Goal: Task Accomplishment & Management: Manage account settings

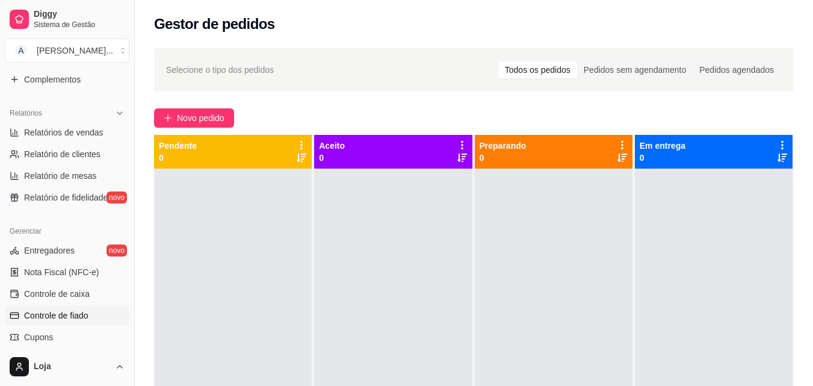
scroll to position [361, 0]
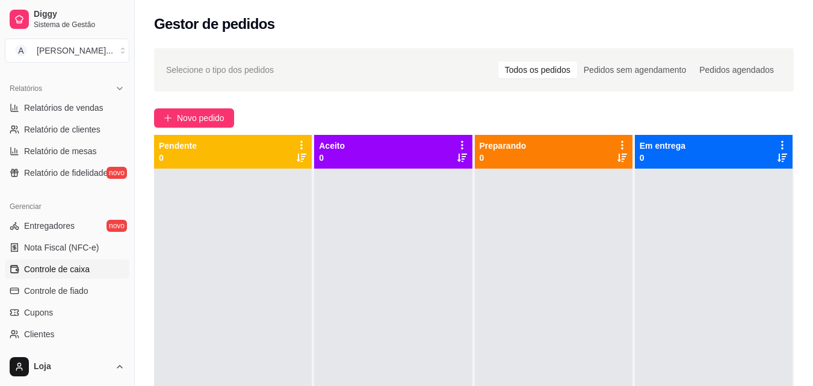
click at [80, 271] on span "Controle de caixa" at bounding box center [57, 269] width 66 height 12
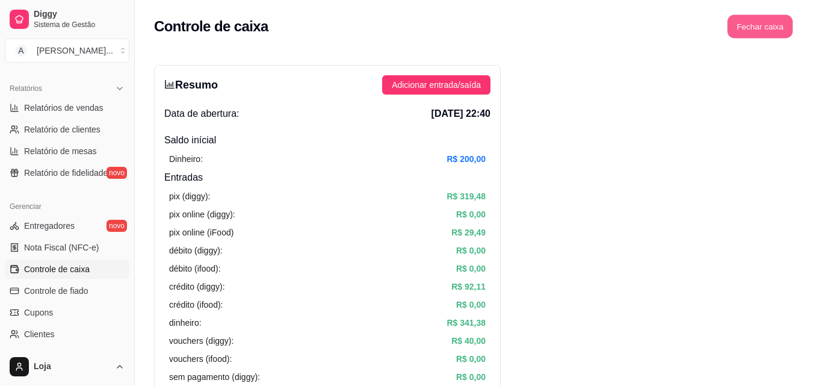
click at [770, 29] on button "Fechar caixa" at bounding box center [760, 26] width 66 height 23
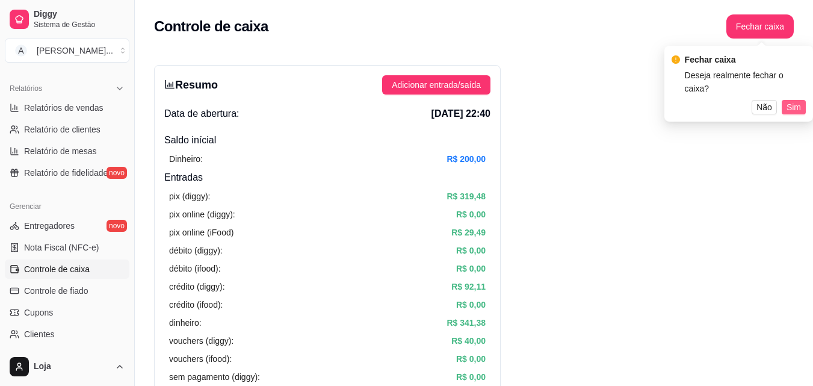
click at [789, 100] on span "Sim" at bounding box center [793, 106] width 14 height 13
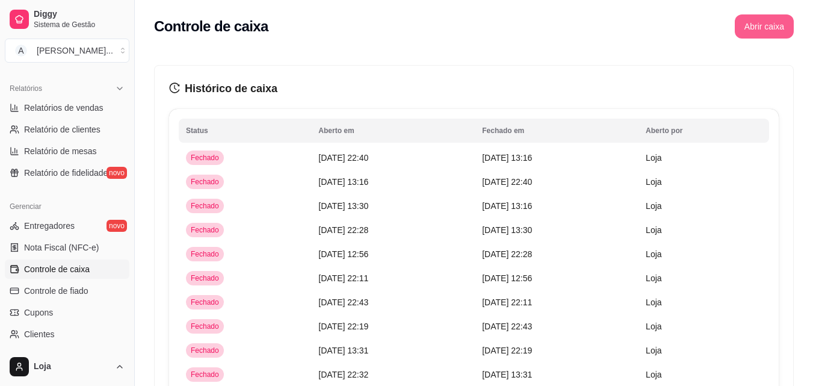
click at [749, 21] on button "Abrir caixa" at bounding box center [764, 26] width 59 height 24
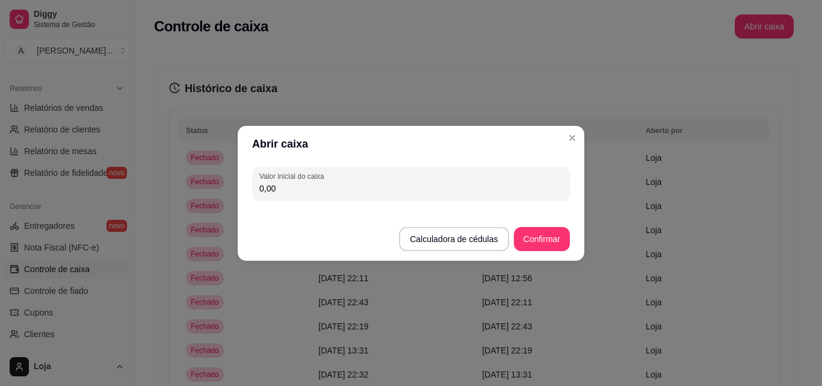
click at [428, 200] on div "Valor inicial do caixa 0,00" at bounding box center [411, 183] width 347 height 43
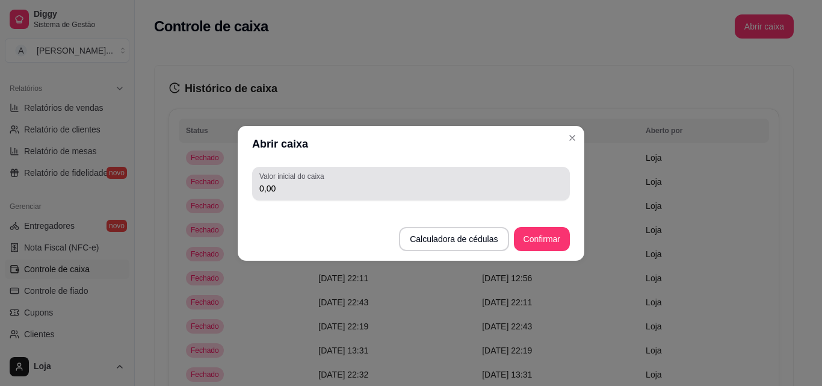
click at [421, 194] on input "0,00" at bounding box center [410, 188] width 303 height 12
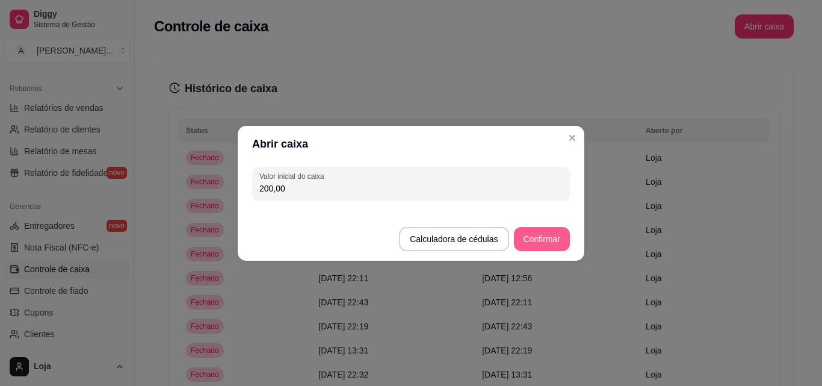
type input "200,00"
click at [553, 244] on button "Confirmar" at bounding box center [542, 239] width 56 height 24
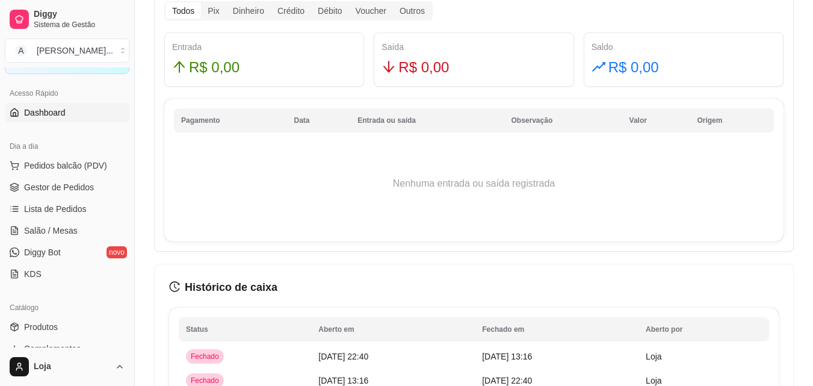
scroll to position [60, 0]
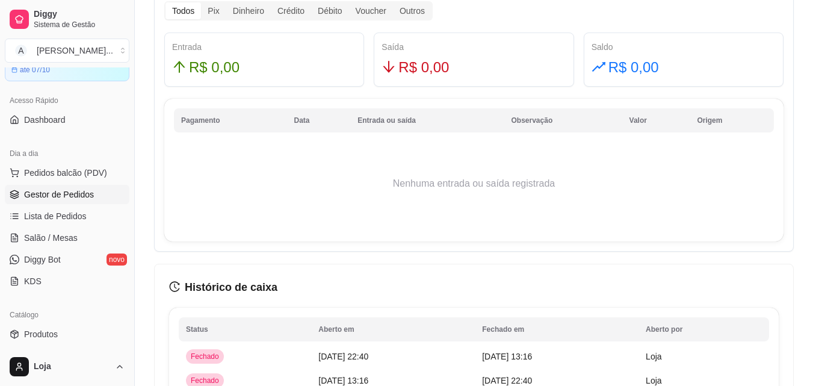
click at [73, 200] on link "Gestor de Pedidos" at bounding box center [67, 194] width 125 height 19
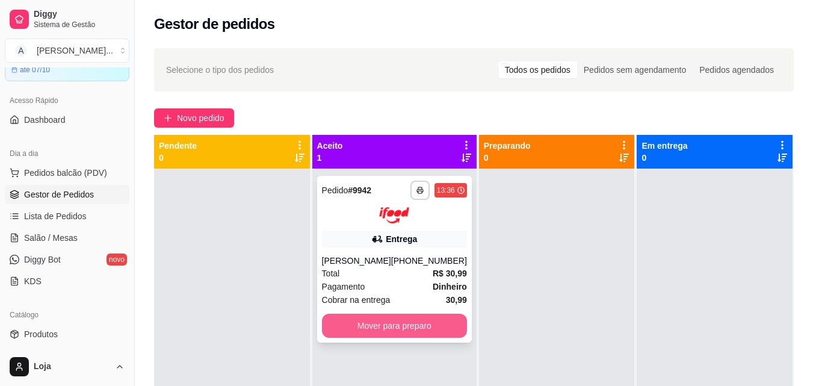
click at [390, 333] on button "Mover para preparo" at bounding box center [394, 325] width 145 height 24
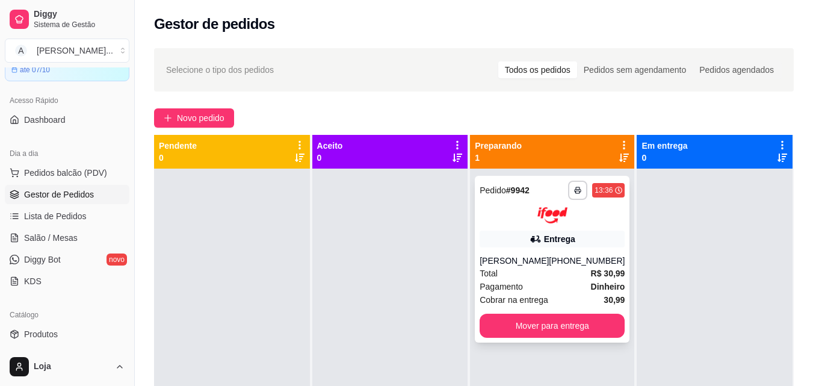
click at [538, 293] on span "Cobrar na entrega" at bounding box center [513, 299] width 69 height 13
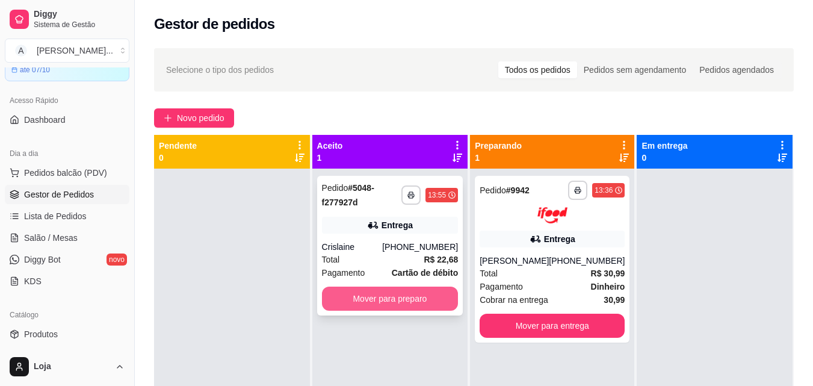
click at [342, 292] on button "Mover para preparo" at bounding box center [390, 298] width 137 height 24
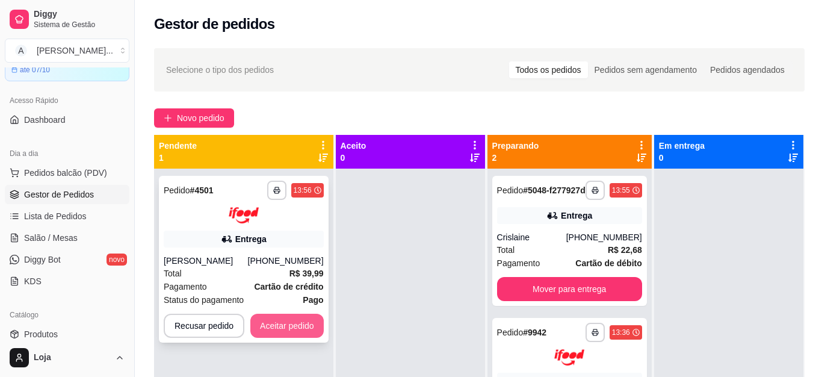
click at [280, 327] on button "Aceitar pedido" at bounding box center [286, 325] width 73 height 24
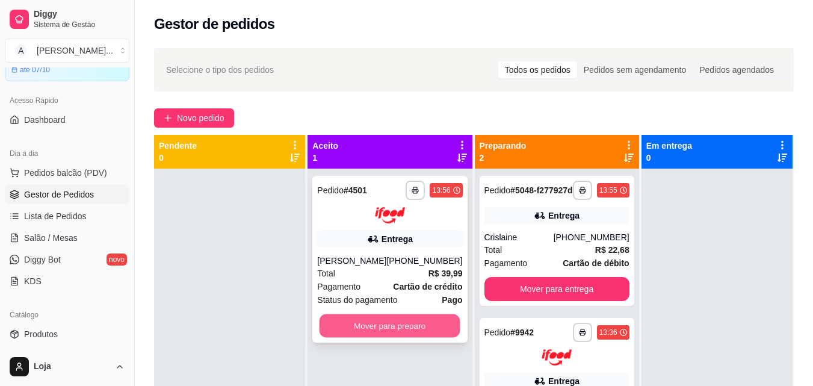
click at [410, 325] on button "Mover para preparo" at bounding box center [389, 324] width 141 height 23
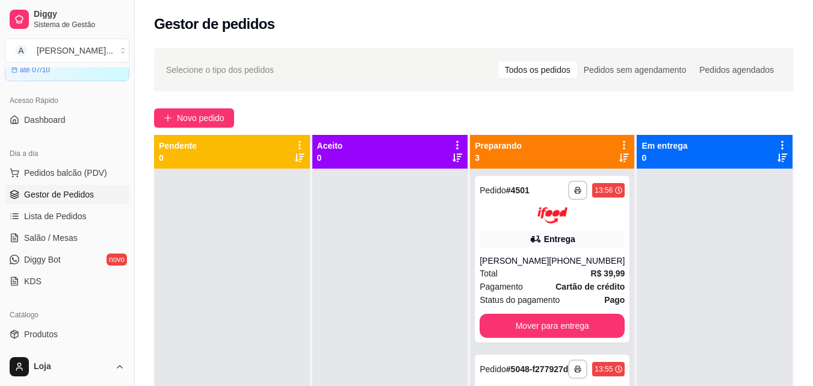
click at [614, 162] on div "Preparando 3" at bounding box center [552, 152] width 155 height 24
click at [619, 155] on icon at bounding box center [624, 158] width 10 height 10
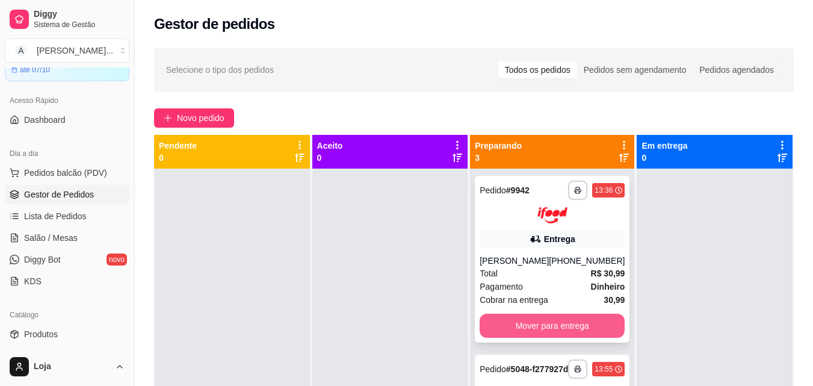
click at [561, 322] on button "Mover para entrega" at bounding box center [551, 325] width 145 height 24
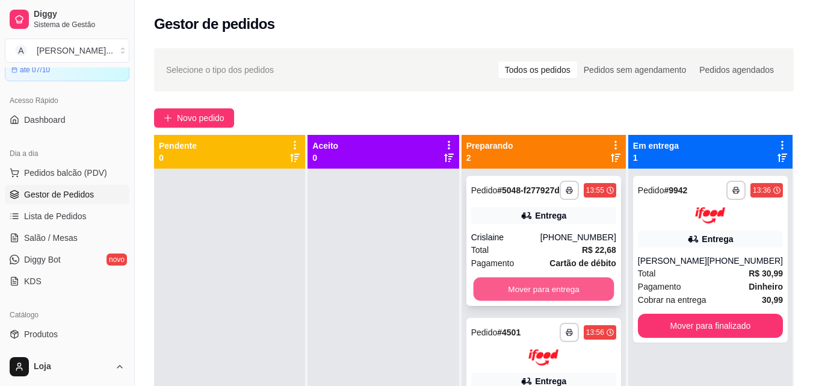
click at [556, 294] on button "Mover para entrega" at bounding box center [543, 288] width 141 height 23
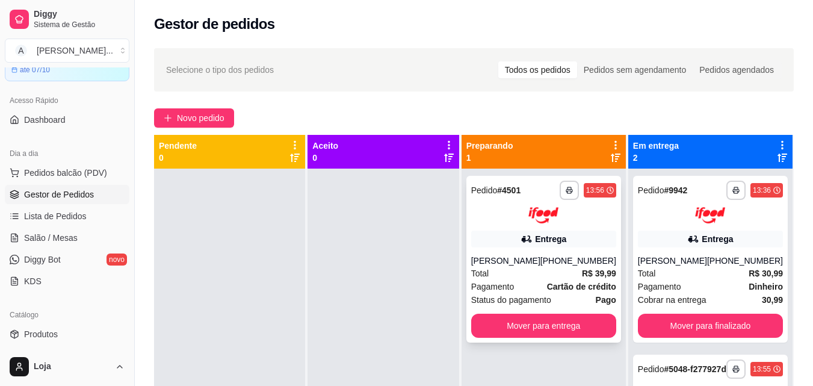
click at [590, 252] on div "**********" at bounding box center [543, 259] width 155 height 167
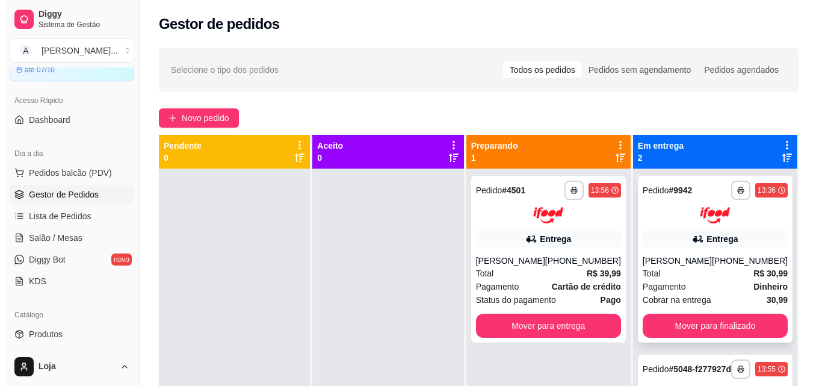
scroll to position [34, 0]
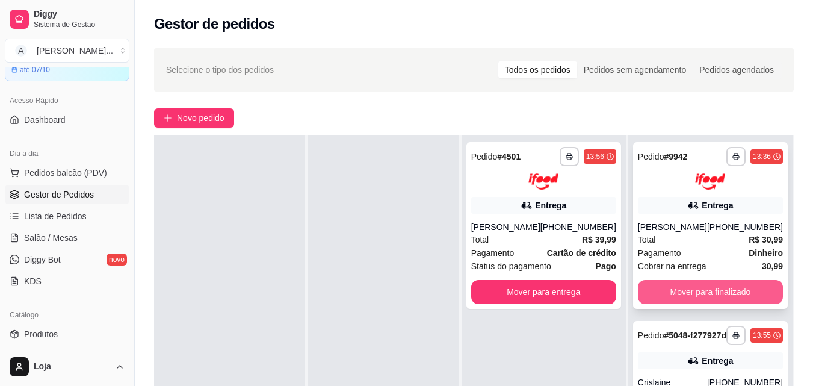
click at [709, 286] on button "Mover para finalizado" at bounding box center [710, 292] width 145 height 24
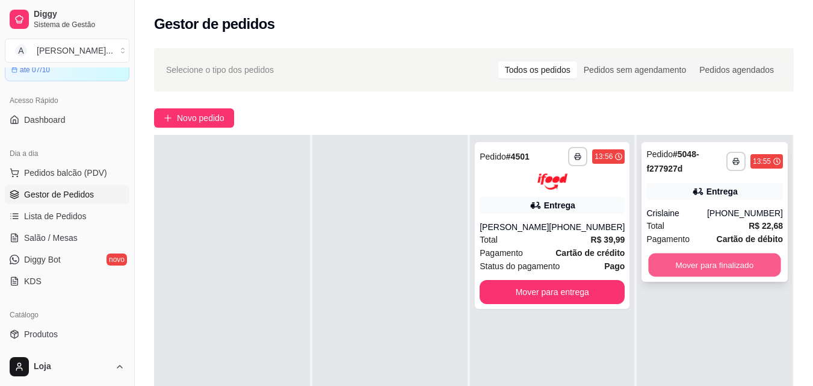
click at [704, 264] on button "Mover para finalizado" at bounding box center [715, 264] width 132 height 23
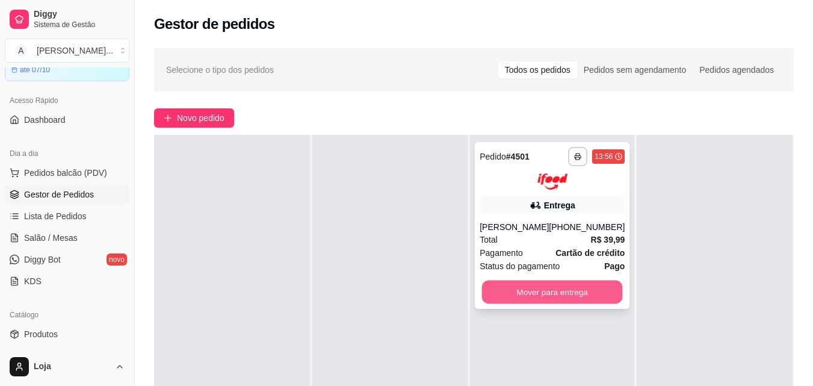
click at [603, 285] on button "Mover para entrega" at bounding box center [552, 291] width 141 height 23
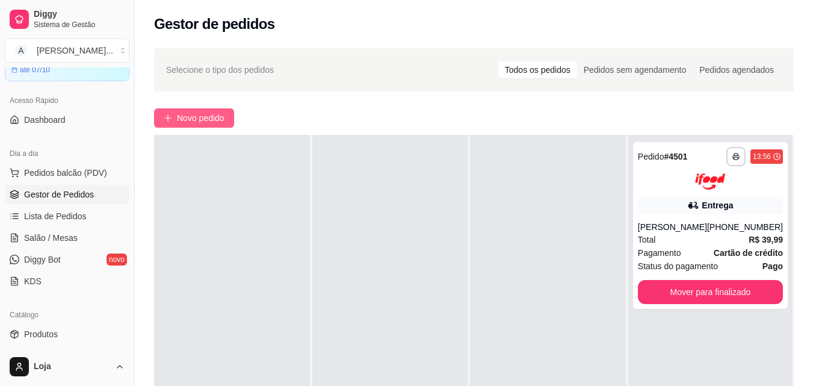
click at [215, 126] on button "Novo pedido" at bounding box center [194, 117] width 80 height 19
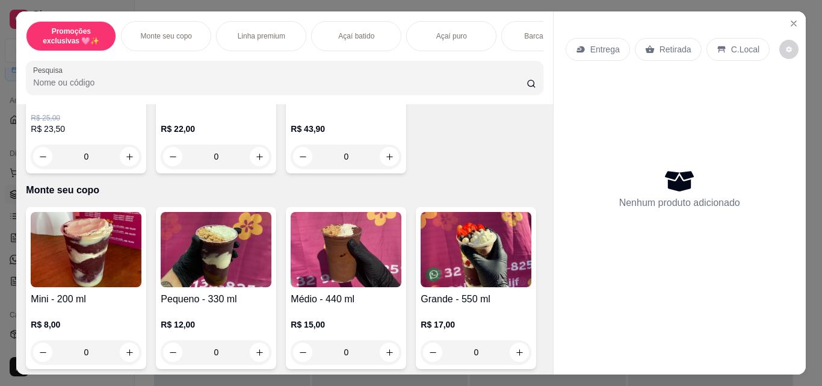
scroll to position [301, 0]
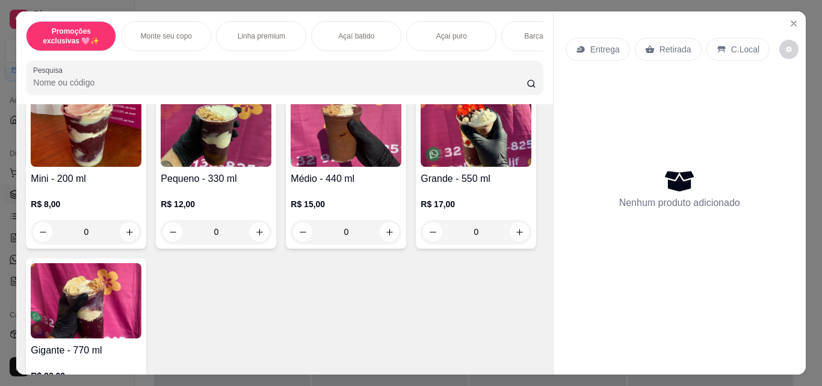
click at [256, 230] on div "0" at bounding box center [216, 232] width 111 height 24
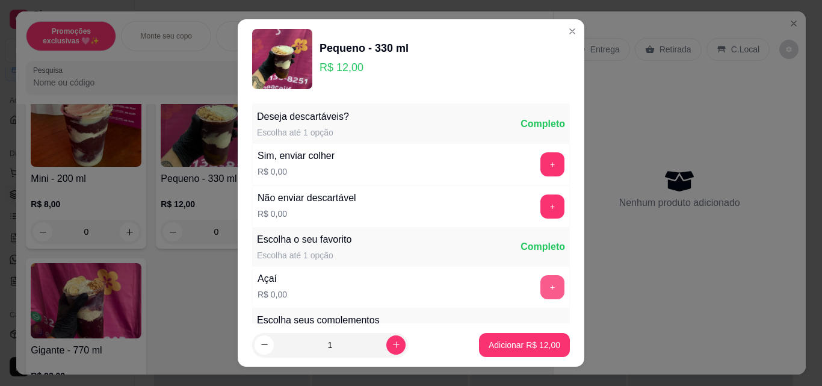
click at [540, 283] on button "+" at bounding box center [552, 287] width 24 height 24
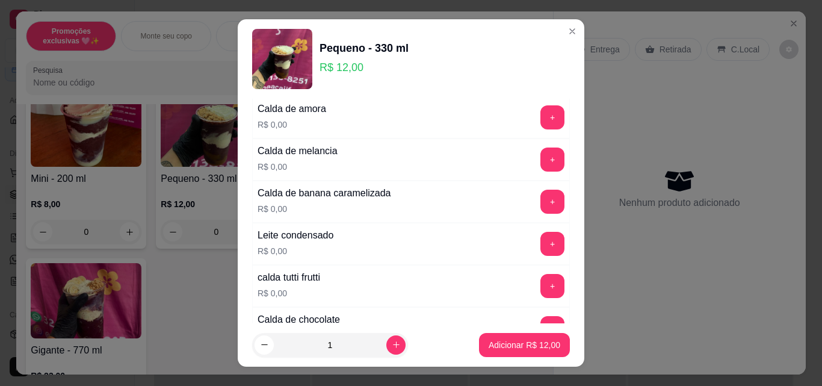
scroll to position [1023, 0]
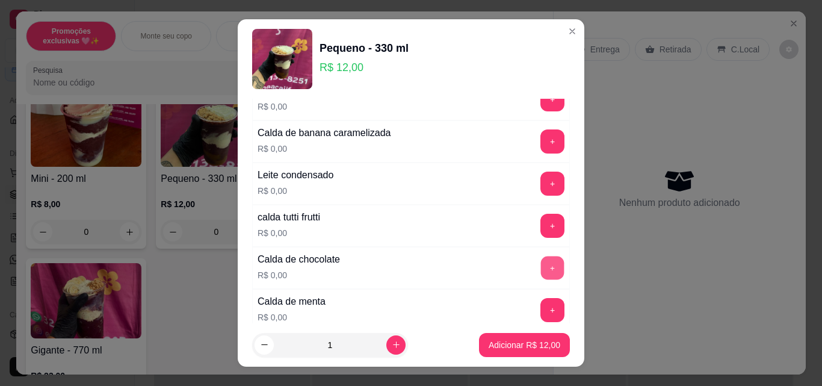
click at [541, 261] on button "+" at bounding box center [552, 267] width 23 height 23
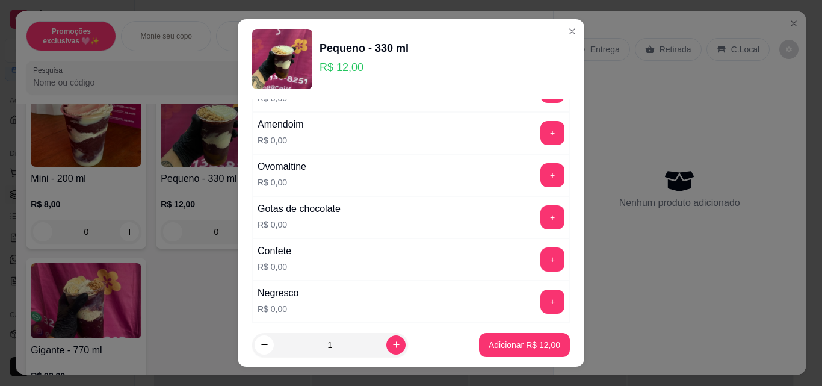
scroll to position [241, 0]
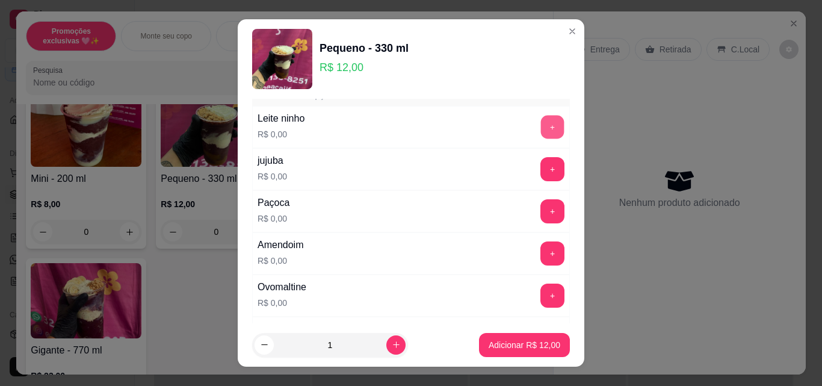
click at [541, 126] on button "+" at bounding box center [552, 127] width 23 height 23
click at [540, 212] on button "+" at bounding box center [552, 211] width 24 height 24
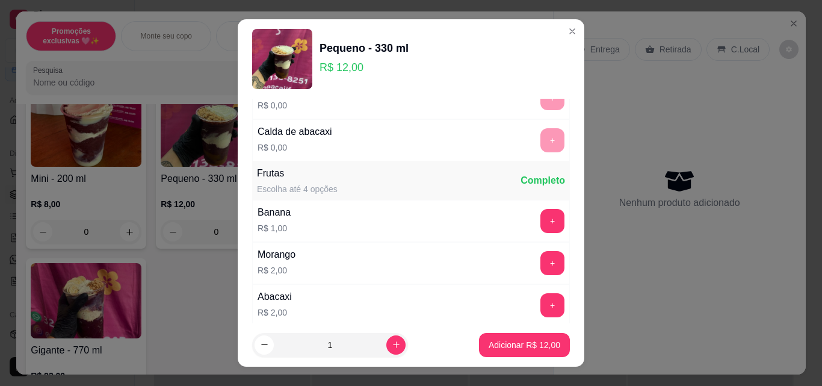
scroll to position [1324, 0]
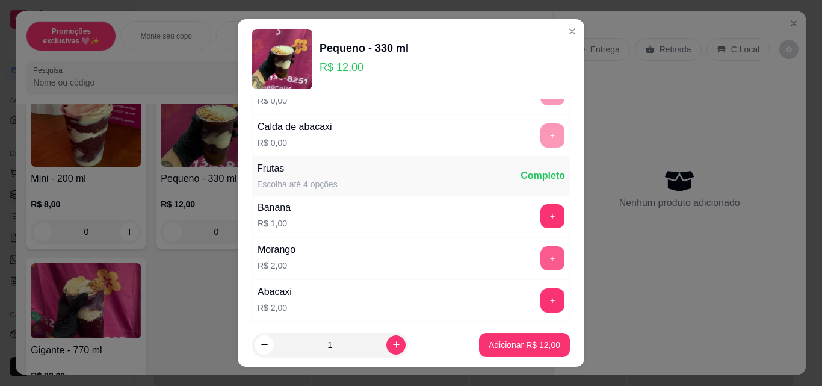
click at [540, 254] on button "+" at bounding box center [552, 258] width 24 height 24
click at [532, 348] on p "Adicionar R$ 14,00" at bounding box center [525, 345] width 72 height 12
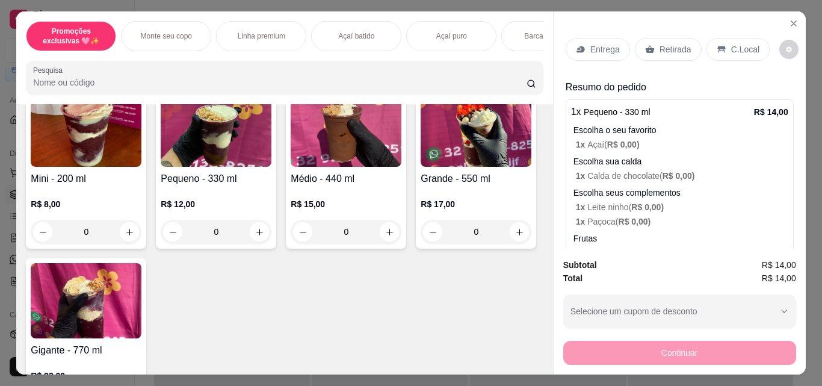
click at [251, 241] on div "0" at bounding box center [216, 232] width 111 height 24
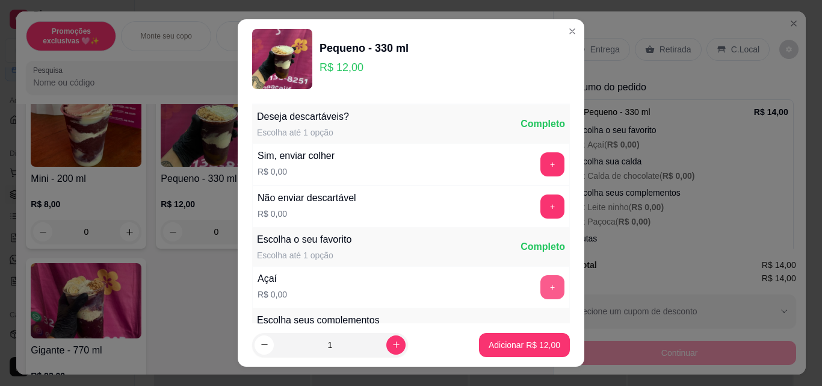
click at [540, 290] on button "+" at bounding box center [552, 287] width 24 height 24
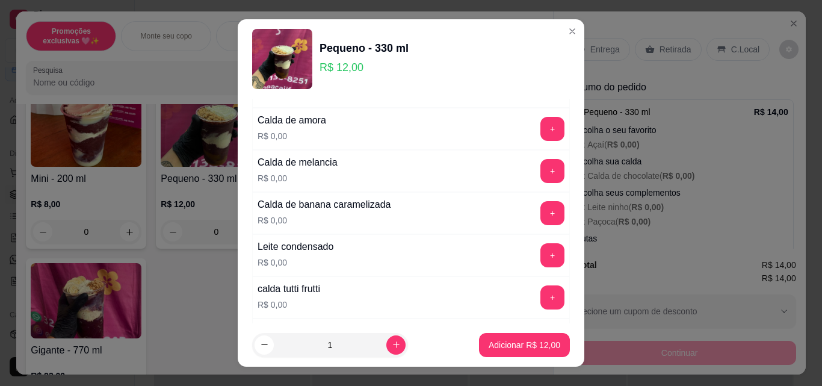
scroll to position [963, 0]
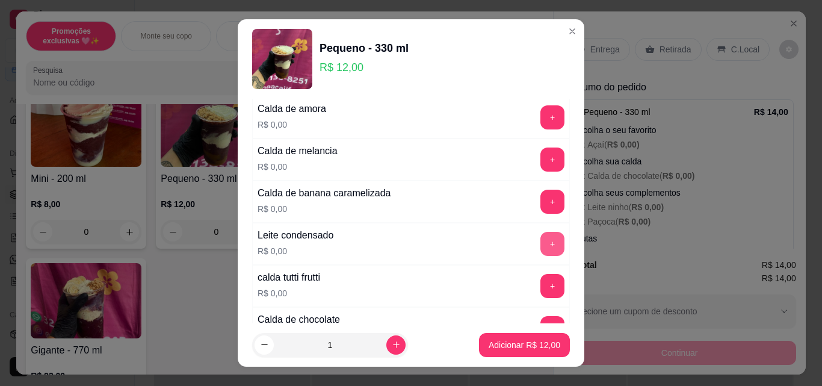
click at [540, 238] on button "+" at bounding box center [552, 244] width 24 height 24
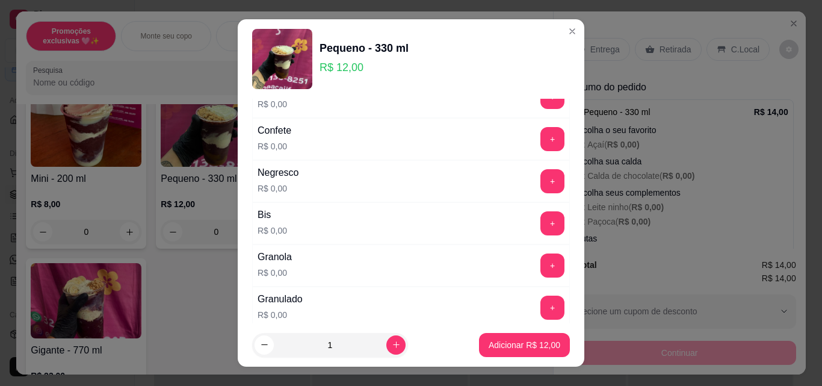
scroll to position [421, 0]
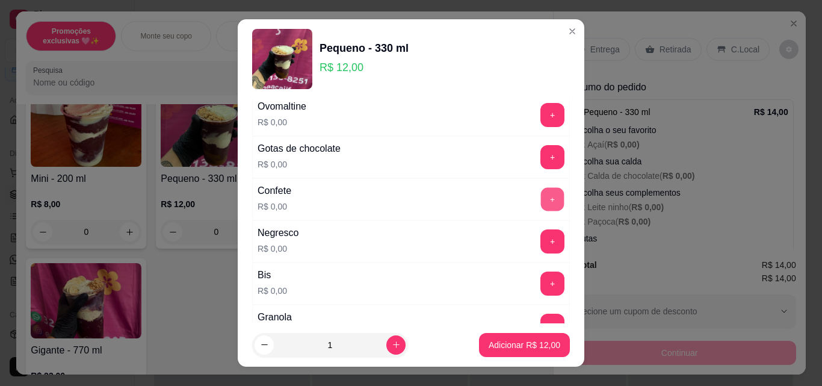
click at [541, 199] on button "+" at bounding box center [552, 199] width 23 height 23
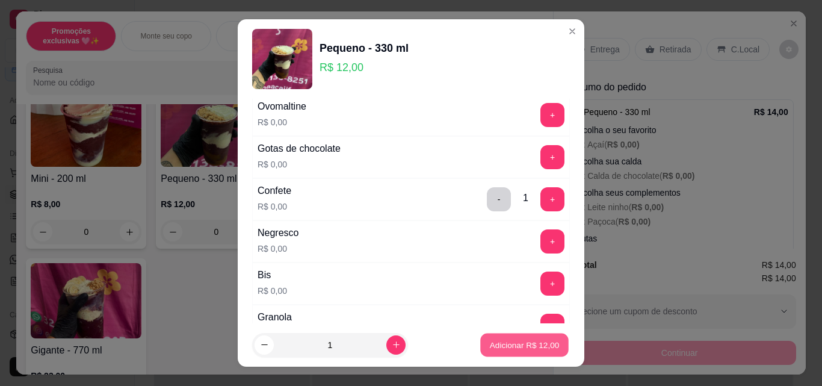
click at [535, 352] on button "Adicionar R$ 12,00" at bounding box center [524, 344] width 88 height 23
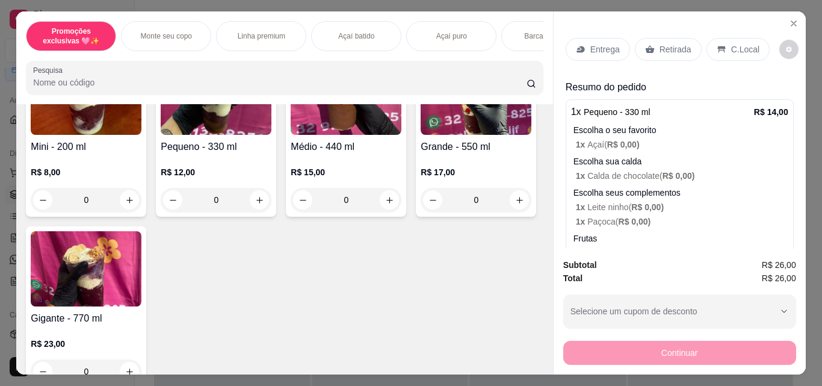
scroll to position [481, 0]
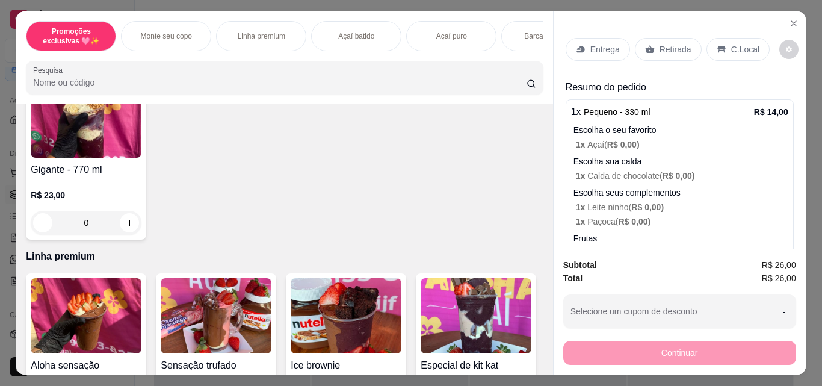
click at [421, 63] on div "0" at bounding box center [476, 51] width 111 height 24
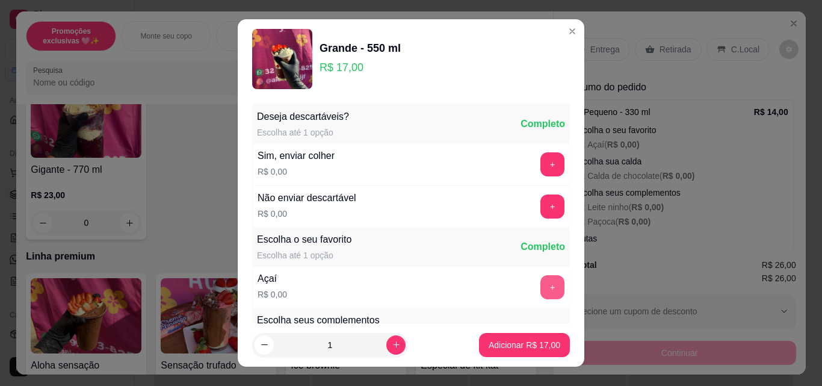
click at [540, 289] on button "+" at bounding box center [552, 287] width 24 height 24
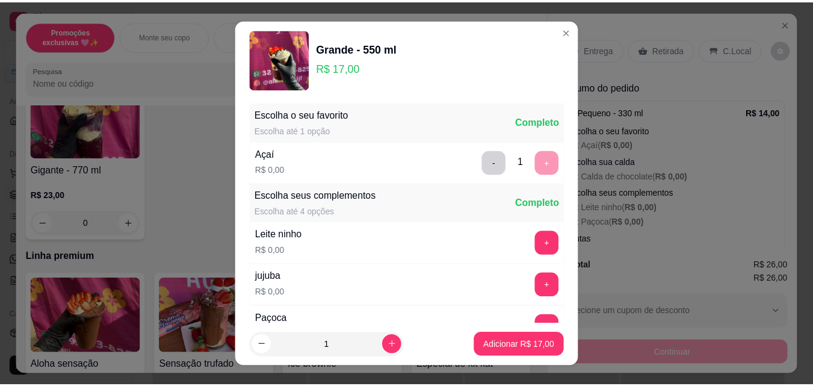
scroll to position [120, 0]
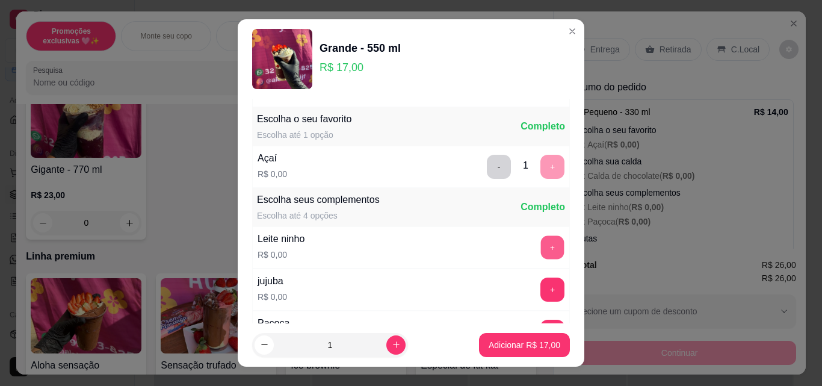
click at [541, 249] on button "+" at bounding box center [552, 247] width 23 height 23
click at [541, 244] on button "+" at bounding box center [552, 247] width 23 height 23
click at [541, 245] on button "+" at bounding box center [552, 247] width 23 height 23
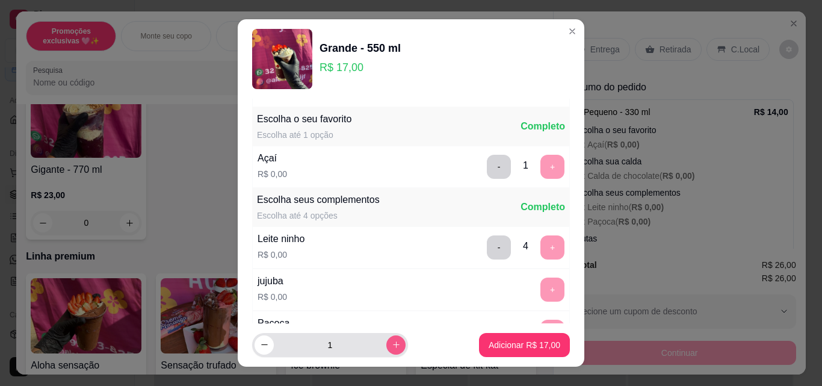
click at [392, 342] on icon "increase-product-quantity" at bounding box center [396, 344] width 9 height 9
type input "2"
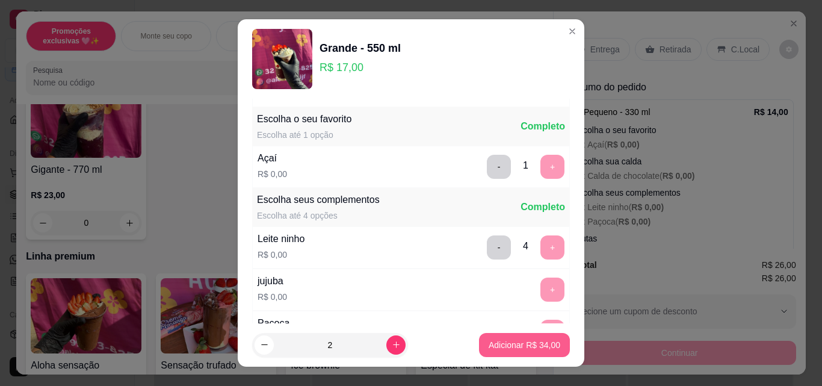
click at [511, 344] on p "Adicionar R$ 34,00" at bounding box center [525, 345] width 72 height 12
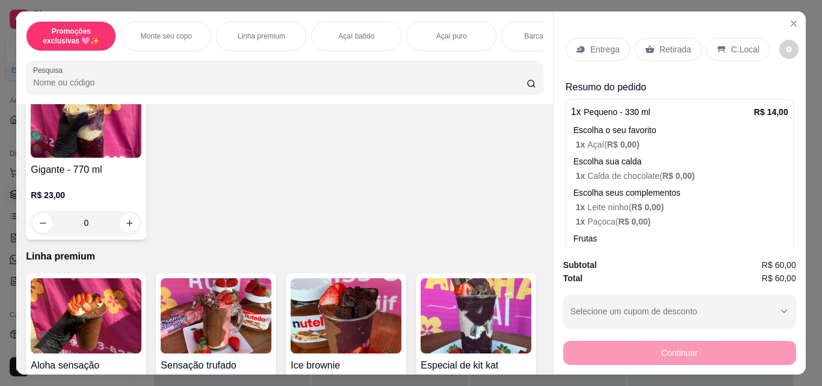
click at [668, 51] on p "Retirada" at bounding box center [675, 49] width 32 height 12
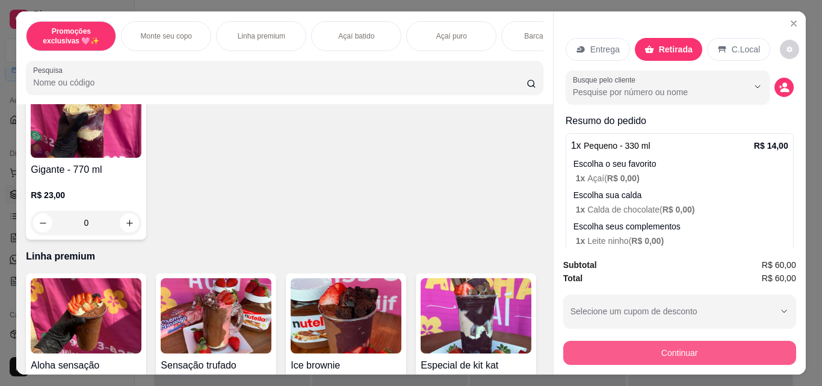
click at [690, 350] on button "Continuar" at bounding box center [679, 353] width 233 height 24
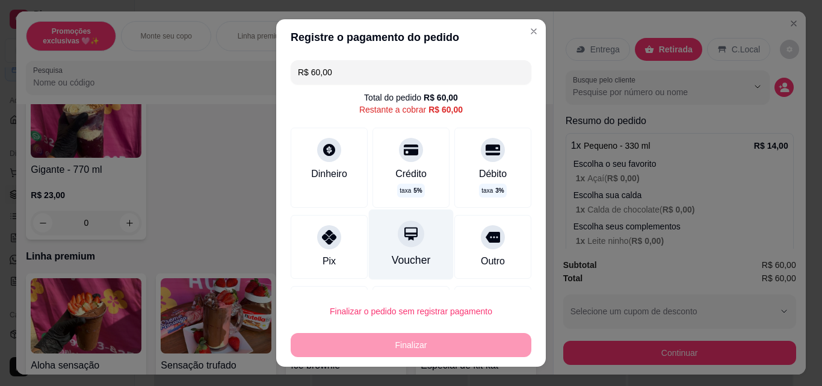
click at [412, 233] on div "Voucher" at bounding box center [411, 244] width 85 height 70
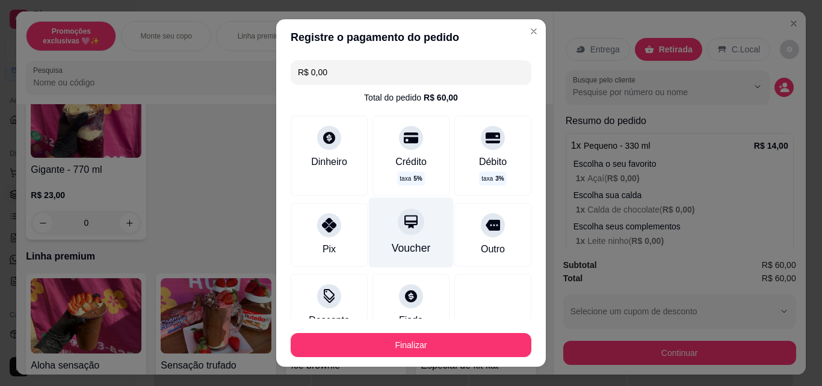
type input "R$ 0,00"
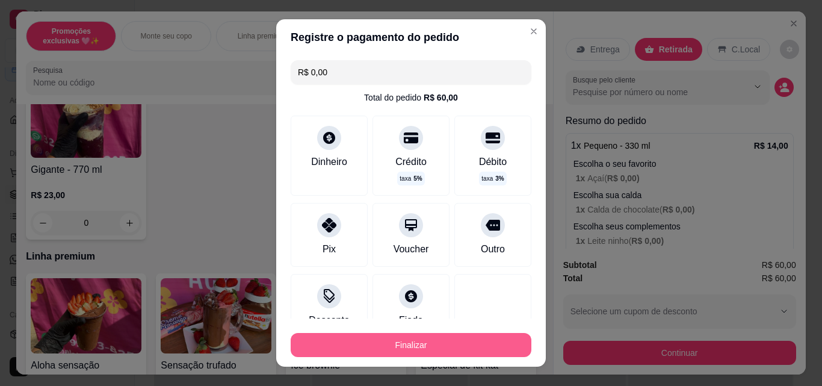
click at [402, 339] on button "Finalizar" at bounding box center [411, 345] width 241 height 24
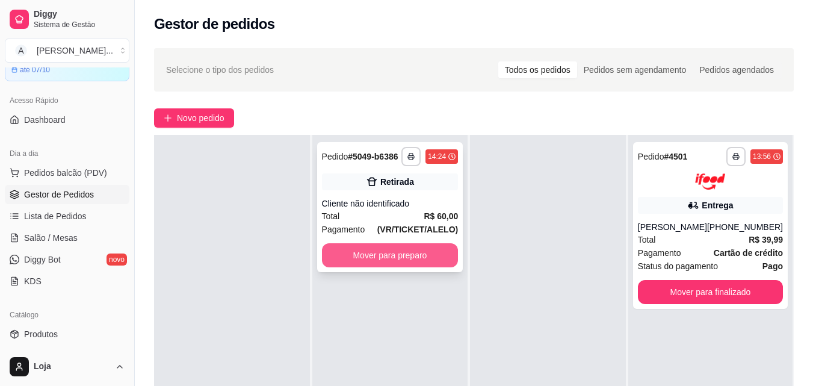
click at [375, 252] on button "Mover para preparo" at bounding box center [390, 255] width 137 height 24
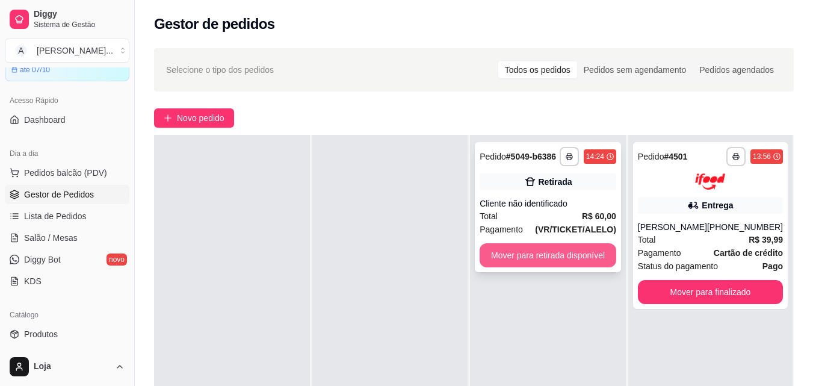
click at [531, 254] on button "Mover para retirada disponível" at bounding box center [547, 255] width 137 height 24
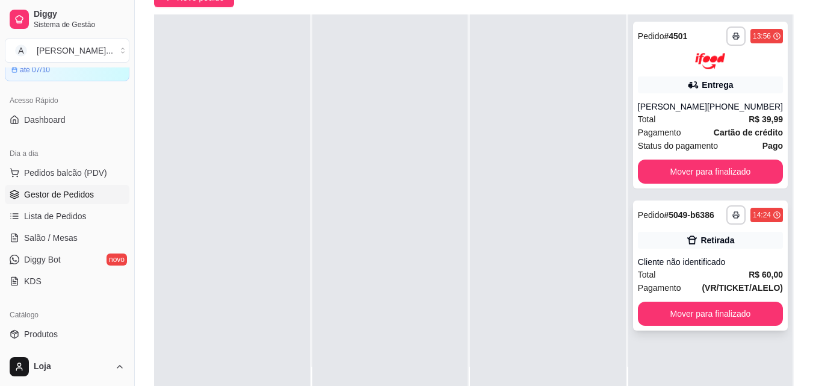
scroll to position [183, 0]
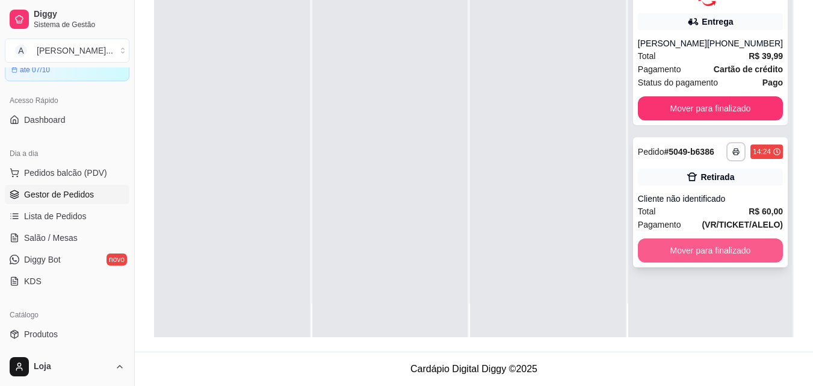
click at [653, 253] on button "Mover para finalizado" at bounding box center [710, 250] width 145 height 24
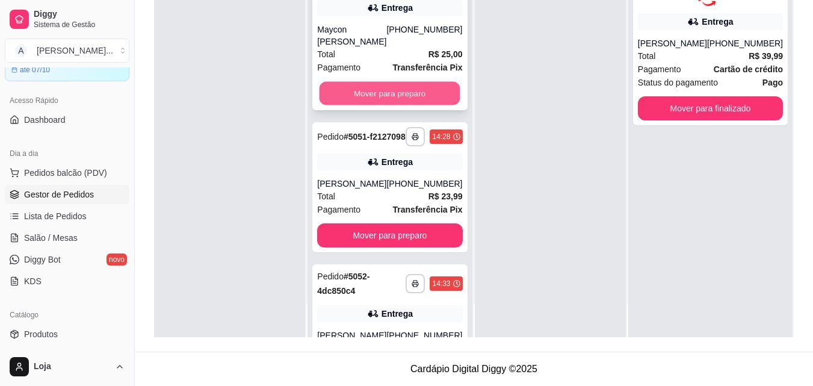
click at [381, 82] on button "Mover para preparo" at bounding box center [389, 93] width 141 height 23
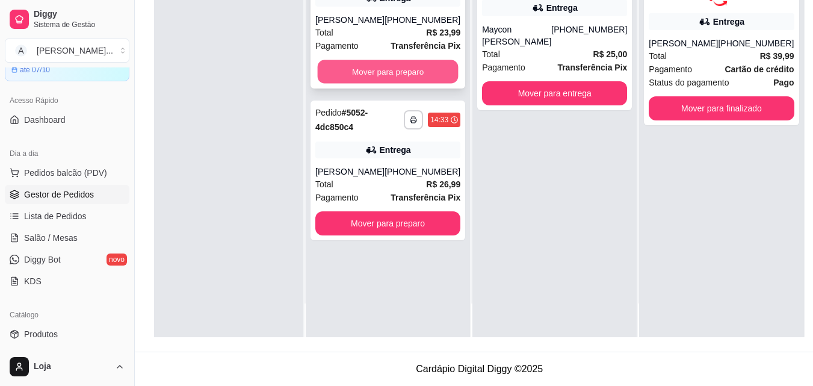
click at [399, 84] on button "Mover para preparo" at bounding box center [388, 71] width 141 height 23
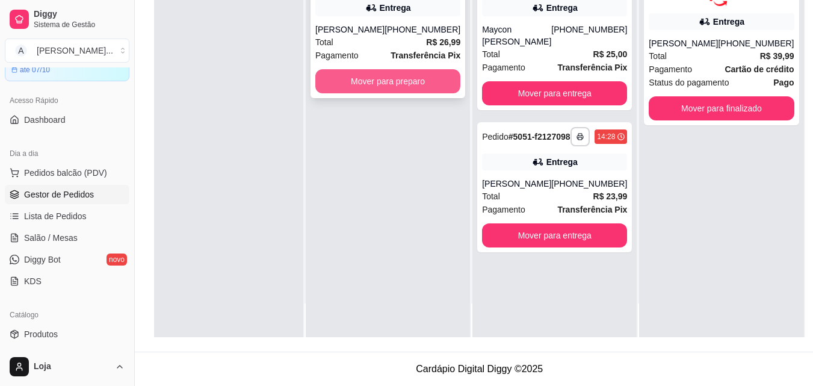
click at [399, 81] on button "Mover para preparo" at bounding box center [387, 81] width 145 height 24
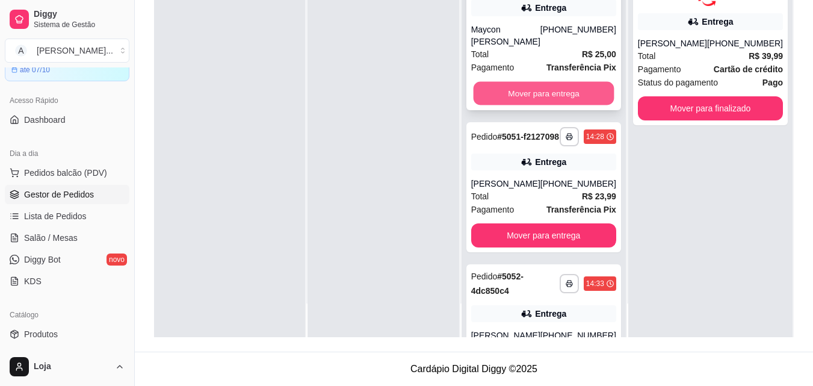
click at [522, 90] on button "Mover para entrega" at bounding box center [543, 93] width 141 height 23
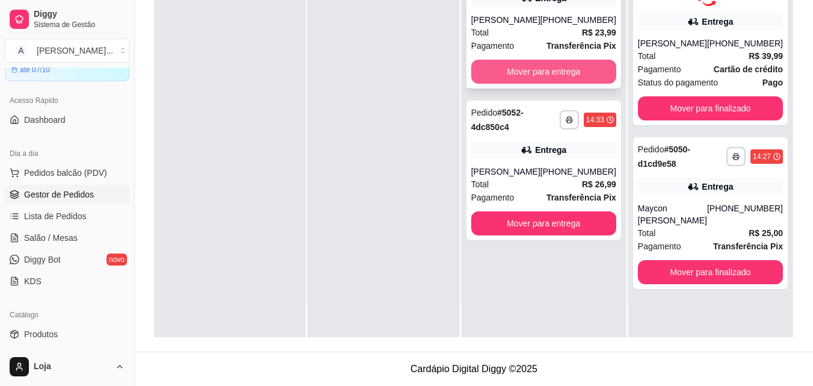
click at [512, 84] on button "Mover para entrega" at bounding box center [543, 72] width 145 height 24
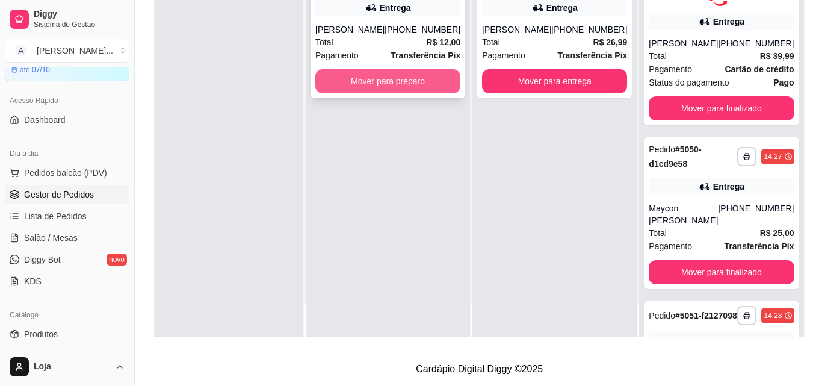
click at [413, 84] on button "Mover para preparo" at bounding box center [387, 81] width 145 height 24
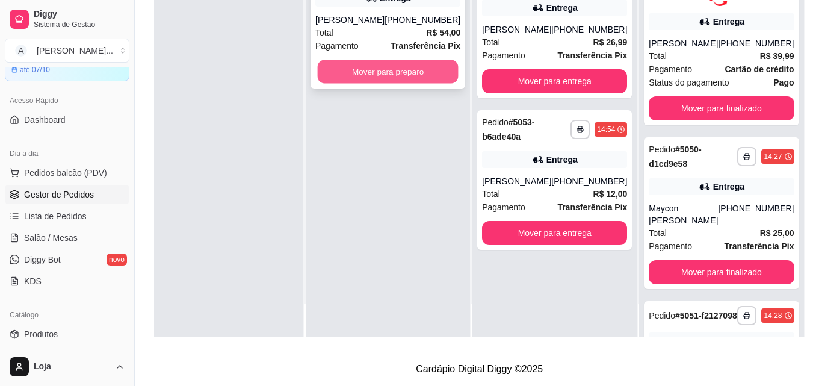
click at [361, 84] on button "Mover para preparo" at bounding box center [388, 71] width 141 height 23
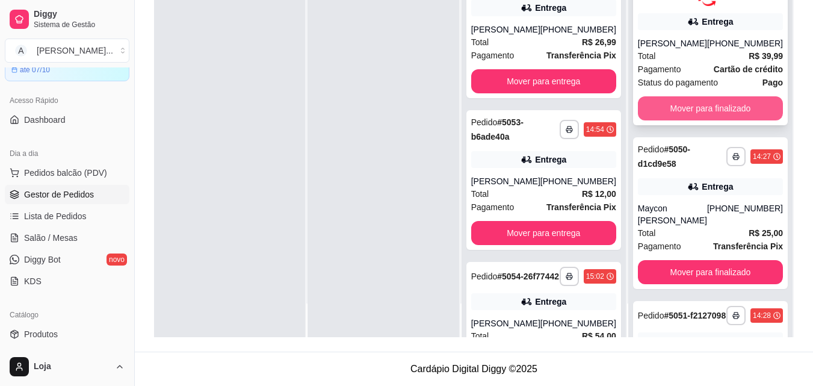
click at [722, 107] on button "Mover para finalizado" at bounding box center [710, 108] width 145 height 24
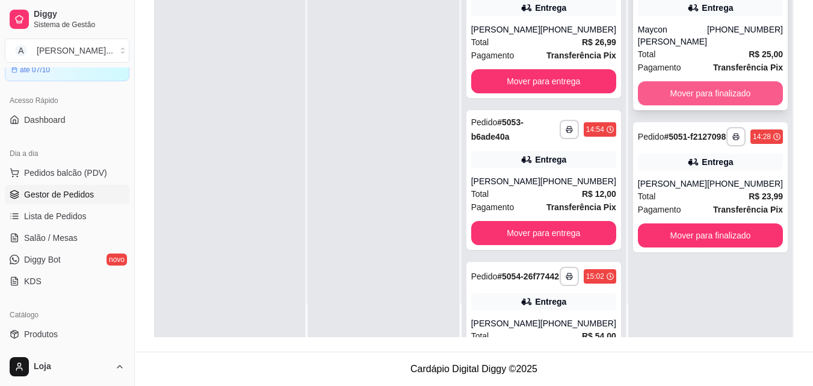
click at [720, 85] on button "Mover para finalizado" at bounding box center [710, 93] width 145 height 24
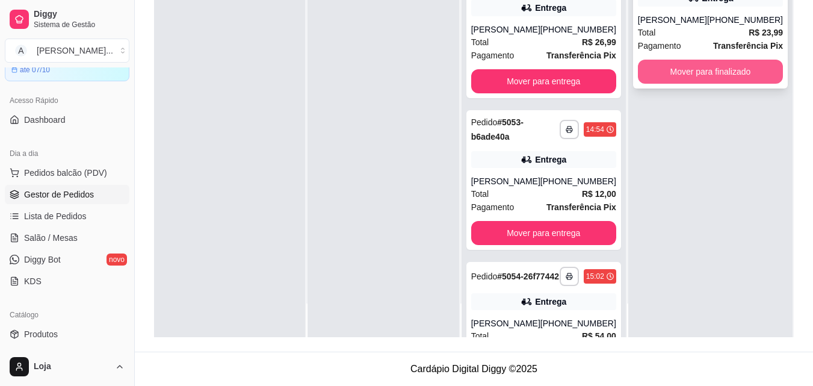
click at [718, 84] on button "Mover para finalizado" at bounding box center [710, 72] width 145 height 24
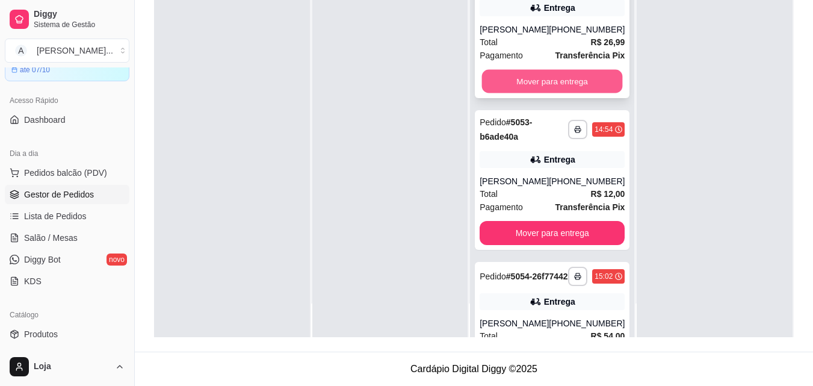
click at [578, 81] on button "Mover para entrega" at bounding box center [552, 81] width 141 height 23
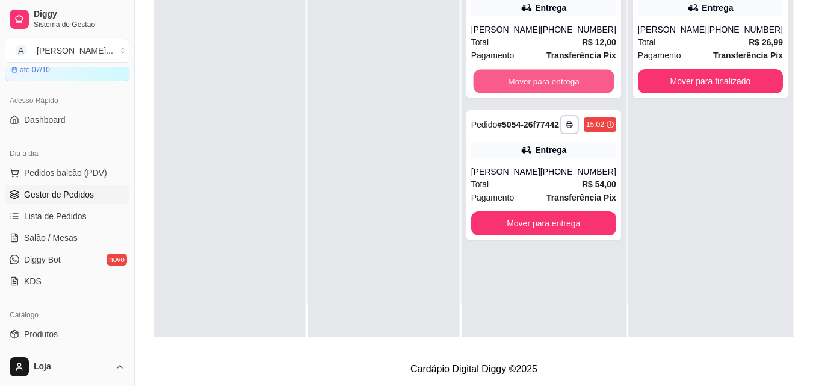
click at [578, 81] on button "Mover para entrega" at bounding box center [543, 81] width 141 height 23
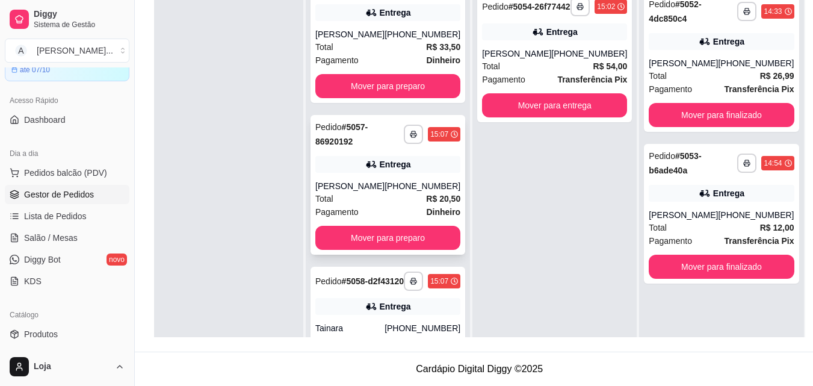
scroll to position [0, 0]
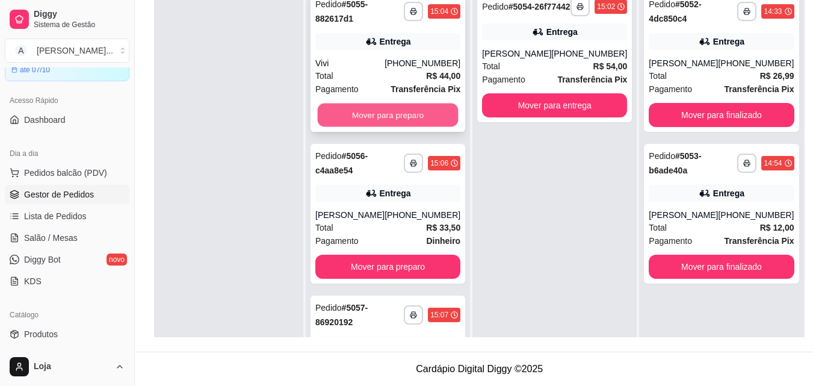
click at [405, 122] on button "Mover para preparo" at bounding box center [388, 114] width 141 height 23
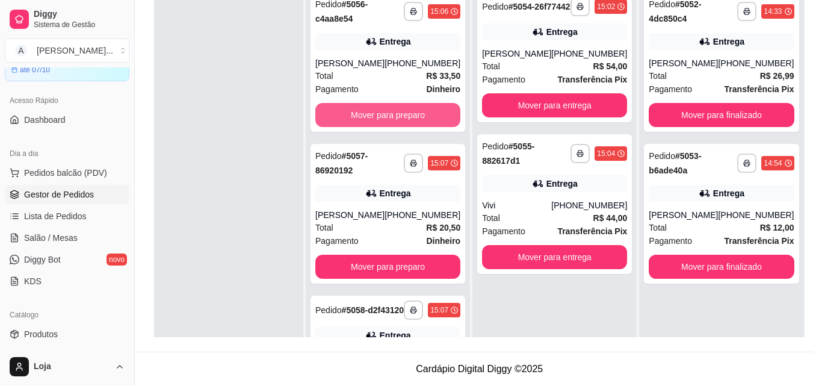
click at [404, 120] on button "Mover para preparo" at bounding box center [387, 115] width 145 height 24
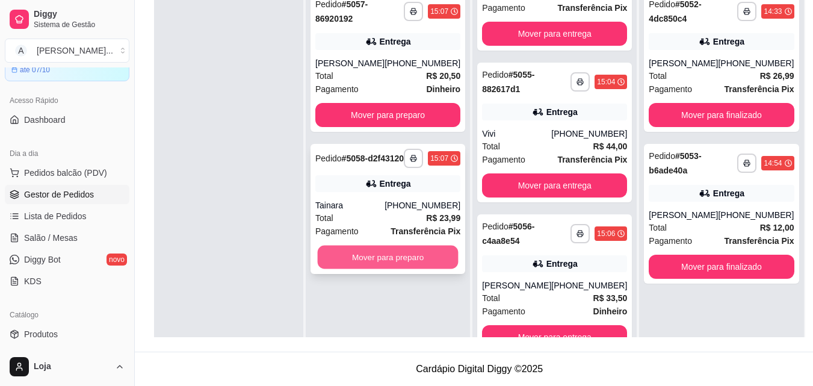
click at [358, 266] on button "Mover para preparo" at bounding box center [388, 256] width 141 height 23
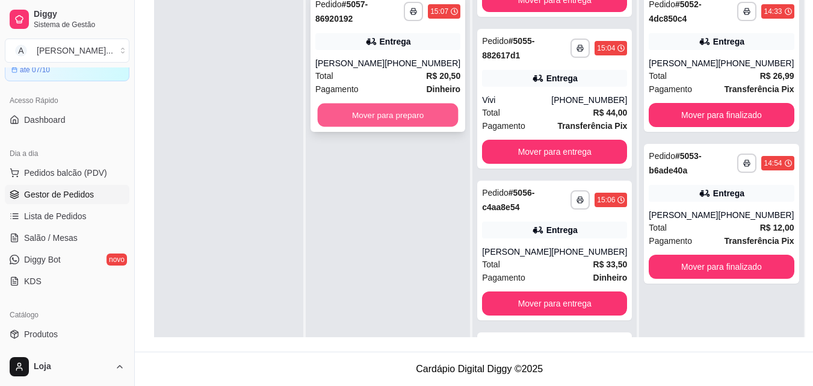
click at [378, 114] on button "Mover para preparo" at bounding box center [388, 114] width 141 height 23
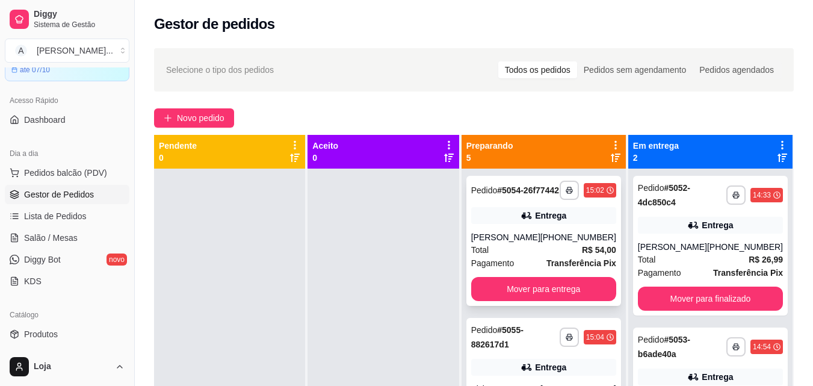
click at [540, 243] on div "[PERSON_NAME]" at bounding box center [505, 237] width 69 height 12
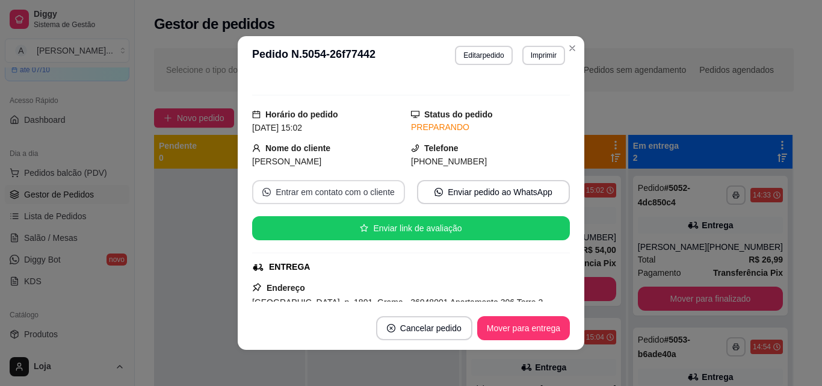
scroll to position [120, 0]
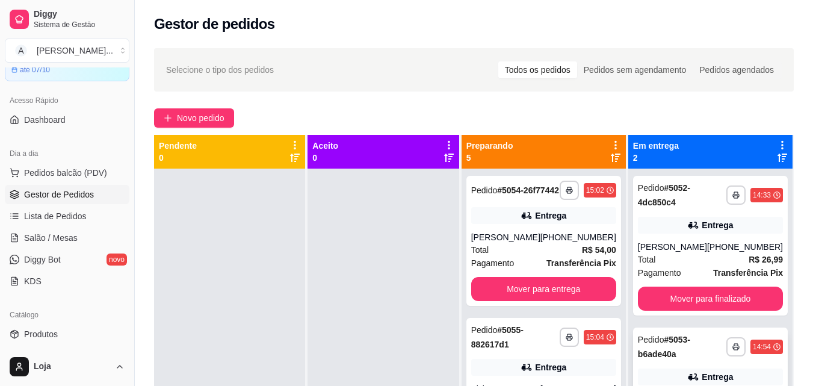
click at [659, 371] on div "Entrega" at bounding box center [710, 376] width 145 height 17
click at [675, 306] on button "Mover para finalizado" at bounding box center [710, 298] width 141 height 23
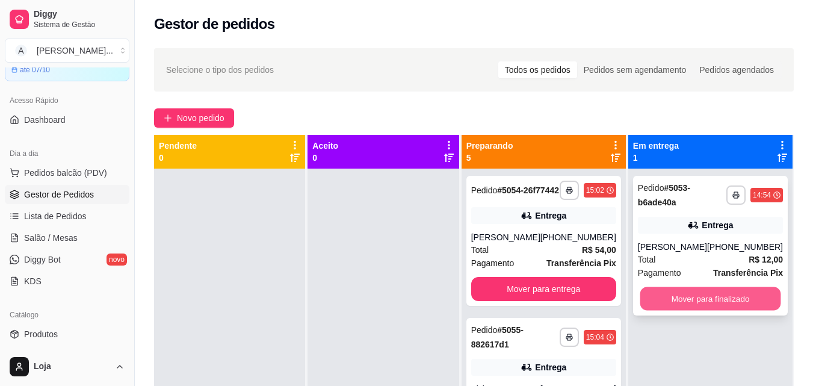
click at [675, 298] on button "Mover para finalizado" at bounding box center [710, 298] width 141 height 23
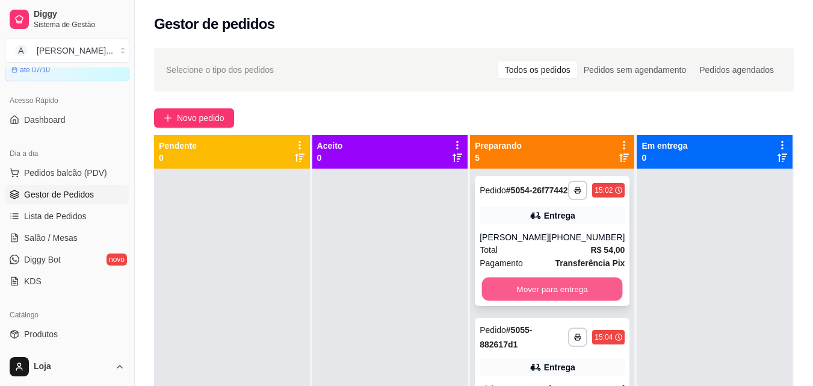
click at [569, 301] on button "Mover para entrega" at bounding box center [552, 288] width 141 height 23
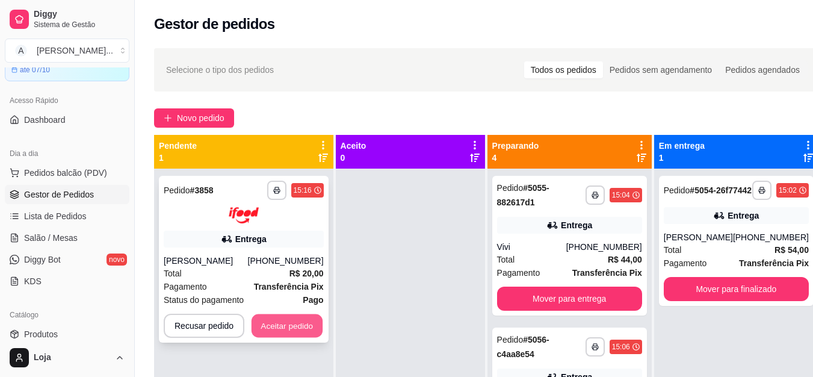
click at [269, 325] on button "Aceitar pedido" at bounding box center [286, 324] width 71 height 23
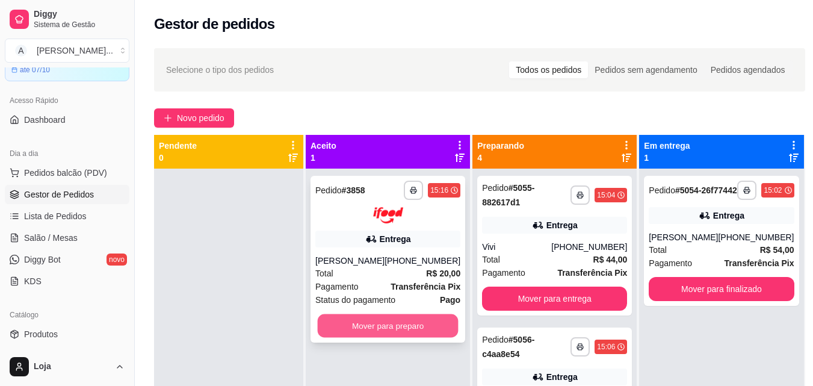
click at [424, 313] on div "Mover para preparo" at bounding box center [387, 325] width 145 height 24
click at [383, 331] on button "Mover para preparo" at bounding box center [387, 325] width 145 height 24
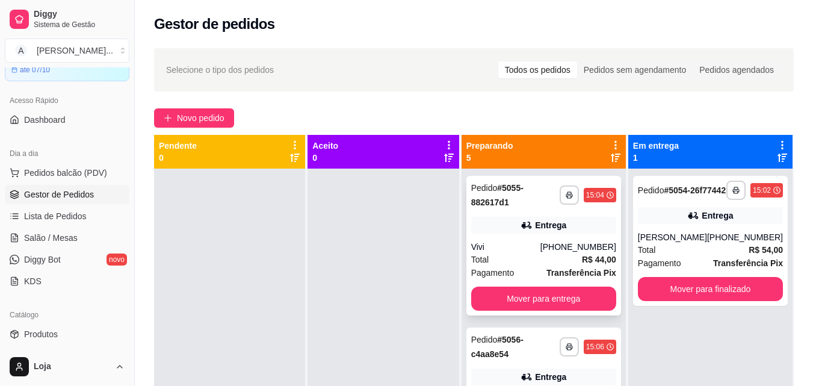
click at [543, 220] on div "Entrega" at bounding box center [550, 225] width 31 height 12
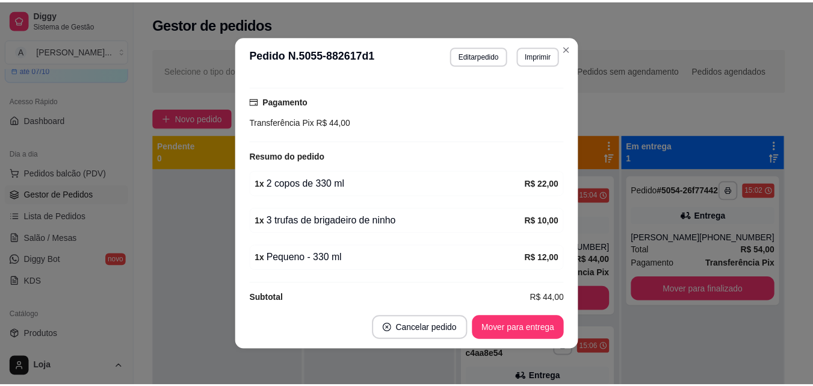
scroll to position [379, 0]
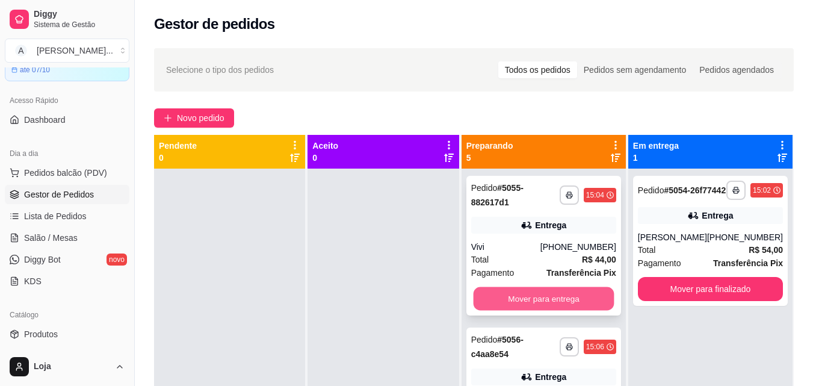
click at [525, 298] on button "Mover para entrega" at bounding box center [543, 298] width 141 height 23
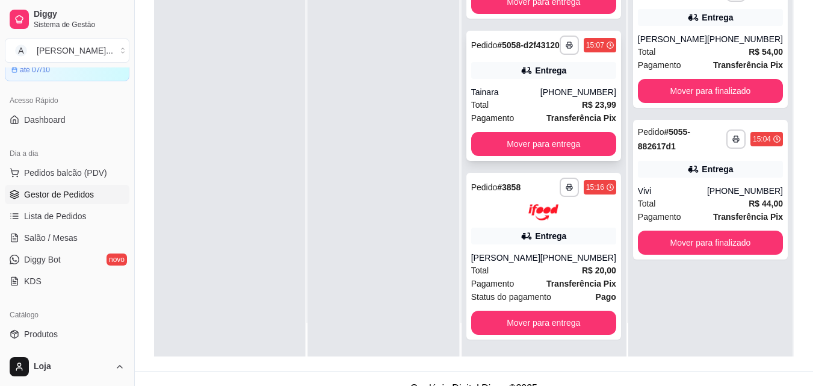
scroll to position [180, 0]
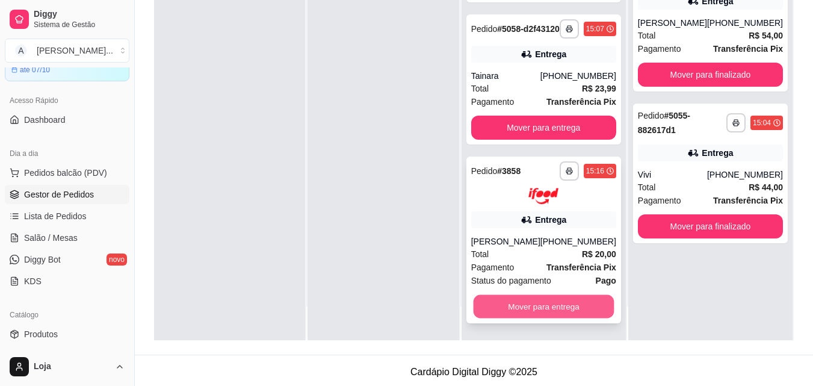
click at [531, 309] on button "Mover para entrega" at bounding box center [543, 305] width 141 height 23
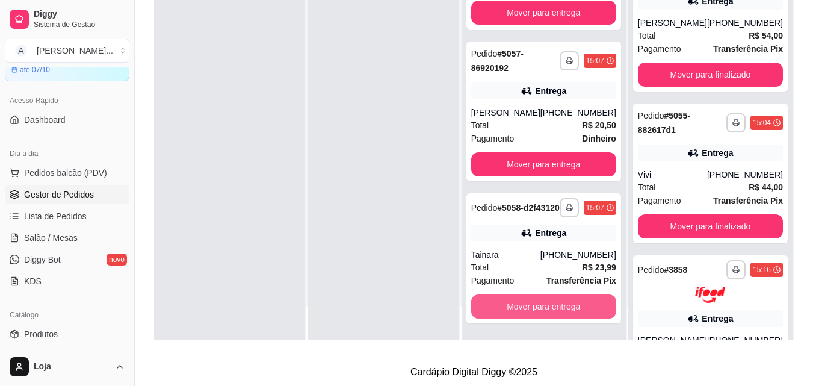
scroll to position [81, 0]
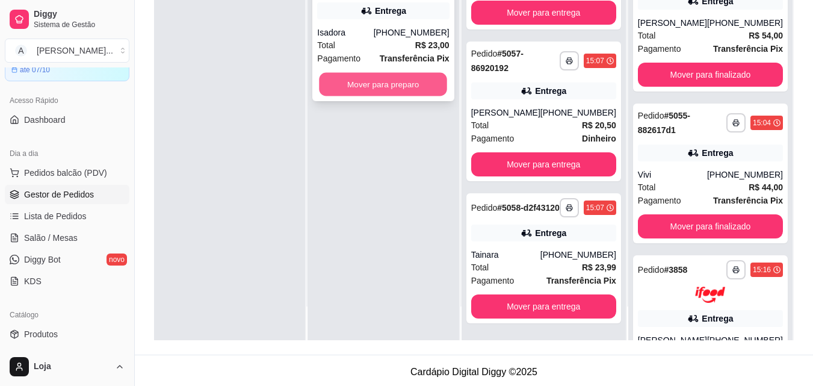
click at [394, 91] on button "Mover para preparo" at bounding box center [383, 84] width 128 height 23
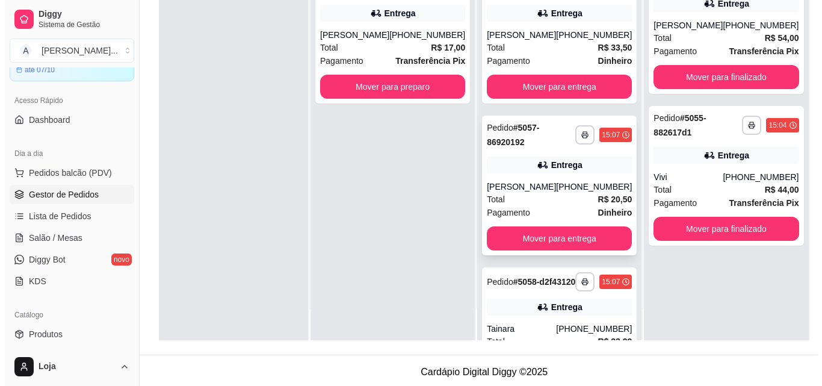
scroll to position [34, 0]
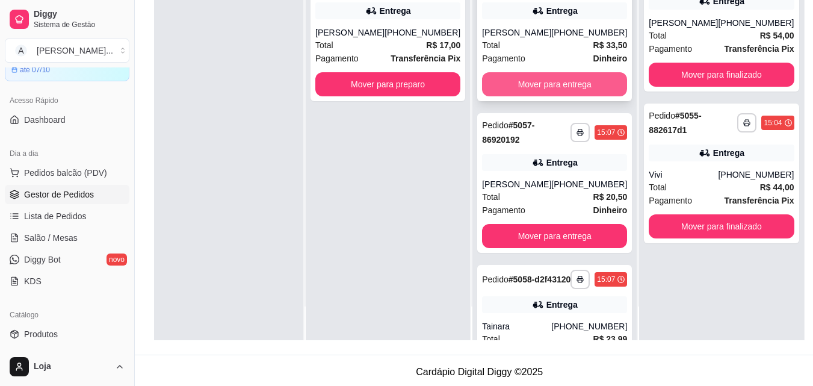
click at [543, 90] on button "Mover para entrega" at bounding box center [554, 84] width 145 height 24
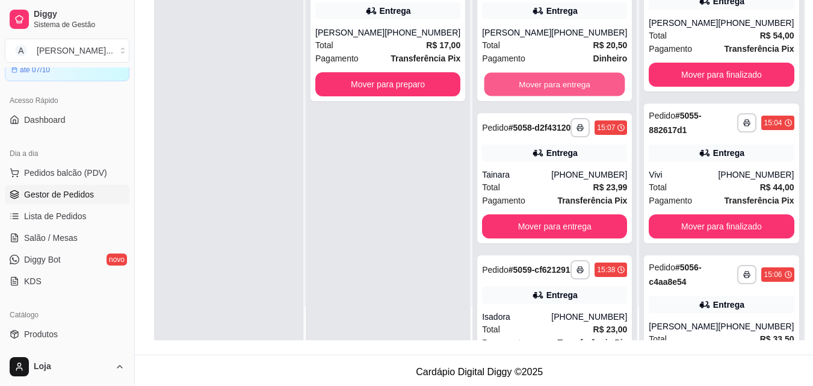
click at [543, 90] on button "Mover para entrega" at bounding box center [554, 84] width 141 height 23
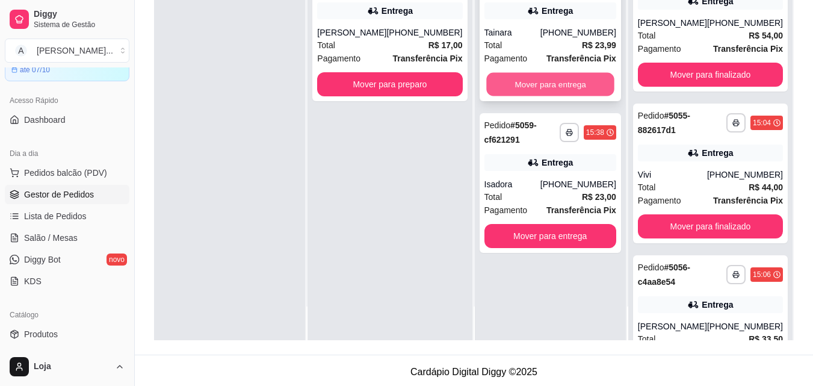
click at [543, 87] on button "Mover para entrega" at bounding box center [550, 84] width 128 height 23
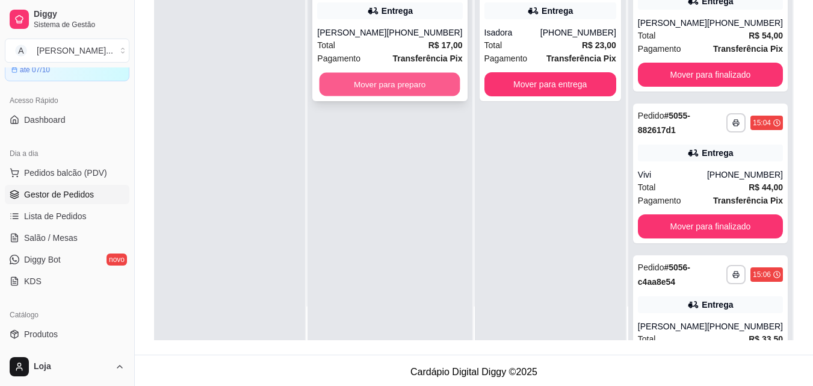
click at [355, 81] on button "Mover para preparo" at bounding box center [389, 84] width 141 height 23
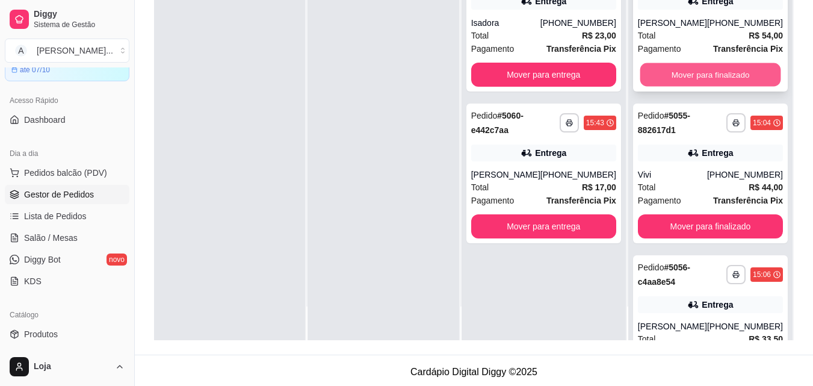
click at [696, 87] on button "Mover para finalizado" at bounding box center [710, 74] width 141 height 23
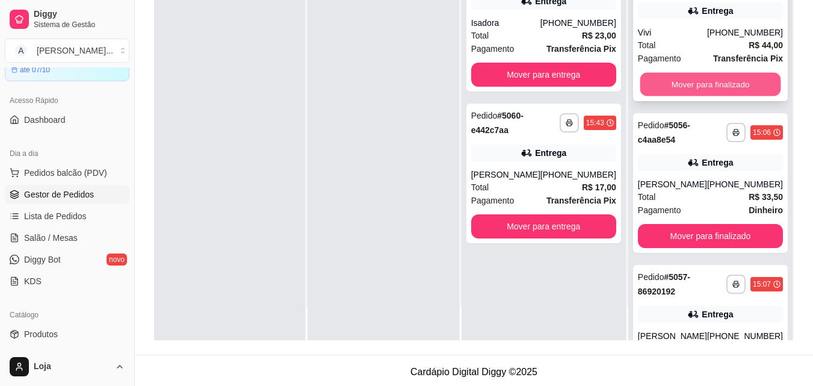
click at [695, 86] on button "Mover para finalizado" at bounding box center [710, 84] width 141 height 23
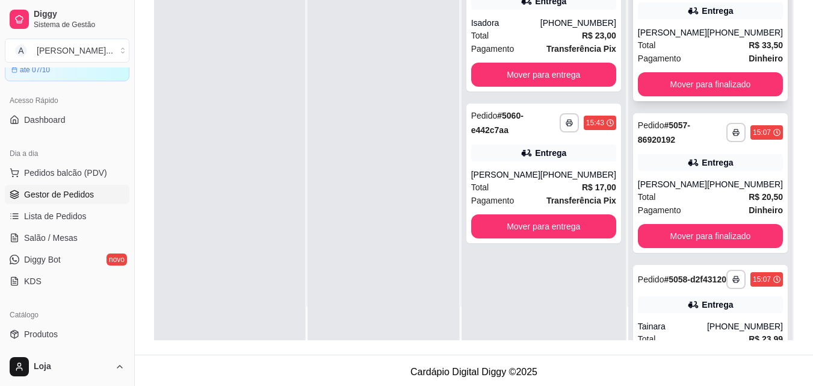
click at [692, 42] on div "Total R$ 33,50" at bounding box center [710, 45] width 145 height 13
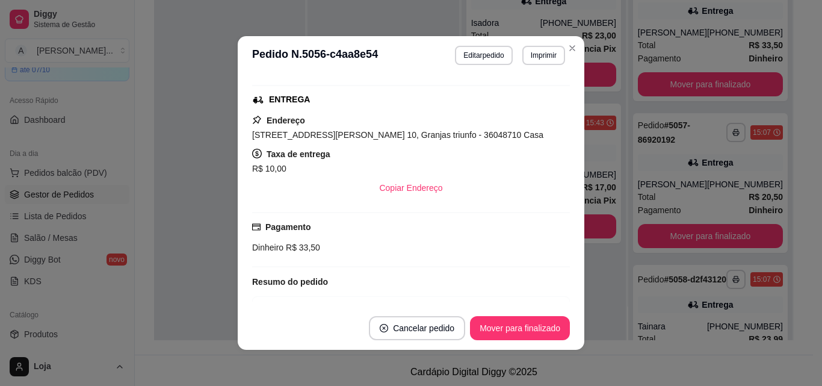
scroll to position [241, 0]
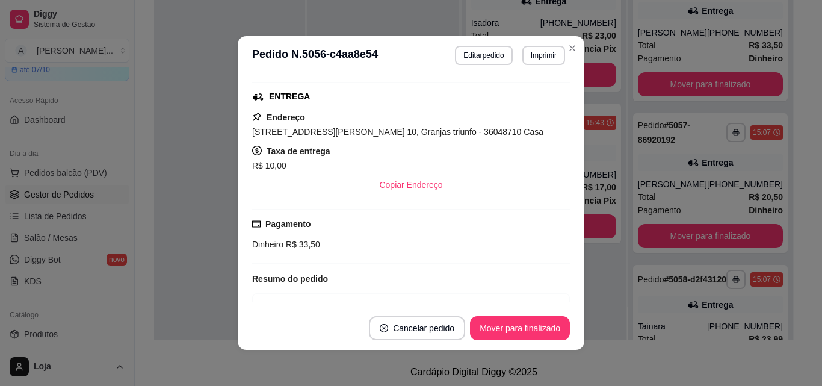
click at [238, 187] on div "Solicite um entregador do iFood Sujeito a disponibilidade da plataforma feito h…" at bounding box center [411, 191] width 347 height 232
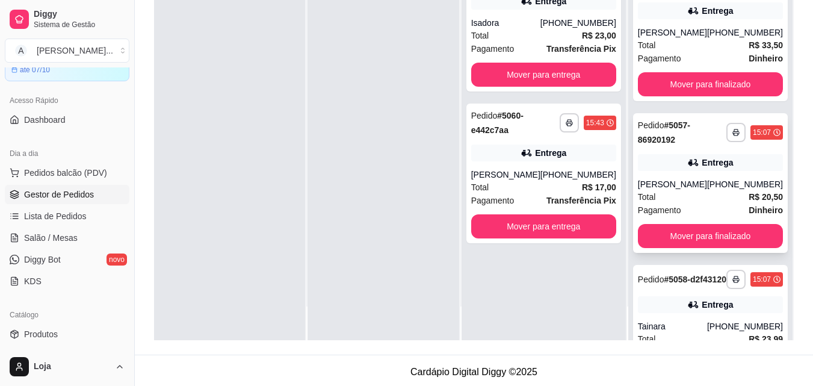
click at [697, 168] on div "Entrega" at bounding box center [710, 162] width 145 height 17
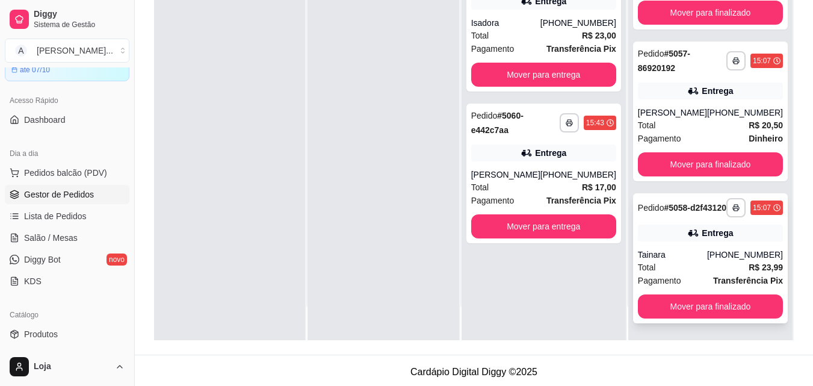
scroll to position [81, 0]
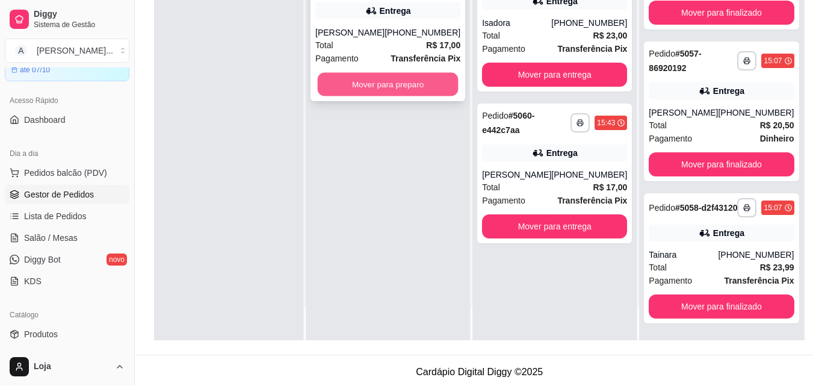
click at [407, 88] on button "Mover para preparo" at bounding box center [388, 84] width 141 height 23
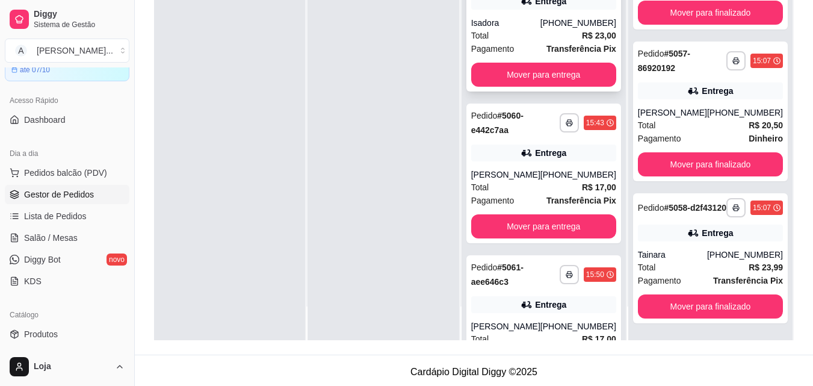
click at [501, 29] on div "Isadora" at bounding box center [505, 23] width 69 height 12
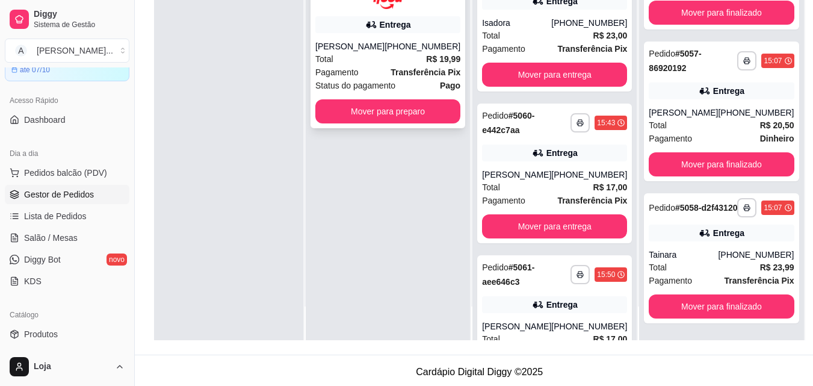
click at [384, 52] on div "[PERSON_NAME]" at bounding box center [349, 46] width 69 height 12
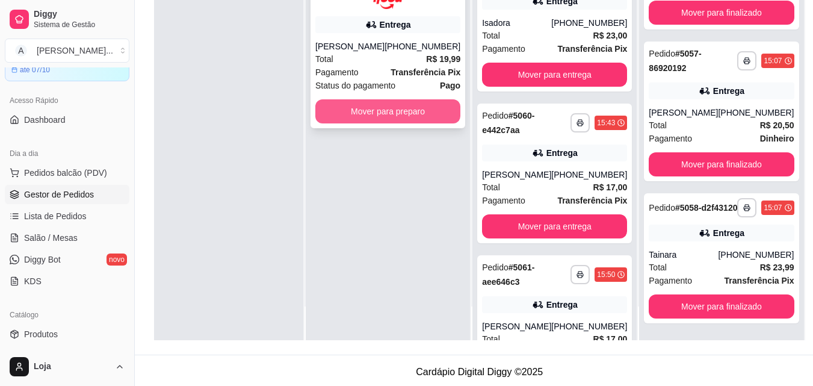
click at [399, 112] on button "Mover para preparo" at bounding box center [387, 111] width 145 height 24
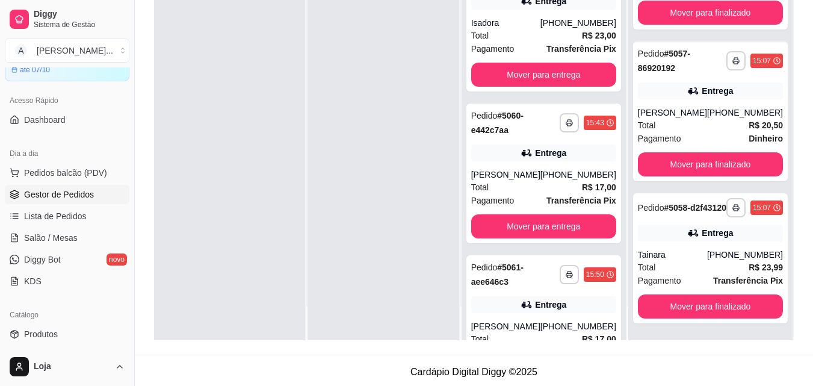
scroll to position [0, 0]
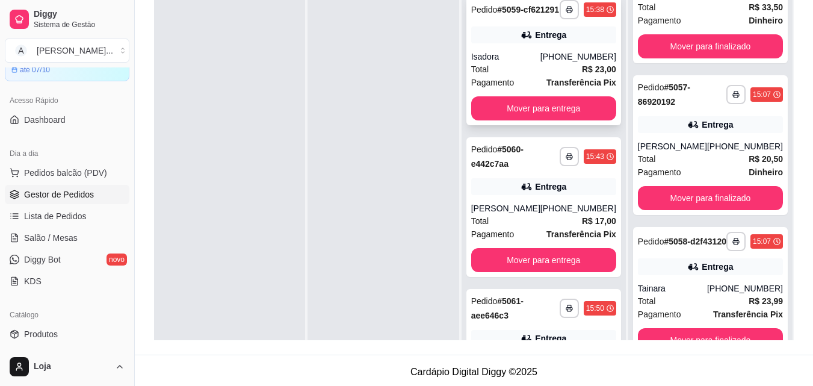
click at [561, 63] on div "[PHONE_NUMBER]" at bounding box center [578, 57] width 76 height 12
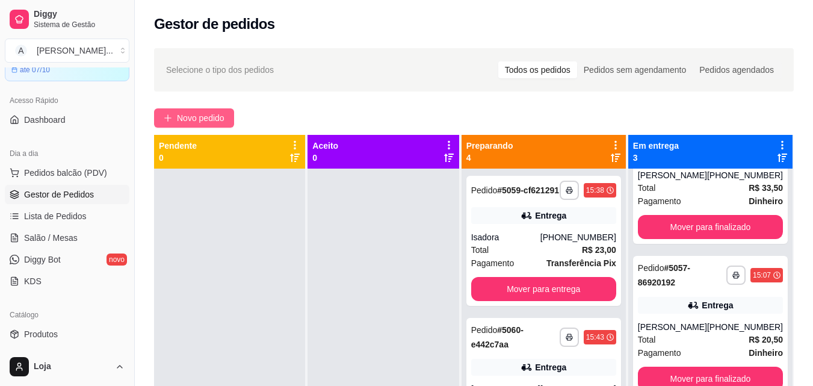
click at [186, 114] on span "Novo pedido" at bounding box center [201, 117] width 48 height 13
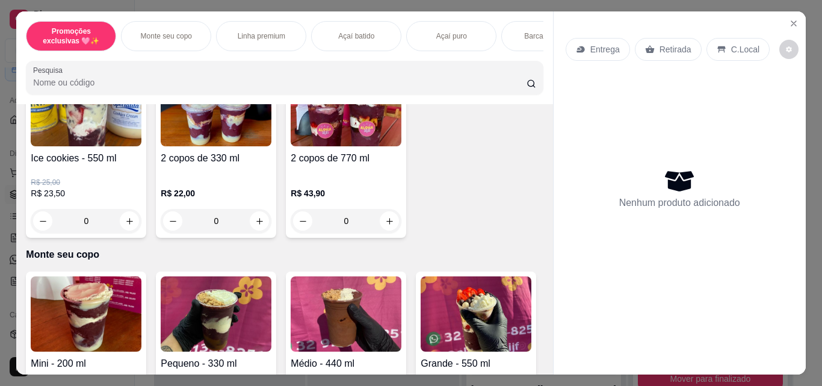
scroll to position [120, 0]
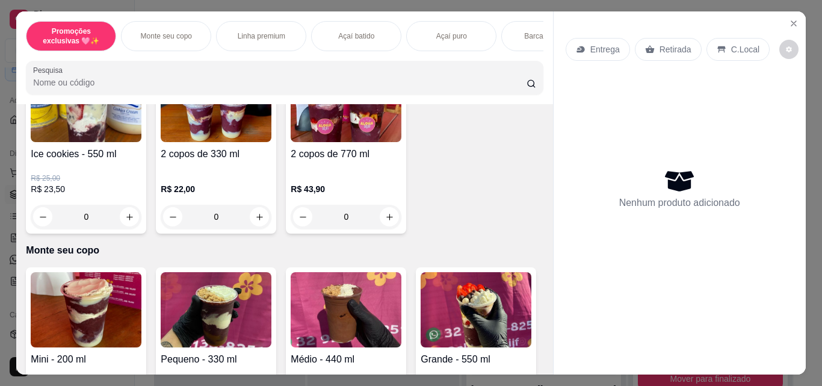
click at [354, 31] on p "Açaí batido" at bounding box center [356, 36] width 36 height 10
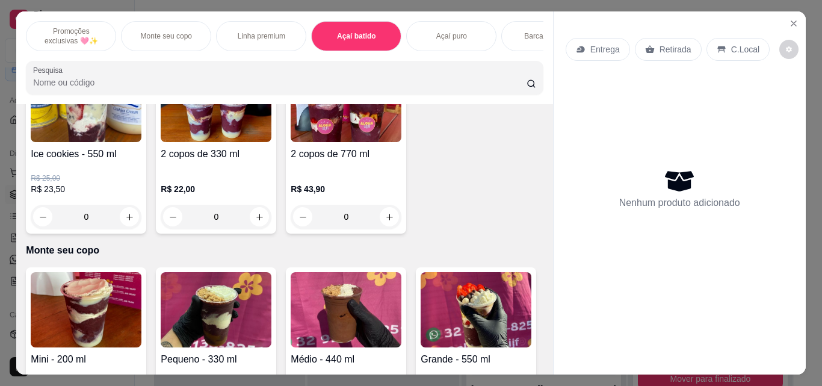
scroll to position [31, 0]
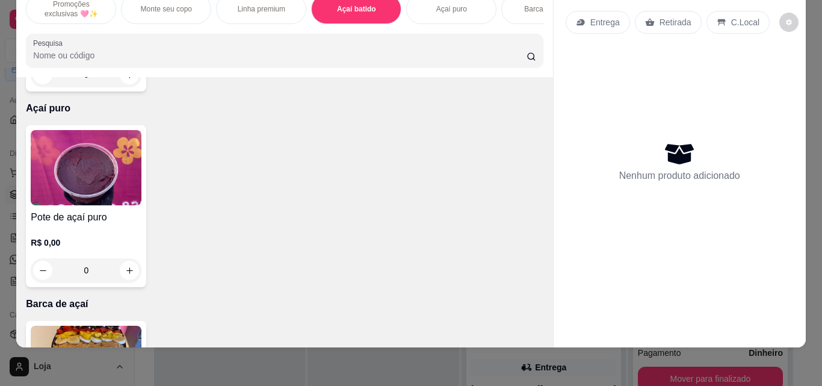
click at [125, 87] on div "0" at bounding box center [86, 75] width 111 height 24
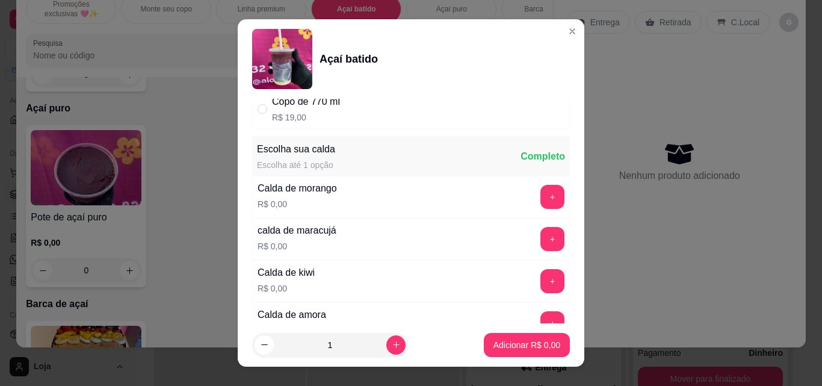
scroll to position [60, 0]
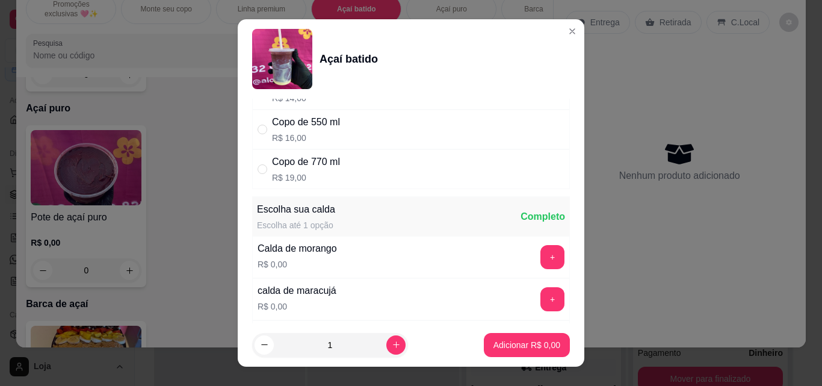
click at [389, 125] on div "Copo de 550 ml R$ 16,00" at bounding box center [411, 129] width 318 height 40
radio input "true"
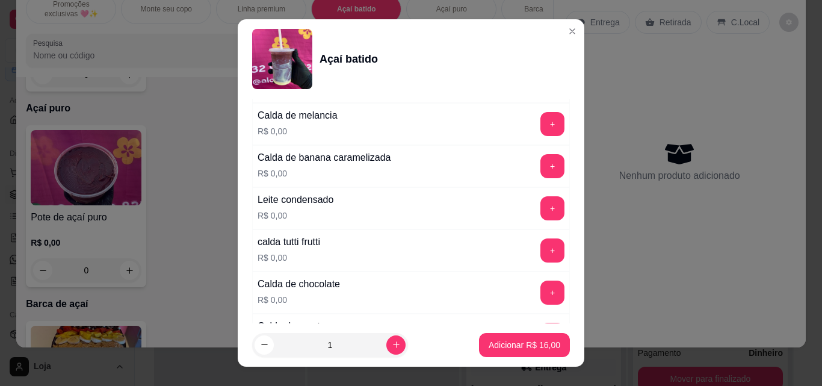
scroll to position [361, 0]
click at [540, 207] on button "+" at bounding box center [552, 209] width 24 height 24
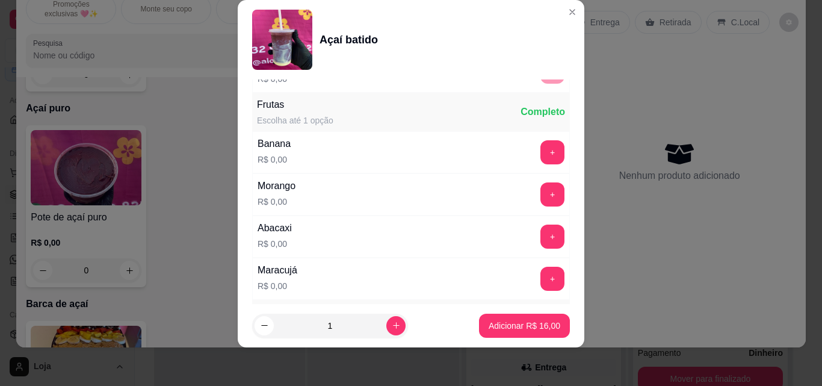
scroll to position [745, 0]
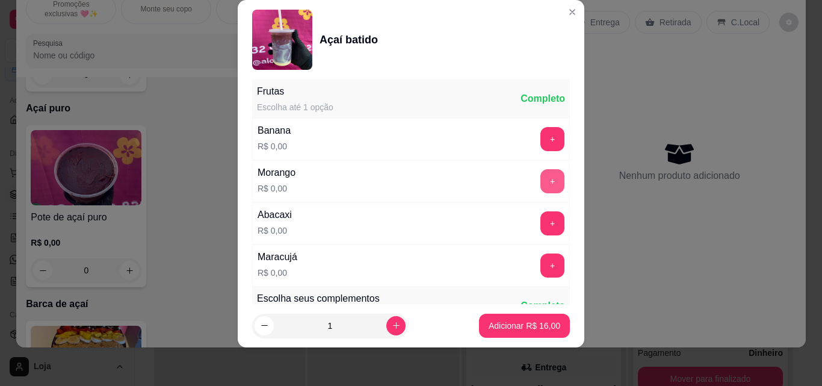
click at [540, 183] on button "+" at bounding box center [552, 181] width 24 height 24
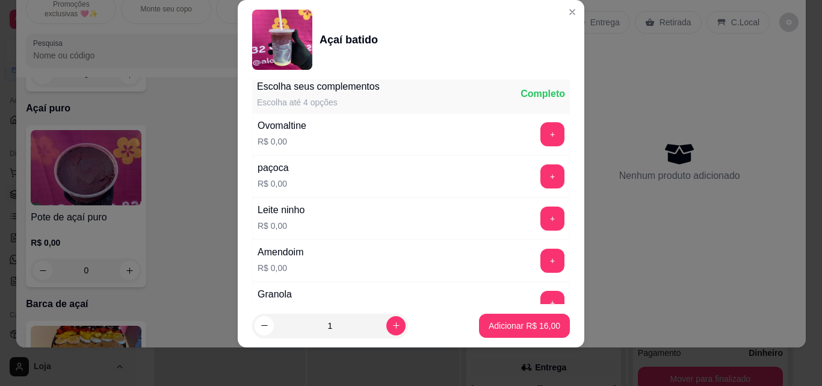
scroll to position [952, 0]
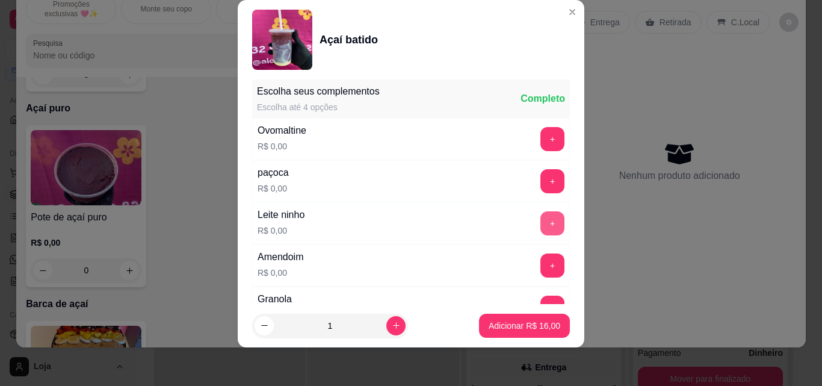
click at [540, 226] on button "+" at bounding box center [552, 223] width 24 height 24
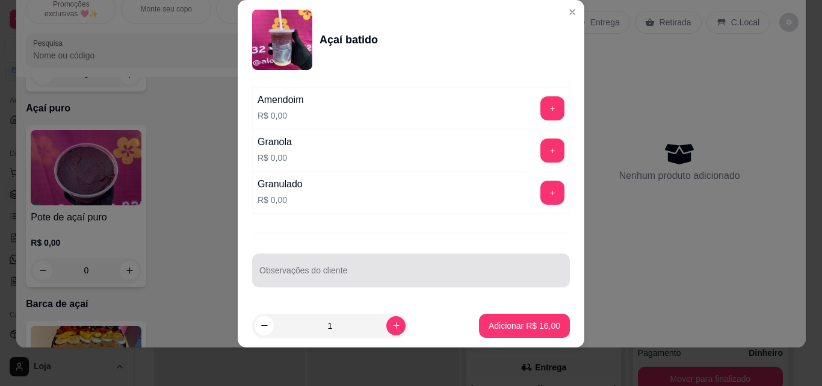
click at [465, 261] on div at bounding box center [410, 270] width 303 height 24
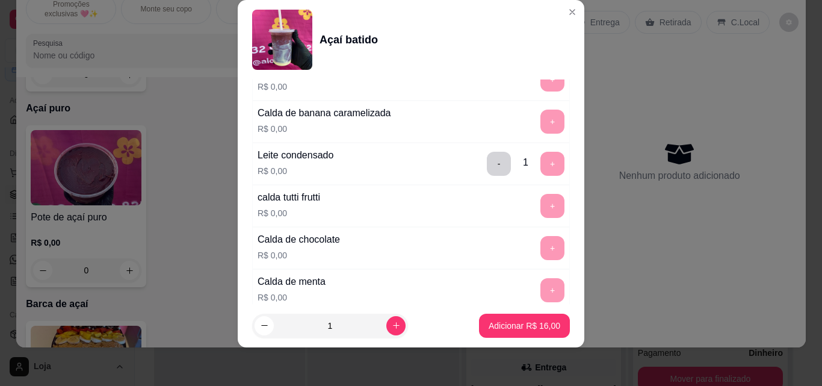
scroll to position [327, 0]
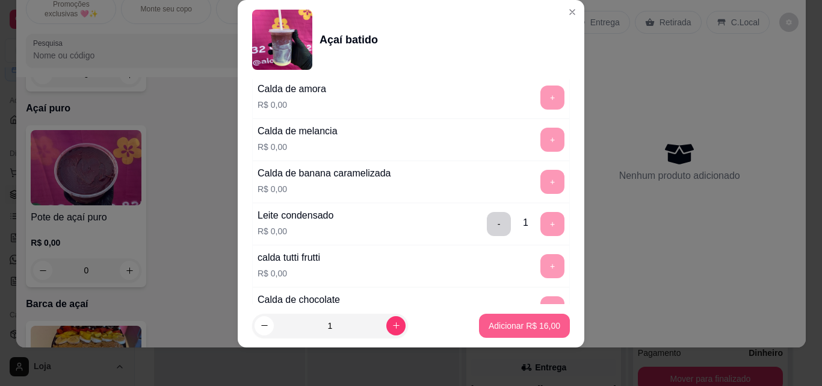
type input "calda de morango"
click at [540, 323] on p "Adicionar R$ 16,00" at bounding box center [525, 325] width 72 height 12
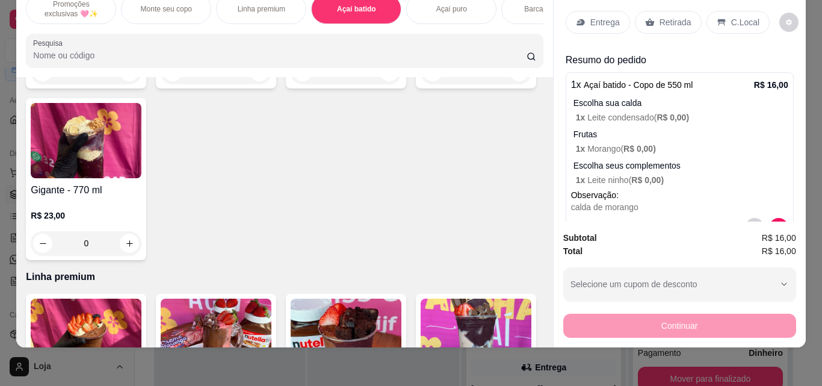
scroll to position [313, 0]
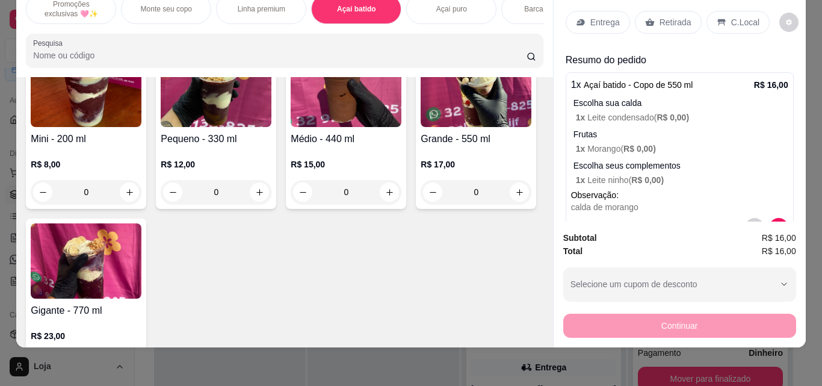
click at [377, 199] on div "0" at bounding box center [346, 192] width 111 height 24
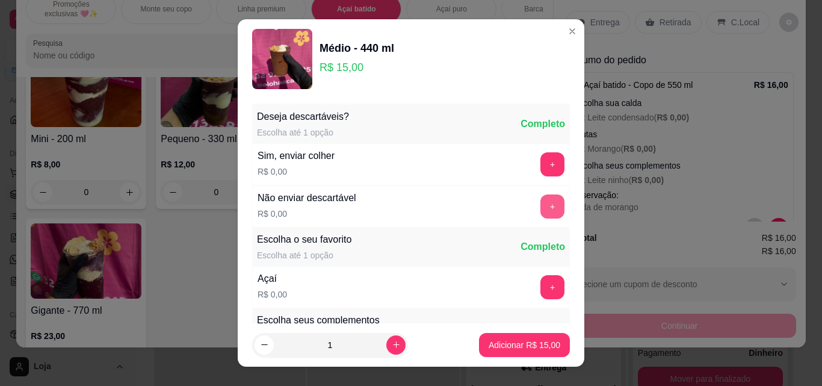
scroll to position [60, 0]
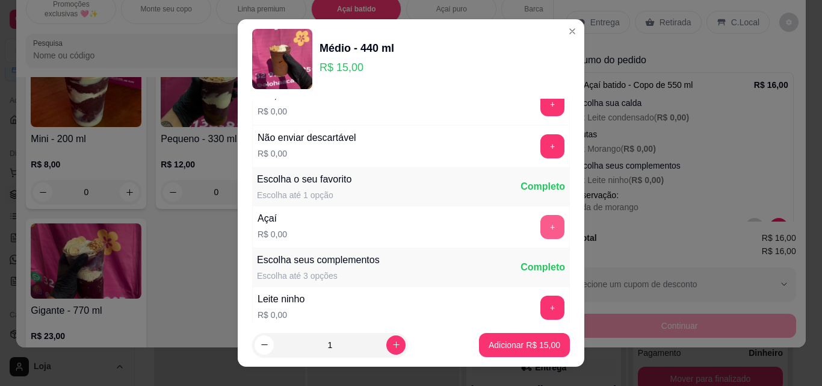
click at [540, 224] on button "+" at bounding box center [552, 227] width 24 height 24
click at [541, 303] on button "+" at bounding box center [552, 307] width 23 height 23
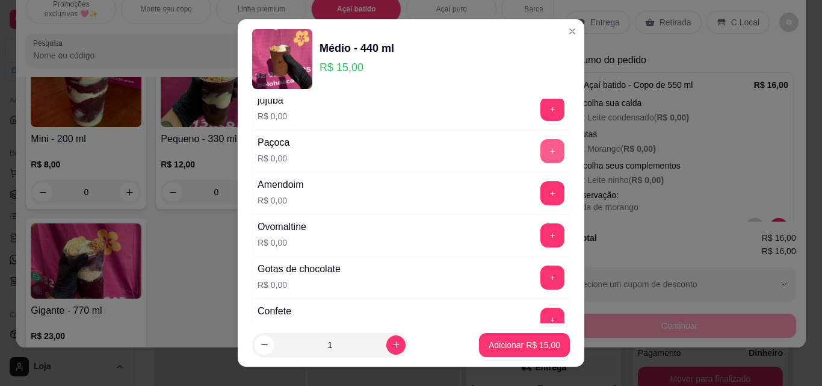
click at [540, 147] on button "+" at bounding box center [552, 151] width 24 height 24
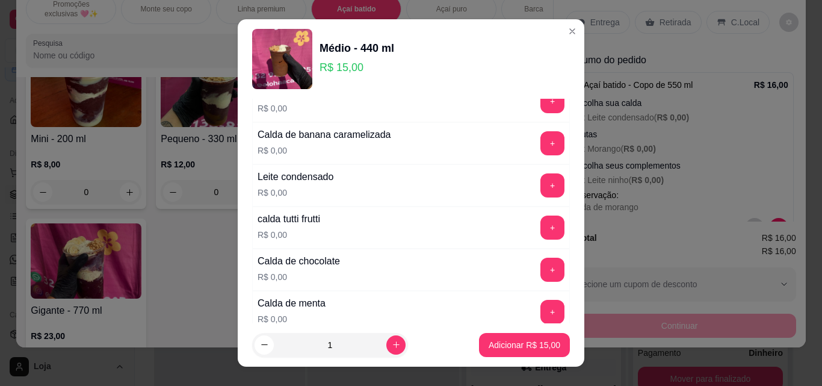
scroll to position [1023, 0]
click at [541, 188] on button "+" at bounding box center [552, 183] width 23 height 23
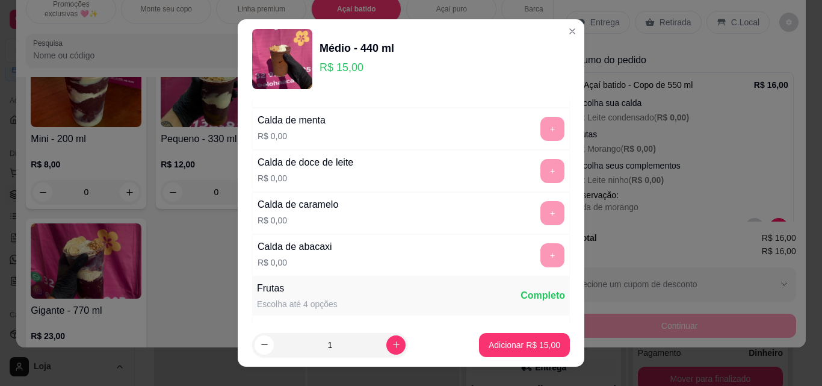
scroll to position [1384, 0]
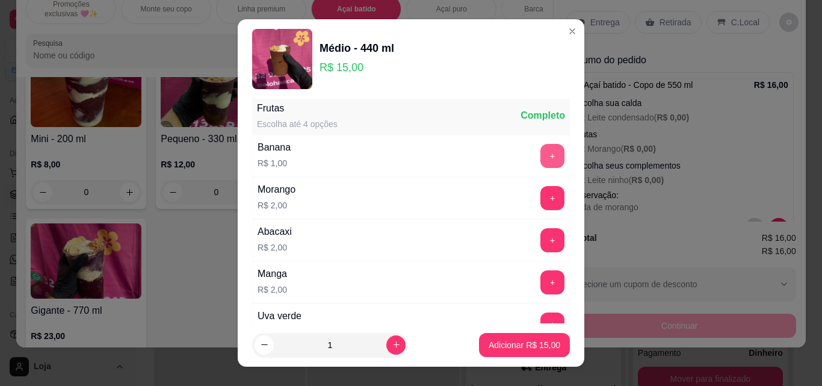
click at [540, 157] on button "+" at bounding box center [552, 156] width 24 height 24
click at [519, 340] on p "Adicionar R$ 16,00" at bounding box center [525, 345] width 72 height 12
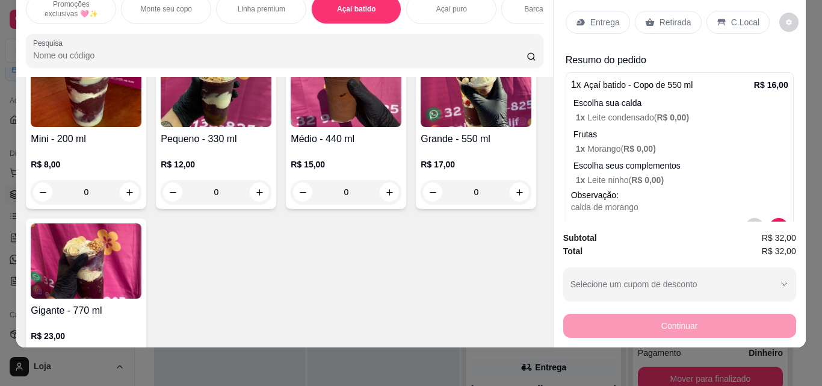
click at [651, 16] on div "Retirada" at bounding box center [668, 22] width 67 height 23
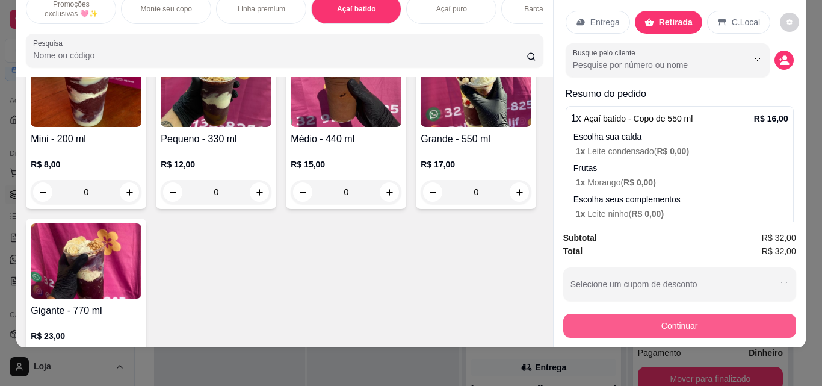
click at [587, 313] on button "Continuar" at bounding box center [679, 325] width 233 height 24
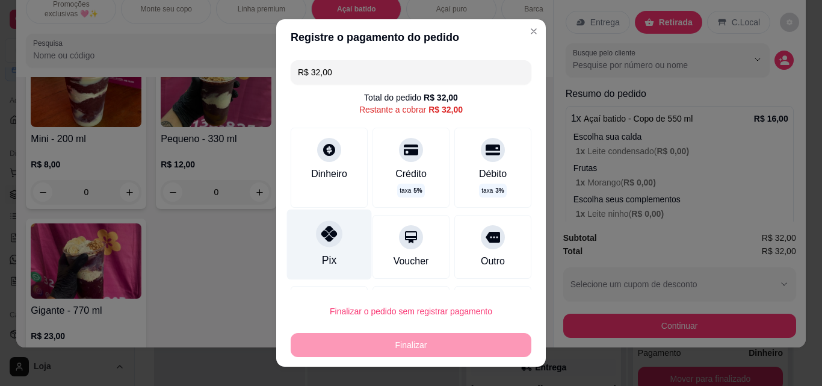
click at [316, 241] on div at bounding box center [329, 233] width 26 height 26
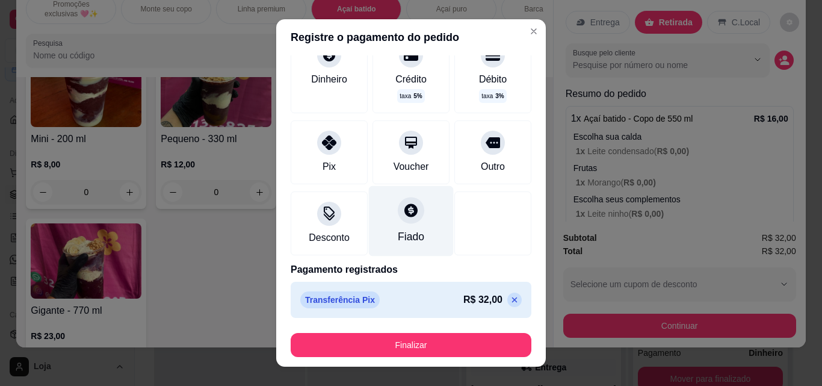
scroll to position [87, 0]
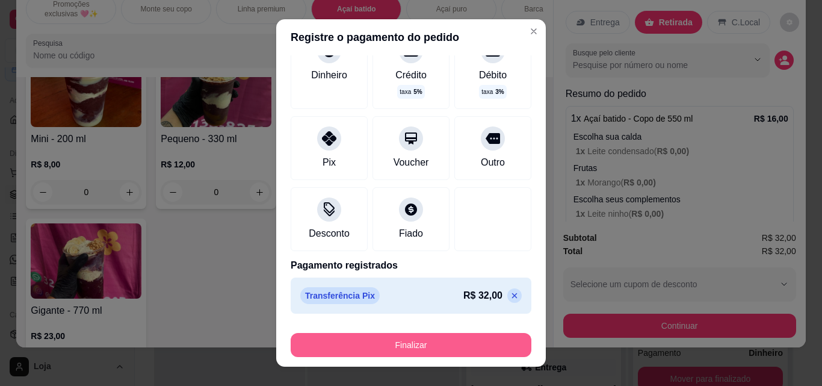
click at [466, 344] on button "Finalizar" at bounding box center [411, 345] width 241 height 24
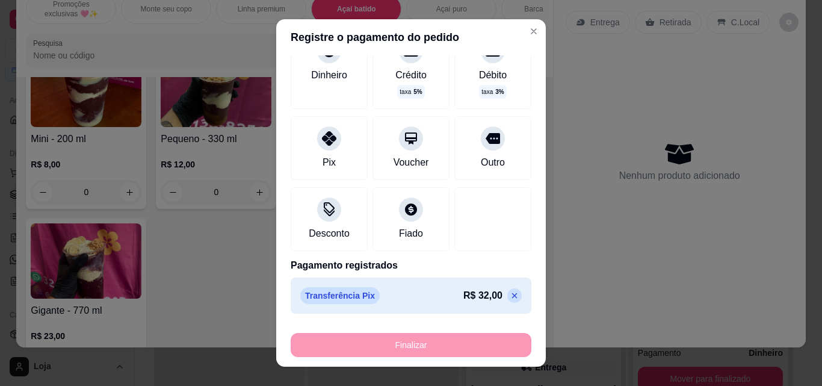
type input "-R$ 32,00"
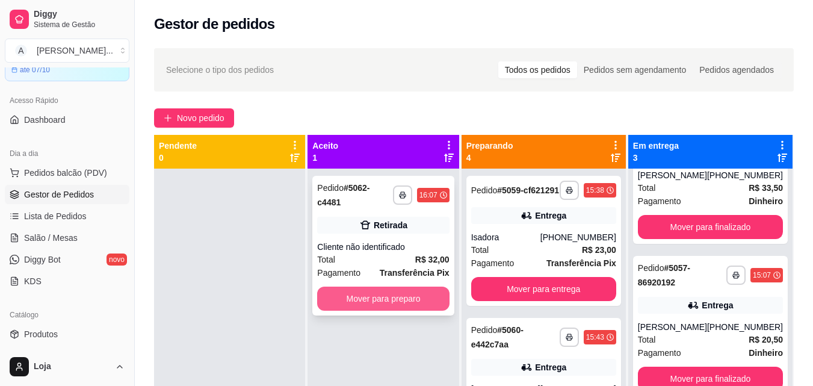
click at [352, 286] on button "Mover para preparo" at bounding box center [383, 298] width 132 height 24
click at [342, 292] on button "Mover para preparo" at bounding box center [383, 298] width 132 height 24
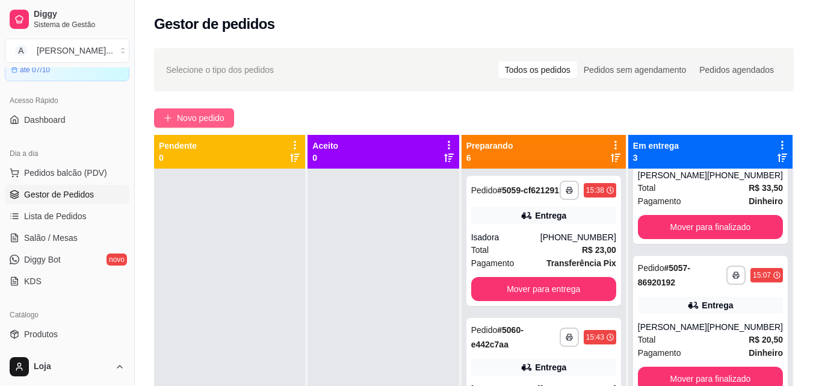
click at [203, 122] on span "Novo pedido" at bounding box center [201, 117] width 48 height 13
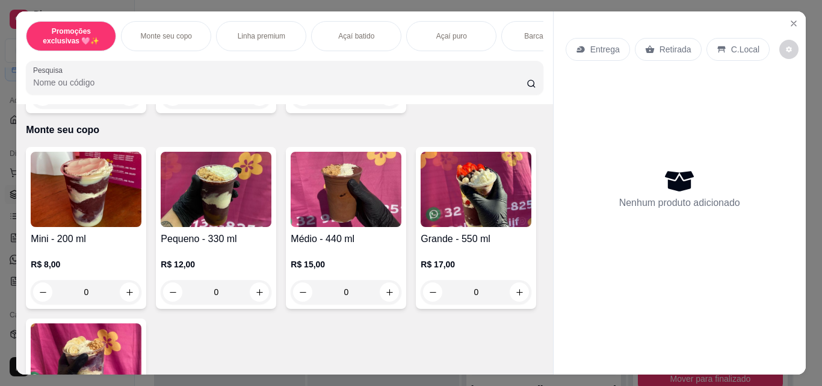
scroll to position [421, 0]
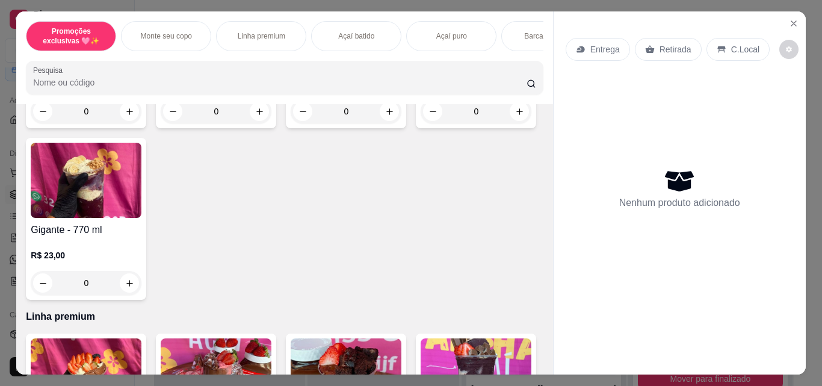
click at [421, 123] on div "0" at bounding box center [476, 111] width 111 height 24
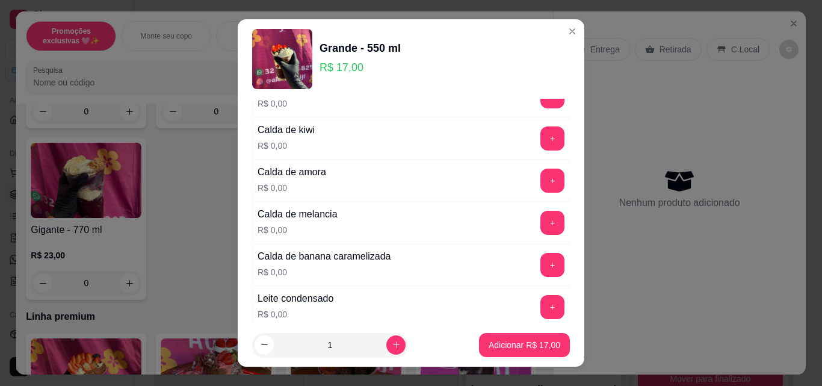
scroll to position [902, 0]
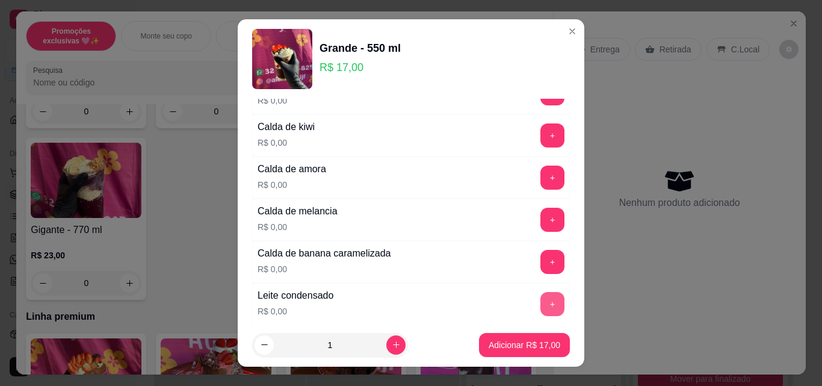
click at [540, 297] on button "+" at bounding box center [552, 304] width 24 height 24
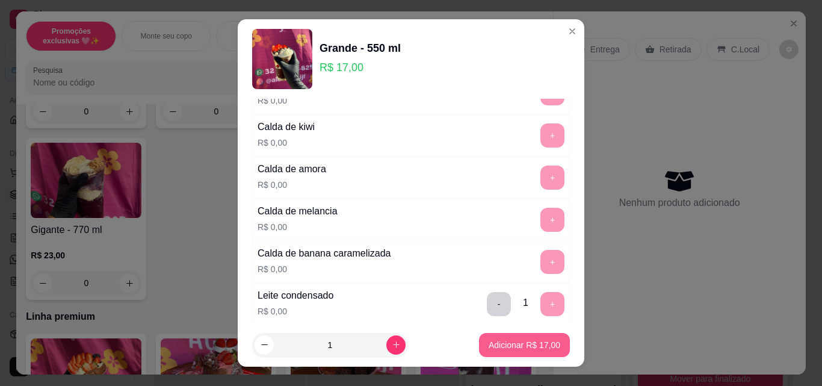
click at [489, 345] on p "Adicionar R$ 17,00" at bounding box center [525, 345] width 72 height 12
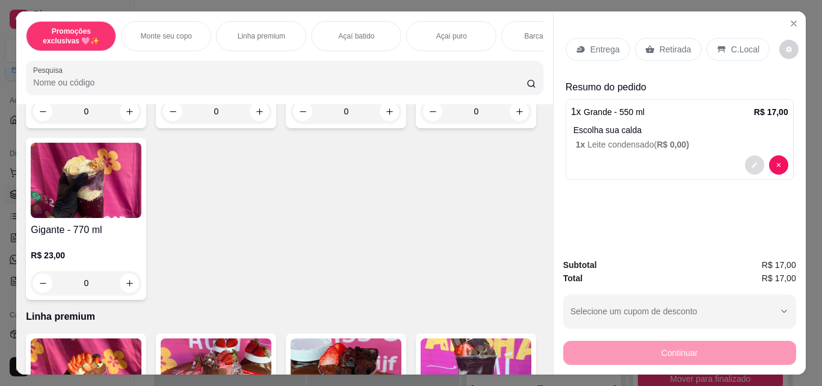
click at [751, 164] on icon "decrease-product-quantity" at bounding box center [754, 164] width 7 height 7
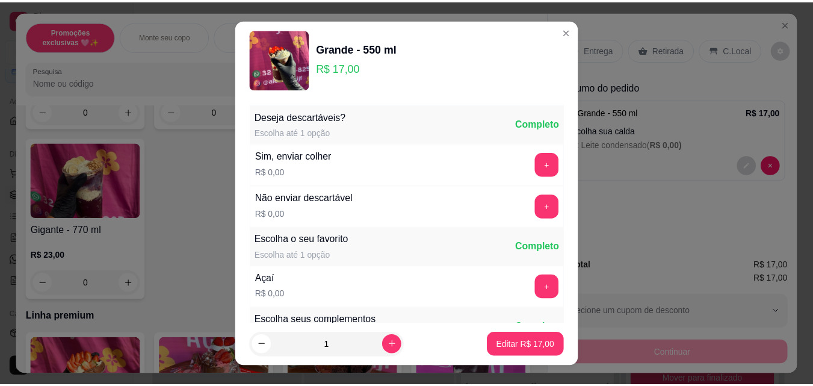
scroll to position [120, 0]
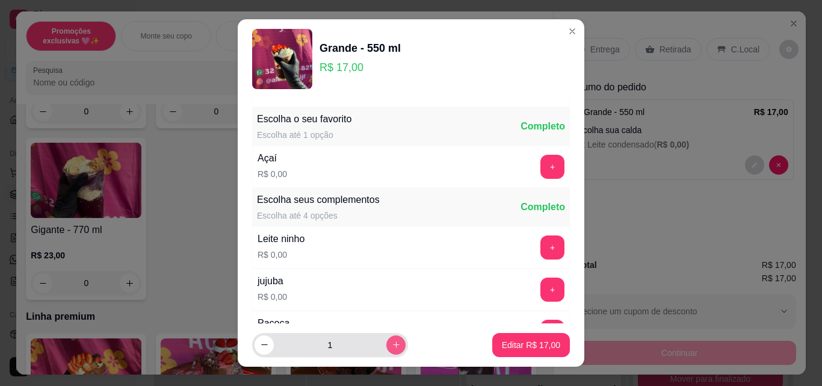
click at [392, 340] on icon "increase-product-quantity" at bounding box center [396, 344] width 9 height 9
type input "2"
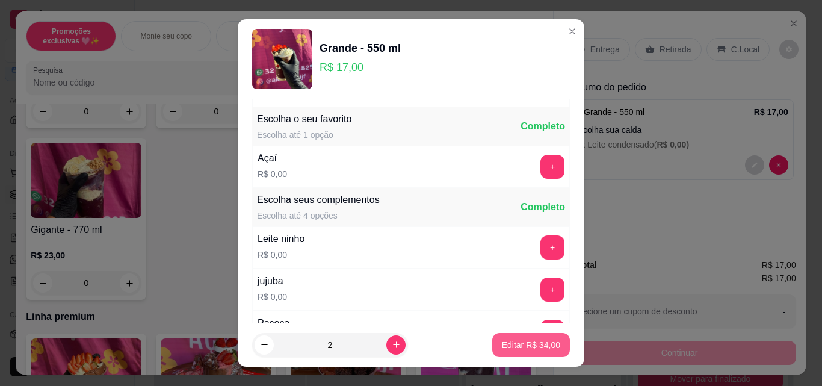
click at [505, 340] on p "Editar R$ 34,00" at bounding box center [531, 345] width 58 height 12
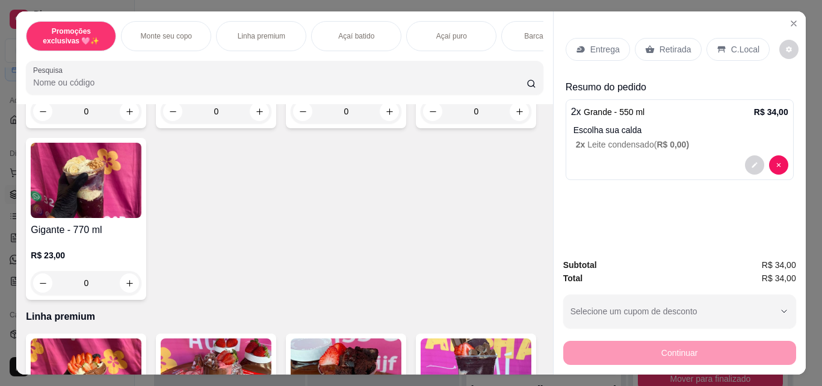
click at [668, 43] on p "Retirada" at bounding box center [675, 49] width 32 height 12
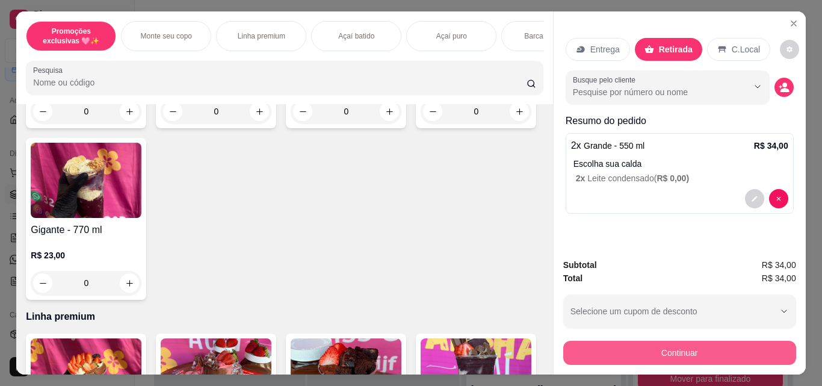
click at [731, 349] on button "Continuar" at bounding box center [679, 353] width 233 height 24
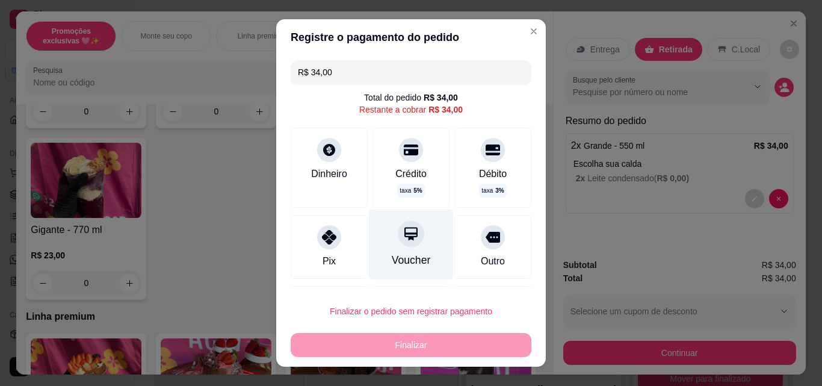
click at [387, 245] on div "Voucher" at bounding box center [411, 244] width 85 height 70
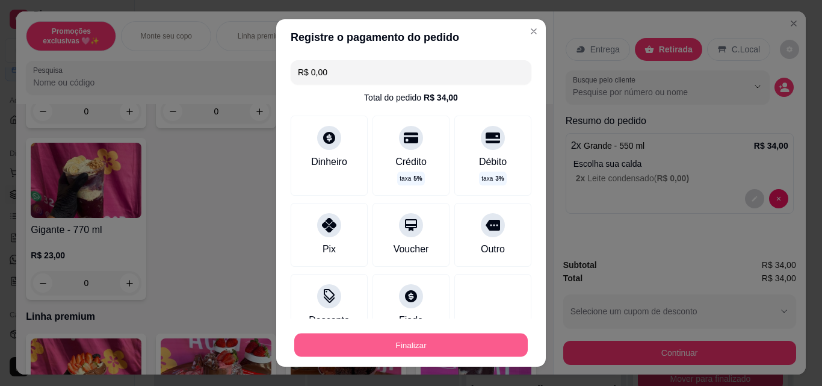
click at [425, 342] on button "Finalizar" at bounding box center [410, 344] width 233 height 23
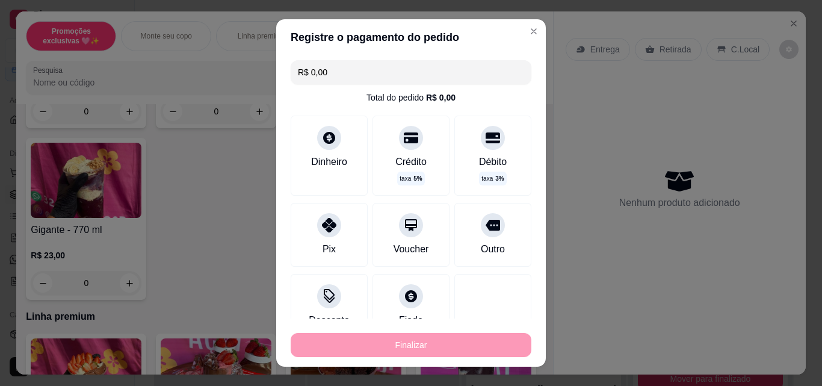
type input "-R$ 34,00"
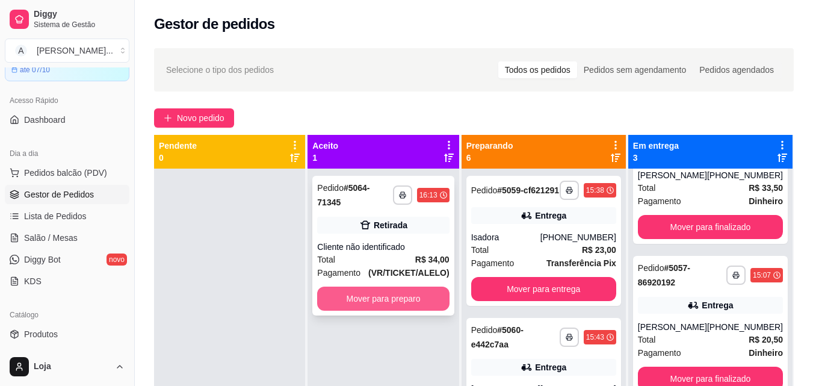
click at [447, 293] on button "Mover para preparo" at bounding box center [383, 298] width 132 height 24
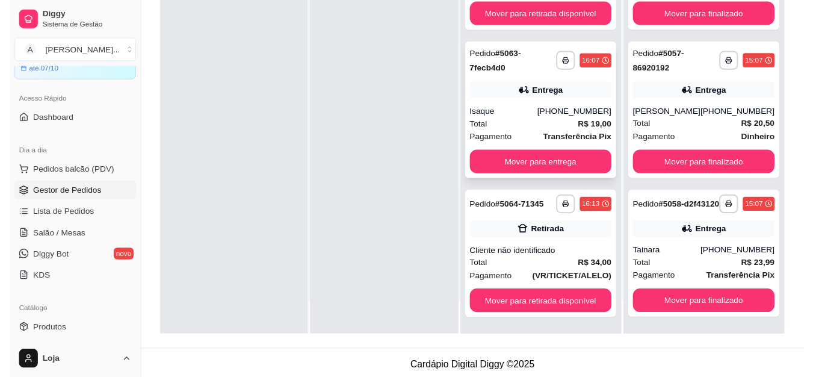
scroll to position [180, 0]
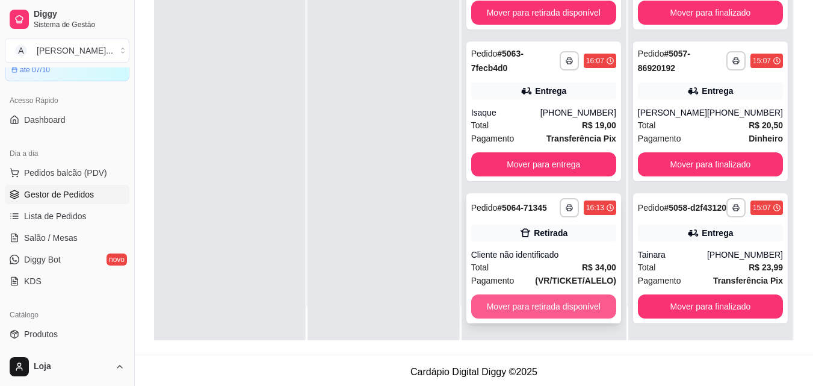
click at [508, 313] on button "Mover para retirada disponível" at bounding box center [543, 306] width 145 height 24
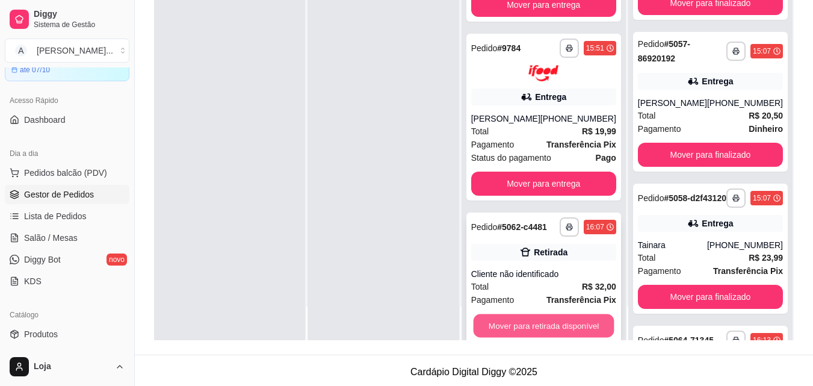
click at [524, 333] on button "Mover para retirada disponível" at bounding box center [543, 324] width 141 height 23
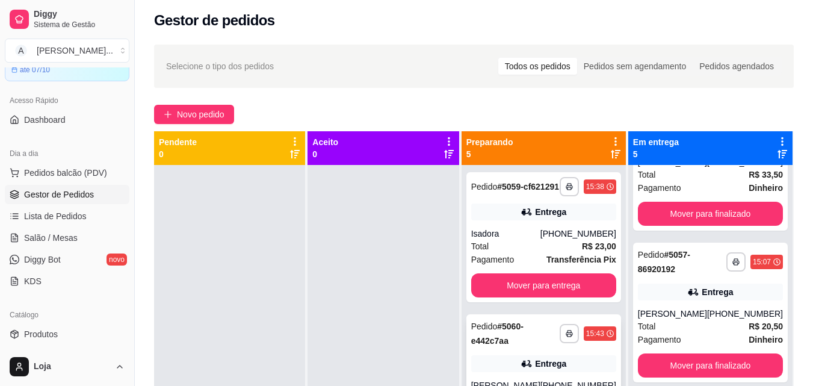
scroll to position [0, 0]
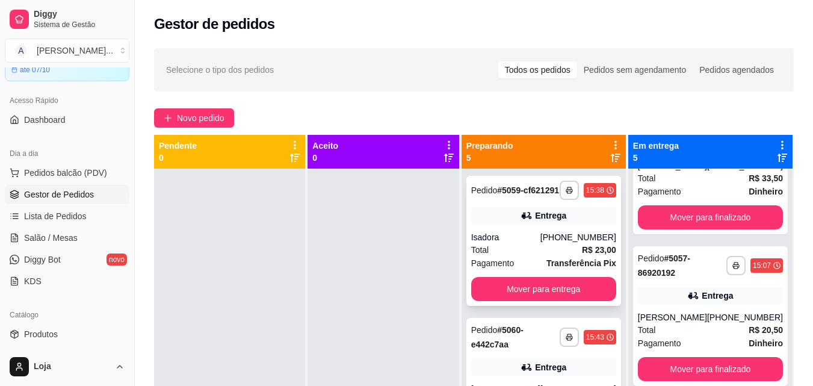
click at [530, 241] on div "Isadora" at bounding box center [505, 237] width 69 height 12
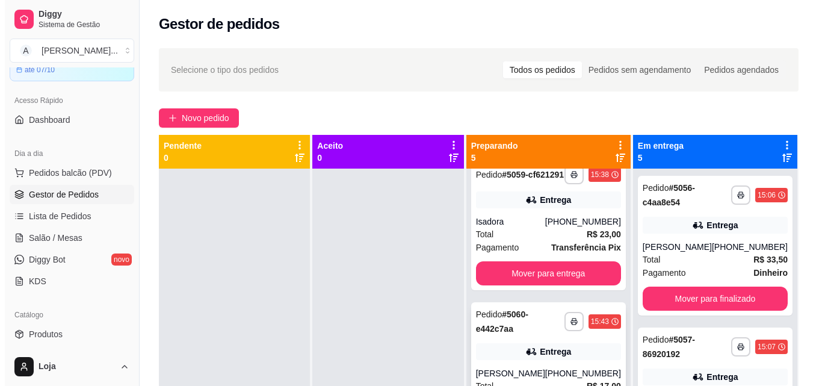
scroll to position [60, 0]
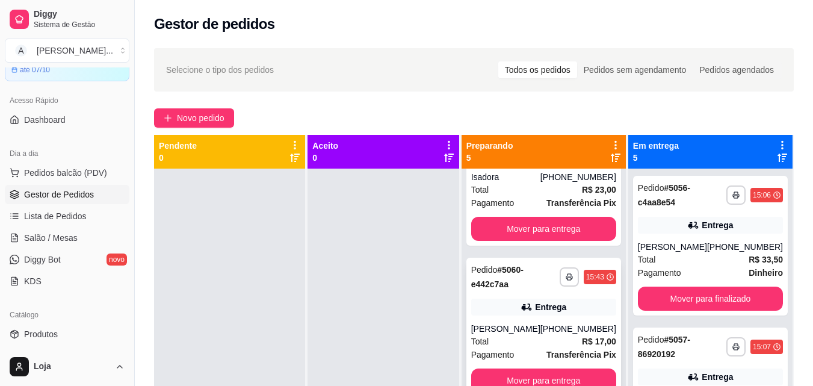
click at [511, 307] on div "**********" at bounding box center [543, 327] width 155 height 140
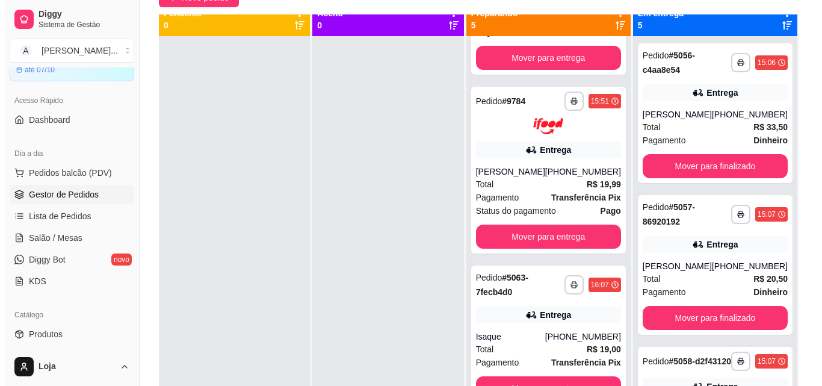
scroll to position [0, 0]
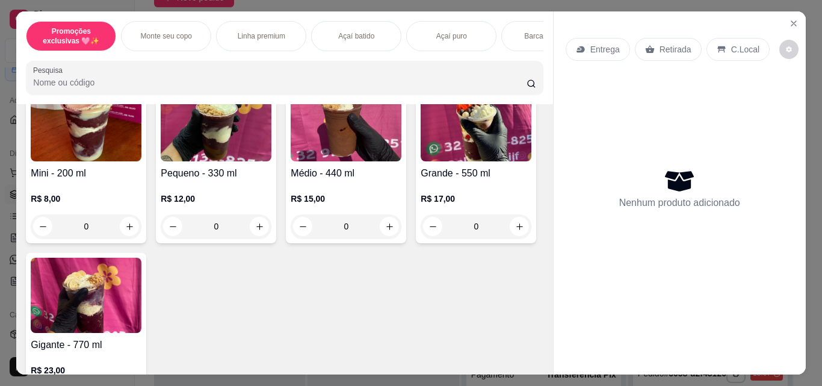
scroll to position [301, 0]
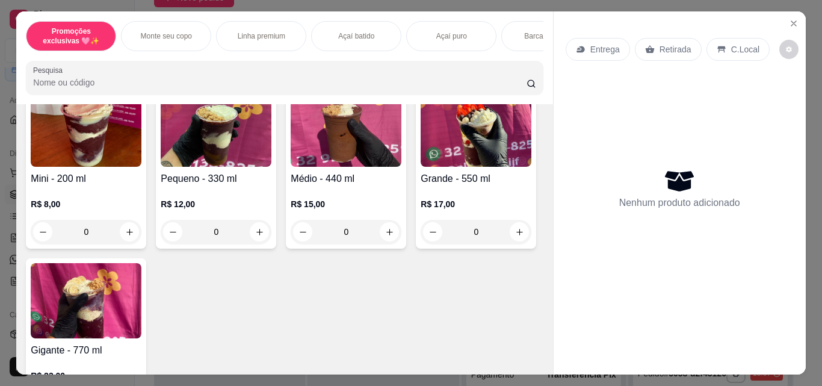
click at [381, 237] on div "0" at bounding box center [346, 232] width 111 height 24
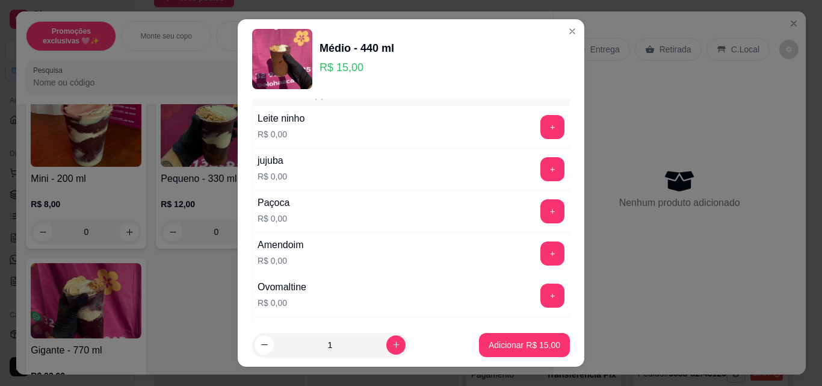
scroll to position [60, 0]
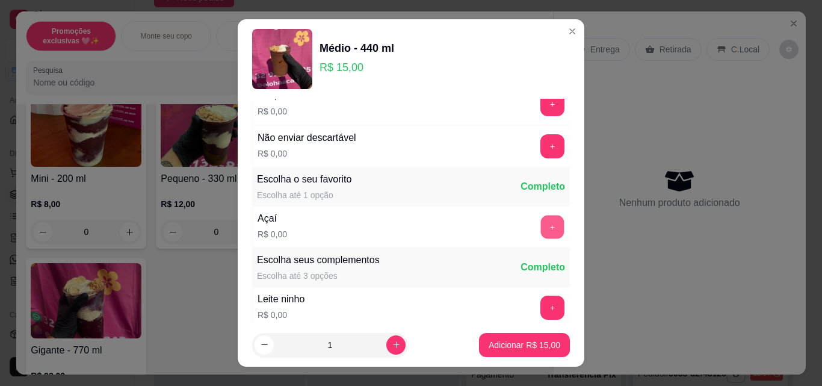
click at [541, 223] on button "+" at bounding box center [552, 226] width 23 height 23
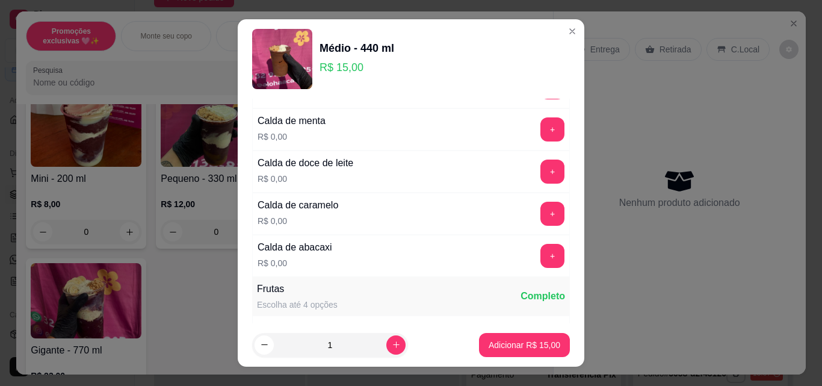
scroll to position [1444, 0]
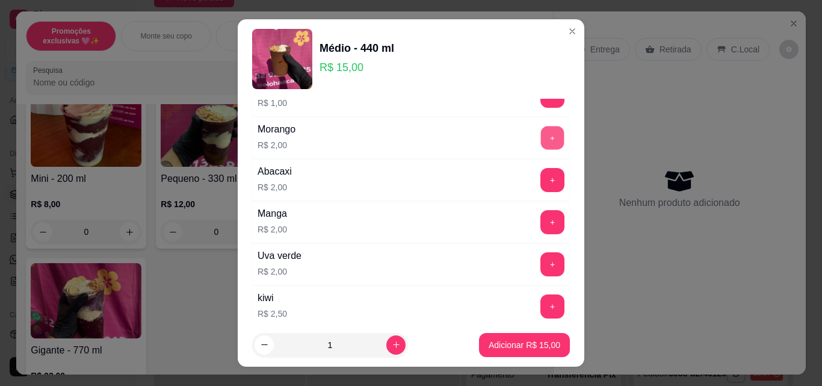
click at [541, 143] on button "+" at bounding box center [552, 137] width 23 height 23
click at [526, 344] on p "Adicionar R$ 17,00" at bounding box center [525, 345] width 72 height 12
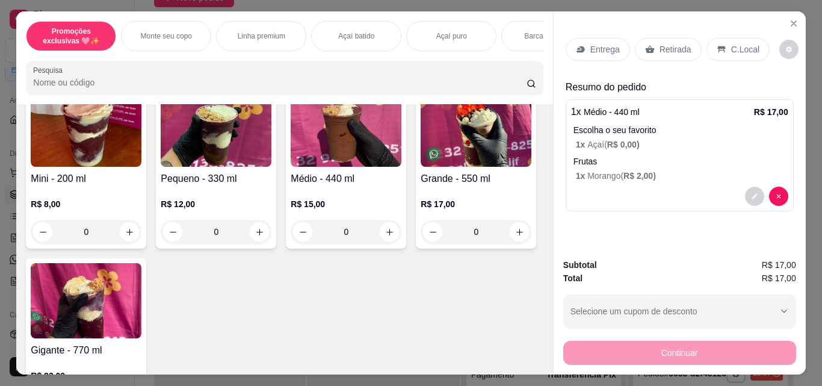
click at [579, 48] on icon at bounding box center [581, 50] width 10 height 10
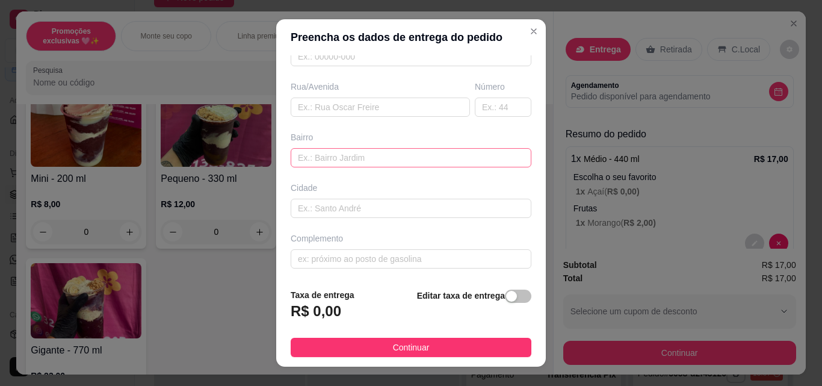
scroll to position [120, 0]
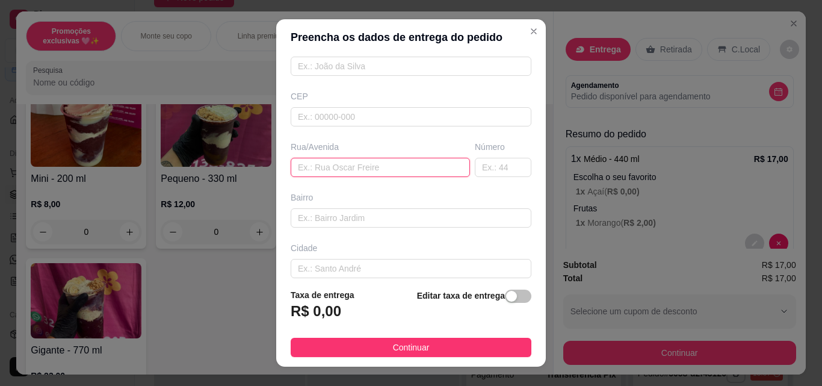
click at [366, 167] on input "text" at bounding box center [380, 167] width 179 height 19
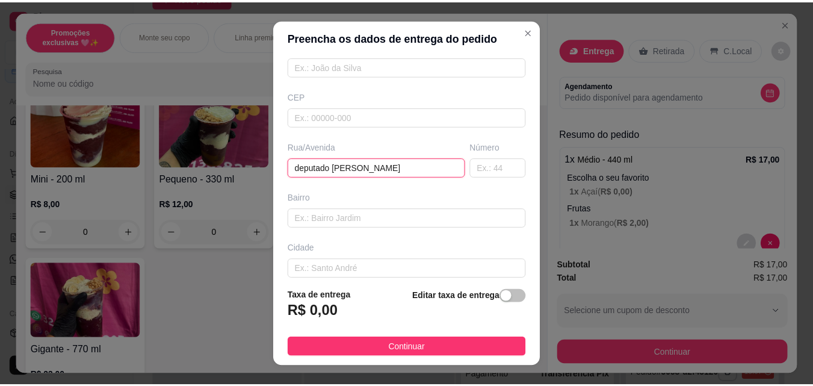
scroll to position [60, 0]
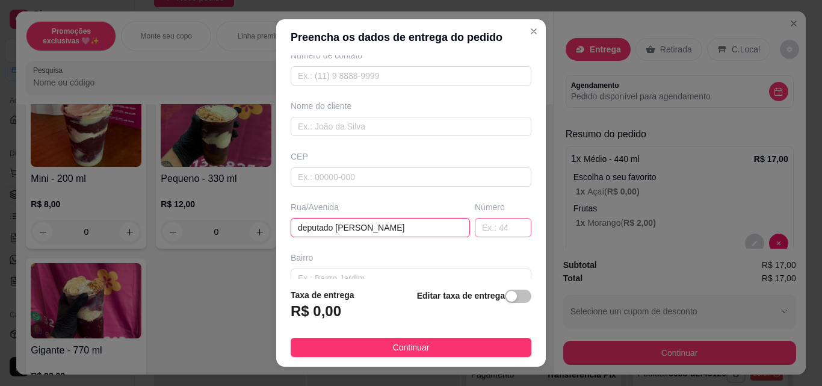
type input "deputado [PERSON_NAME]"
click at [475, 228] on input "text" at bounding box center [503, 227] width 57 height 19
type input "259"
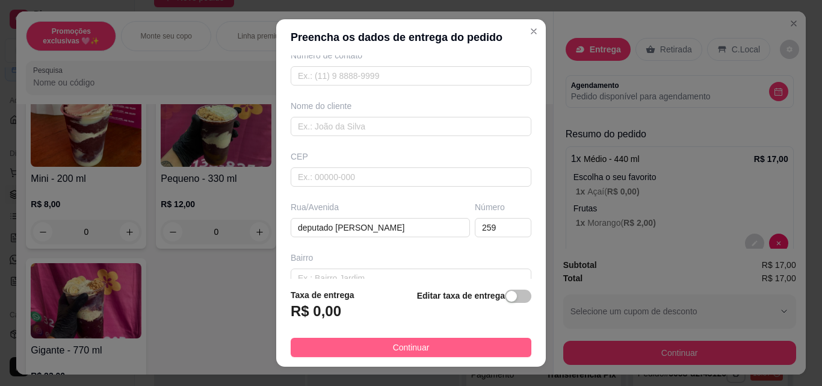
click at [466, 348] on button "Continuar" at bounding box center [411, 347] width 241 height 19
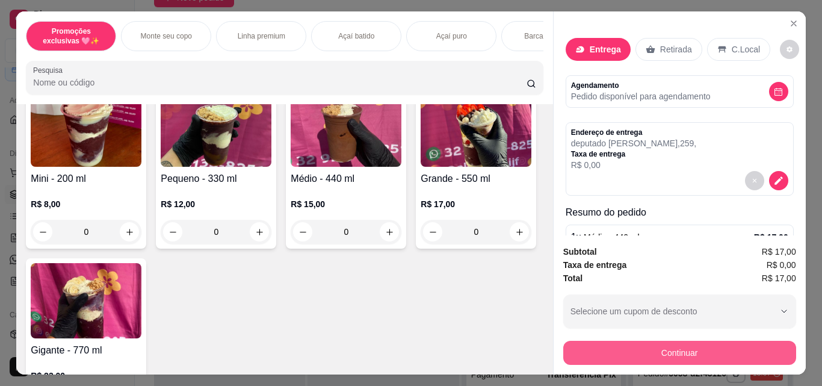
click at [578, 342] on button "Continuar" at bounding box center [679, 353] width 233 height 24
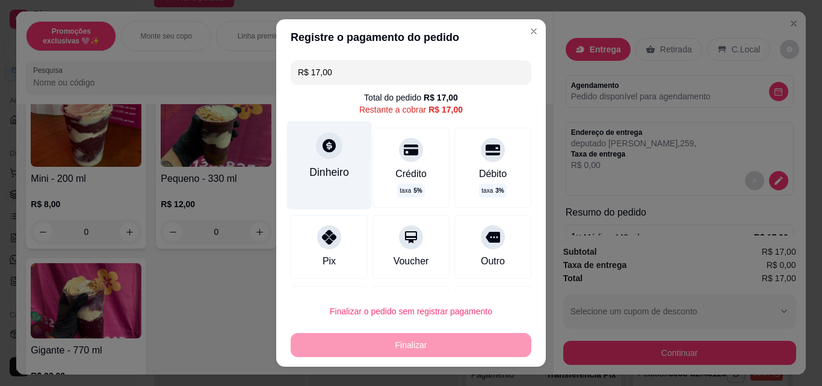
click at [316, 180] on div "Dinheiro" at bounding box center [329, 172] width 40 height 16
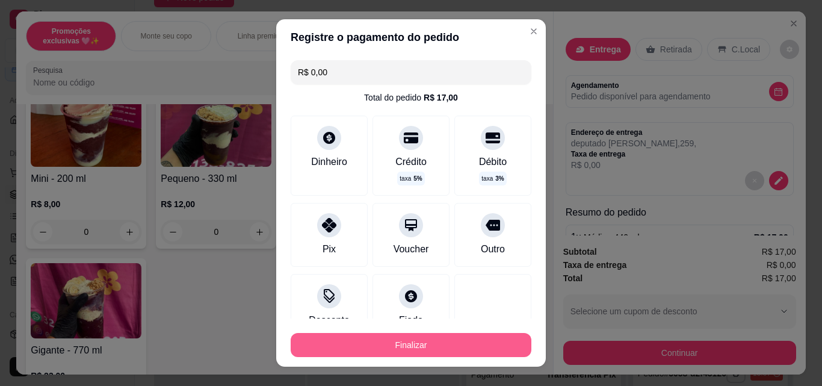
click at [477, 344] on button "Finalizar" at bounding box center [411, 345] width 241 height 24
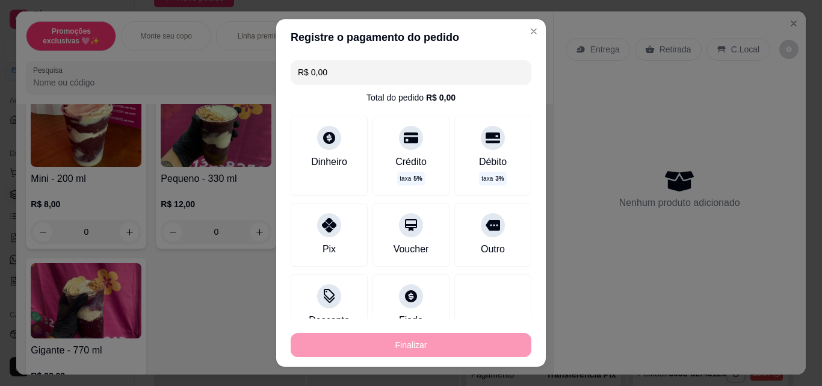
type input "-R$ 17,00"
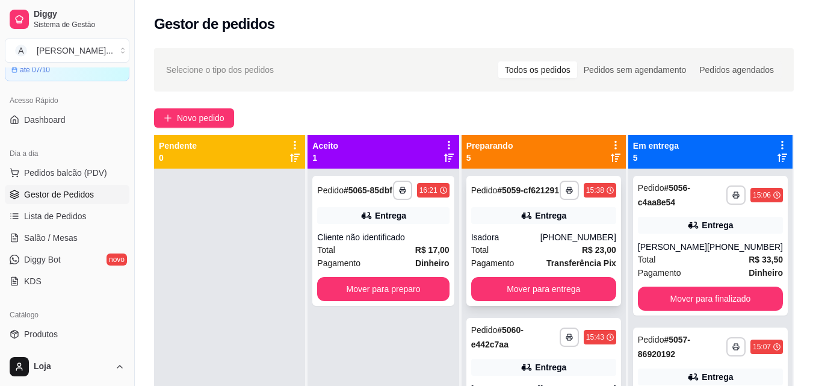
click at [532, 236] on div "**********" at bounding box center [543, 241] width 155 height 130
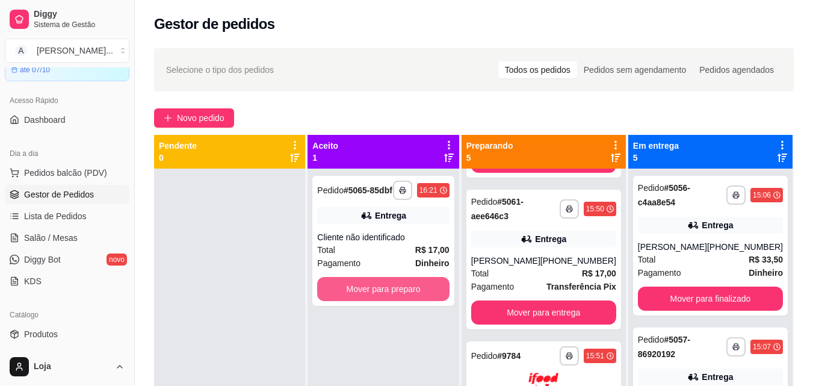
scroll to position [301, 0]
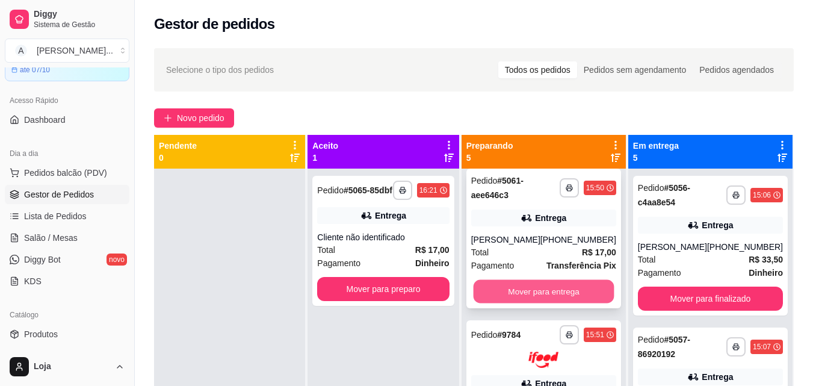
click at [545, 296] on button "Mover para entrega" at bounding box center [543, 291] width 141 height 23
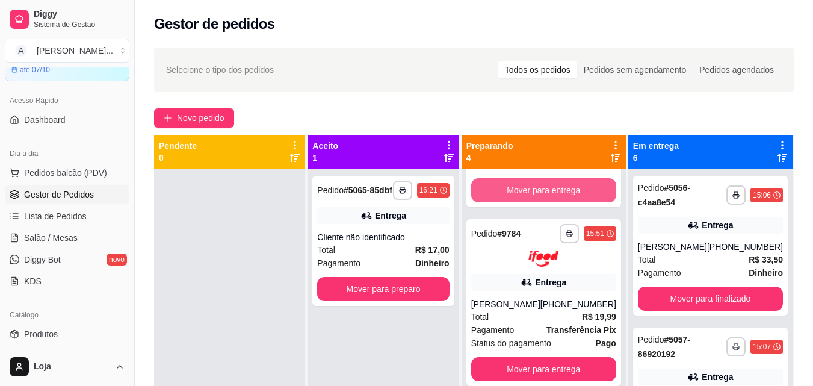
scroll to position [149, 0]
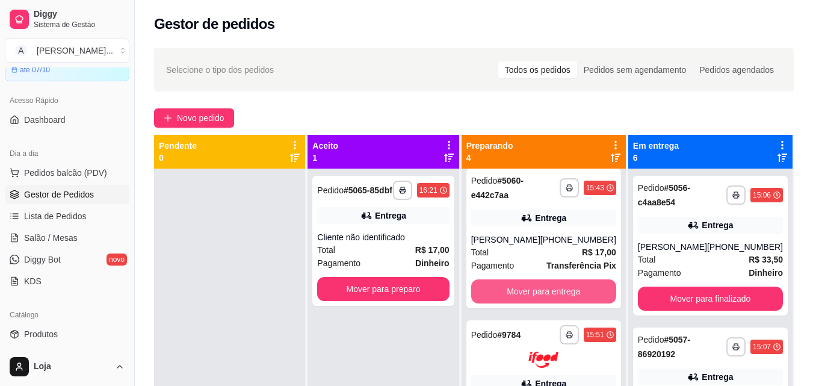
click at [545, 296] on button "Mover para entrega" at bounding box center [543, 291] width 145 height 24
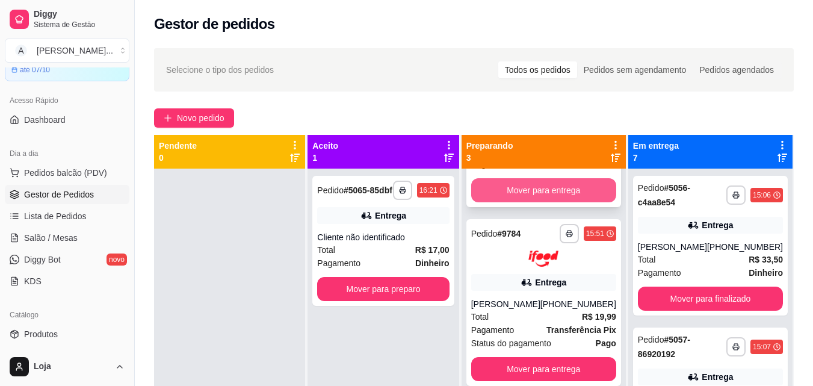
scroll to position [0, 0]
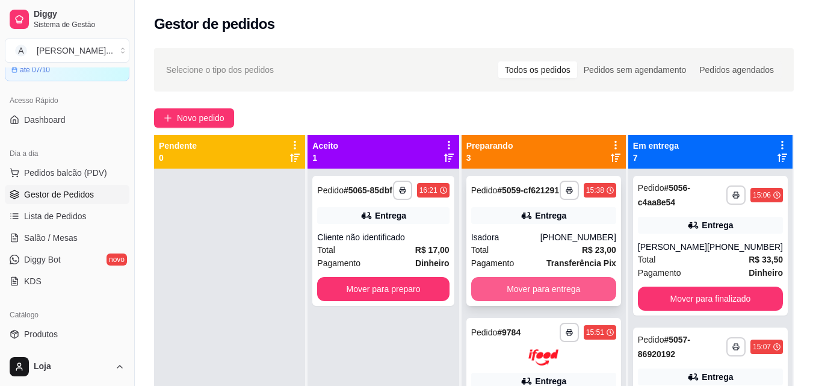
click at [546, 301] on button "Mover para entrega" at bounding box center [543, 289] width 145 height 24
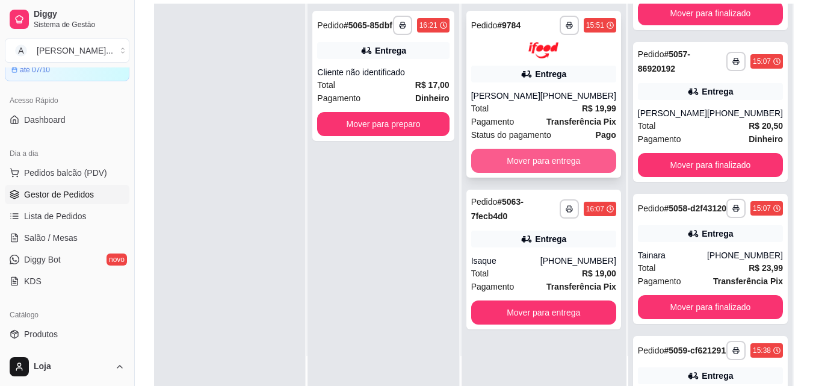
scroll to position [180, 0]
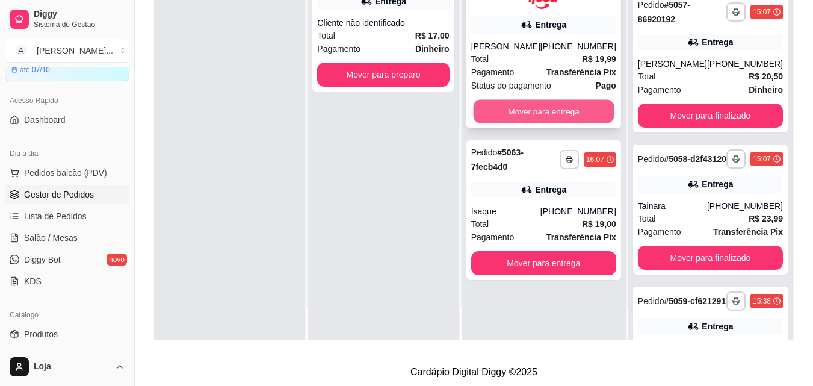
click at [532, 101] on button "Mover para entrega" at bounding box center [543, 110] width 141 height 23
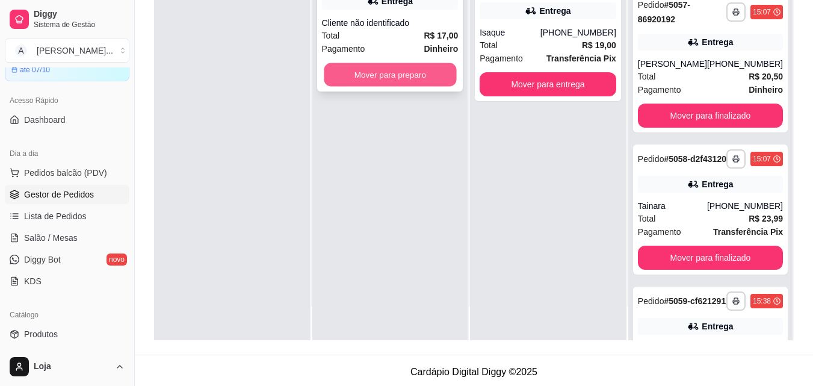
click at [409, 72] on button "Mover para preparo" at bounding box center [390, 74] width 132 height 23
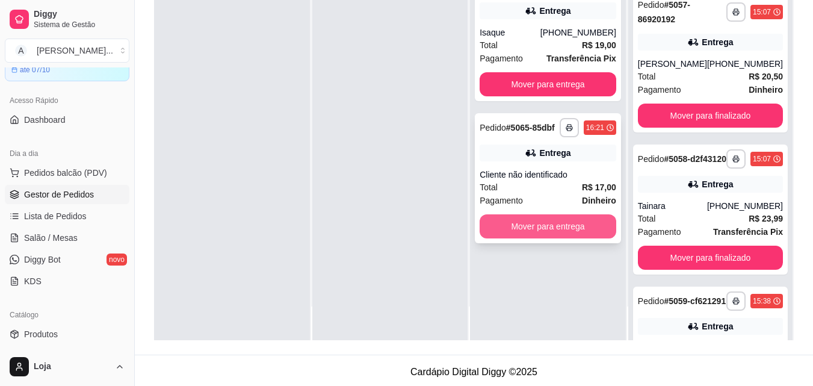
click at [545, 233] on button "Mover para entrega" at bounding box center [547, 226] width 137 height 24
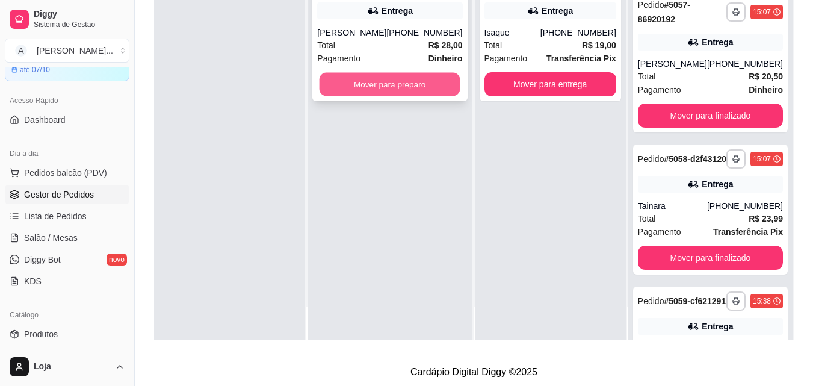
click at [342, 88] on button "Mover para preparo" at bounding box center [389, 84] width 141 height 23
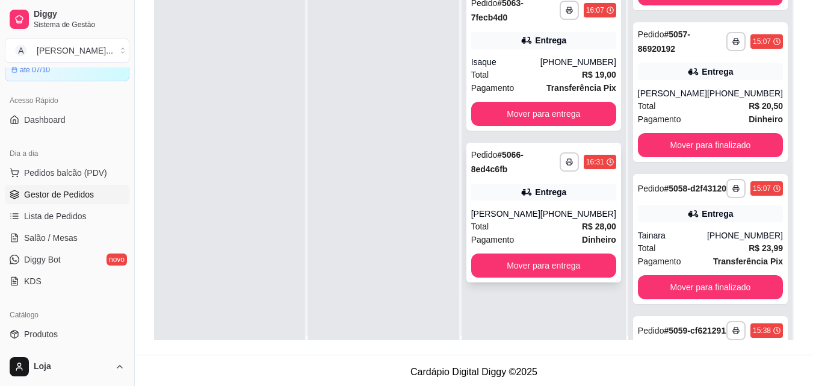
scroll to position [0, 0]
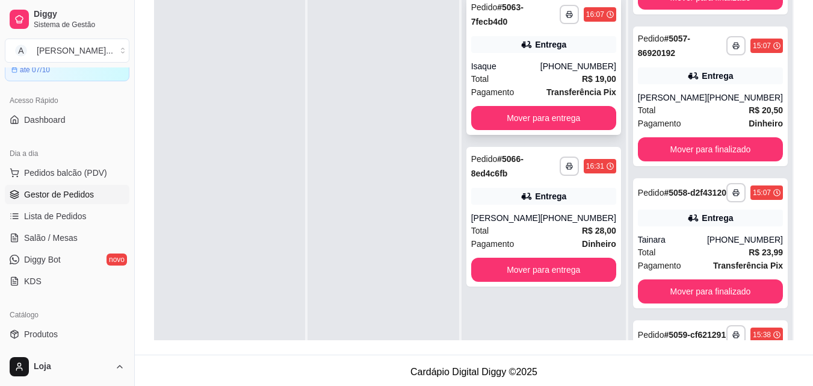
click at [570, 131] on div "**********" at bounding box center [543, 65] width 155 height 140
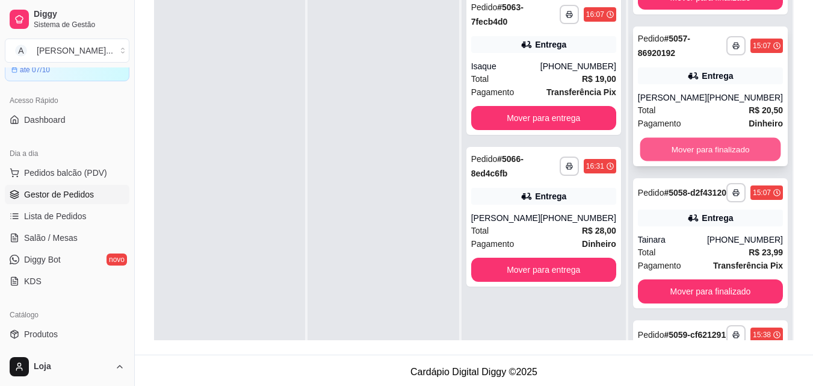
click at [673, 147] on button "Mover para finalizado" at bounding box center [710, 149] width 141 height 23
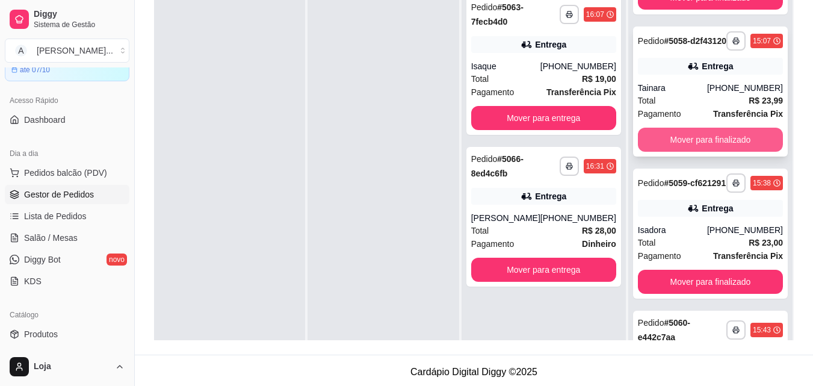
click at [687, 142] on button "Mover para finalizado" at bounding box center [710, 140] width 145 height 24
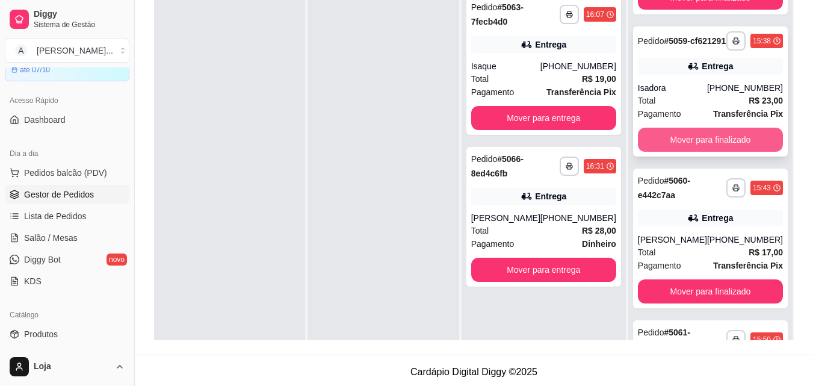
click at [689, 144] on button "Mover para finalizado" at bounding box center [710, 140] width 145 height 24
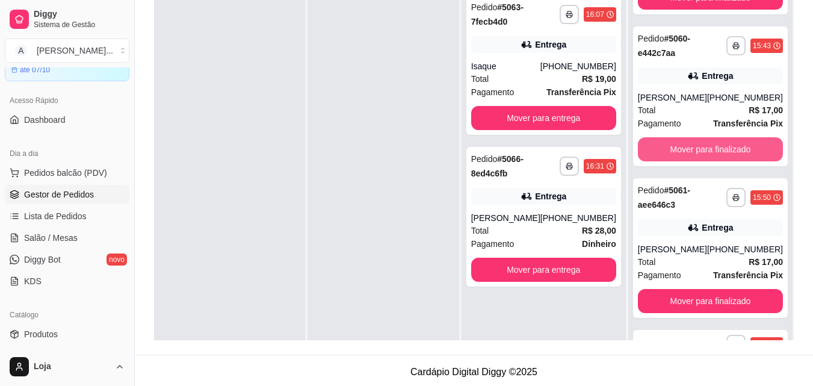
click at [689, 144] on button "Mover para finalizado" at bounding box center [710, 149] width 145 height 24
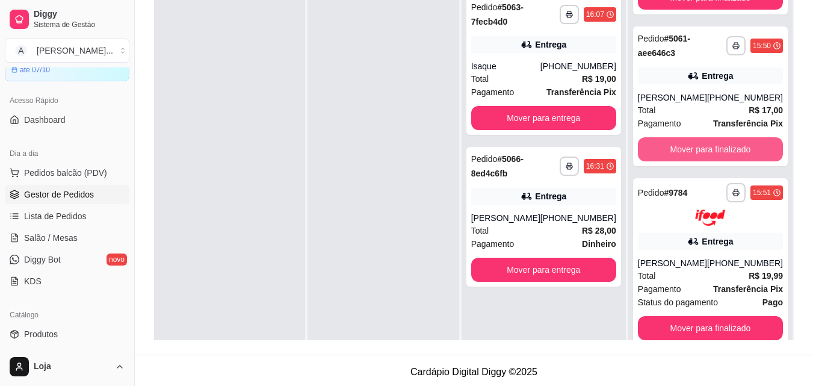
click at [689, 144] on button "Mover para finalizado" at bounding box center [710, 149] width 145 height 24
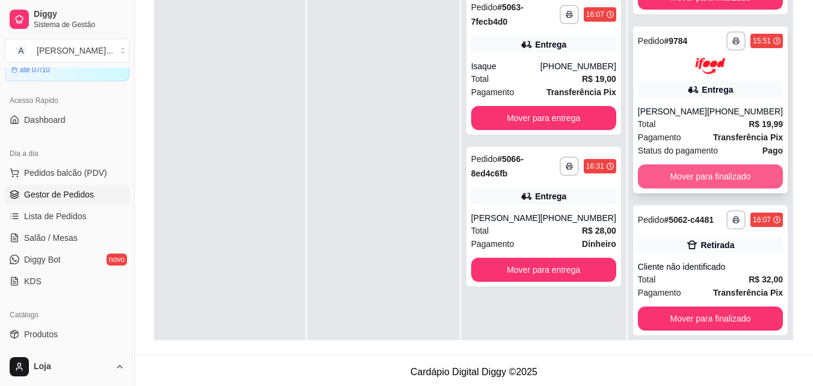
click at [700, 172] on button "Mover para finalizado" at bounding box center [710, 176] width 145 height 24
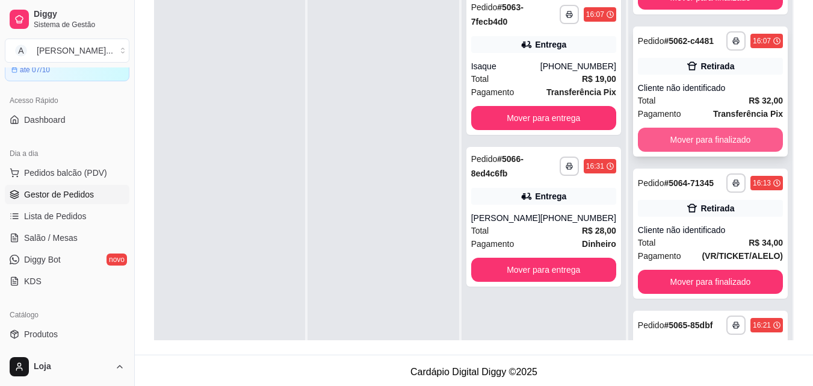
click at [689, 152] on button "Mover para finalizado" at bounding box center [710, 140] width 145 height 24
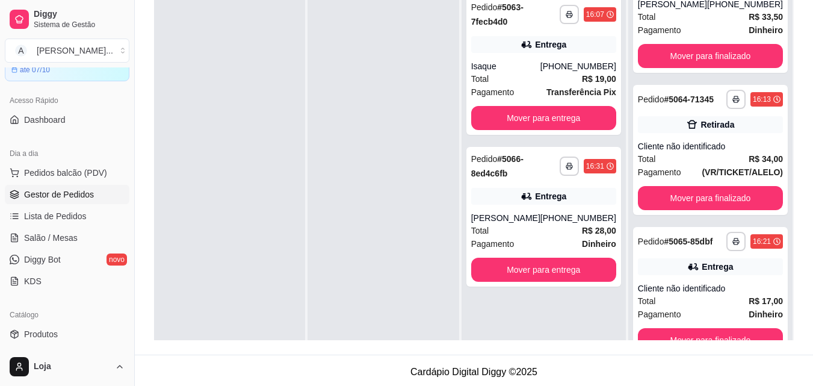
scroll to position [81, 0]
click at [685, 187] on button "Mover para finalizado" at bounding box center [710, 198] width 141 height 23
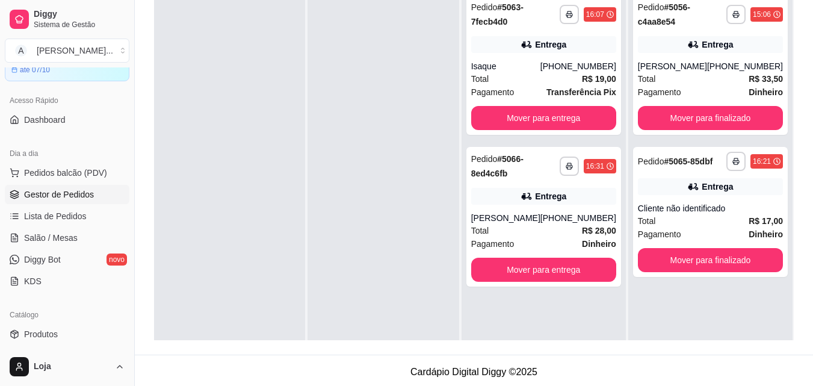
scroll to position [0, 0]
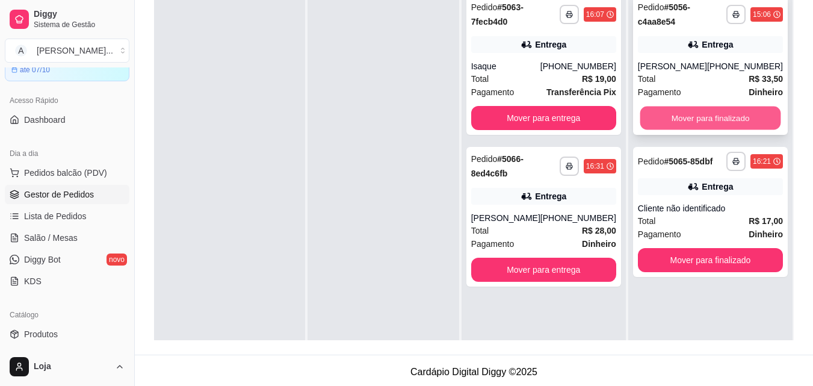
click at [680, 127] on button "Mover para finalizado" at bounding box center [710, 117] width 141 height 23
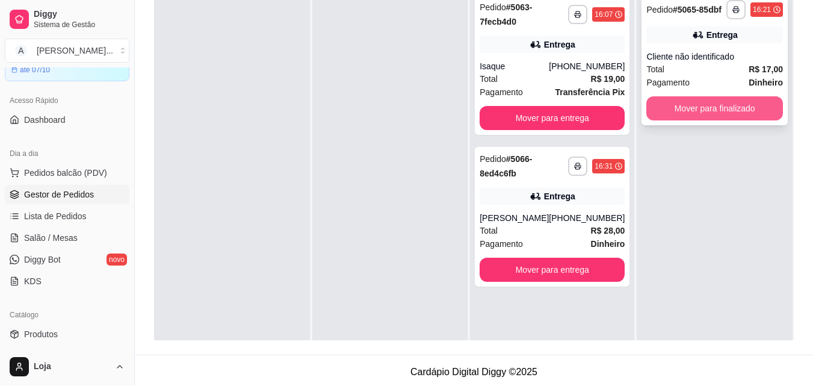
click at [676, 108] on button "Mover para finalizado" at bounding box center [714, 108] width 137 height 24
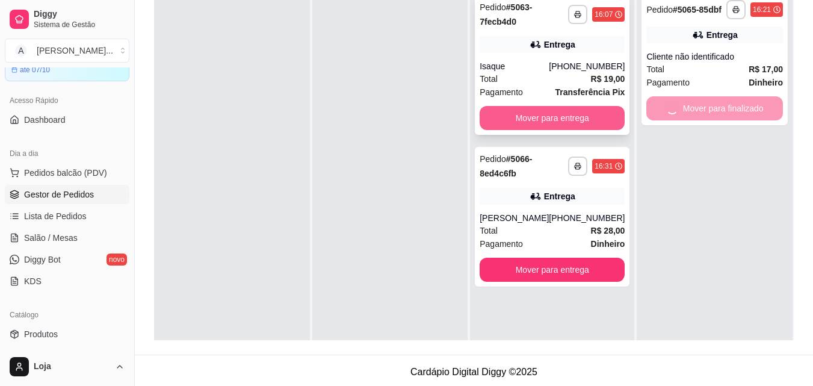
click at [593, 114] on button "Mover para entrega" at bounding box center [551, 118] width 145 height 24
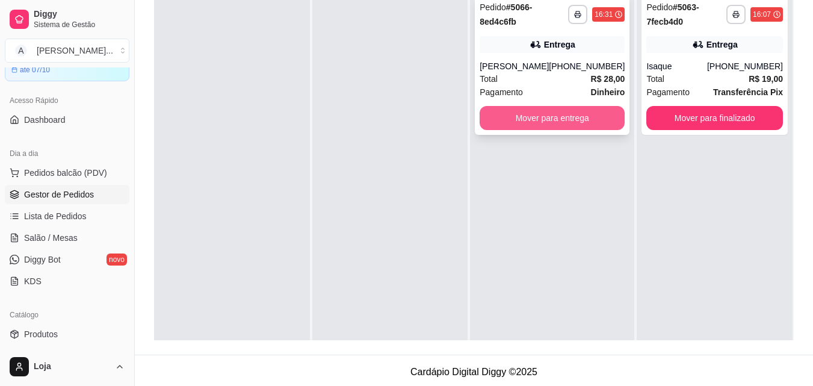
click at [615, 116] on div "Mover para entrega" at bounding box center [551, 118] width 145 height 24
click at [557, 128] on button "Mover para entrega" at bounding box center [551, 118] width 145 height 24
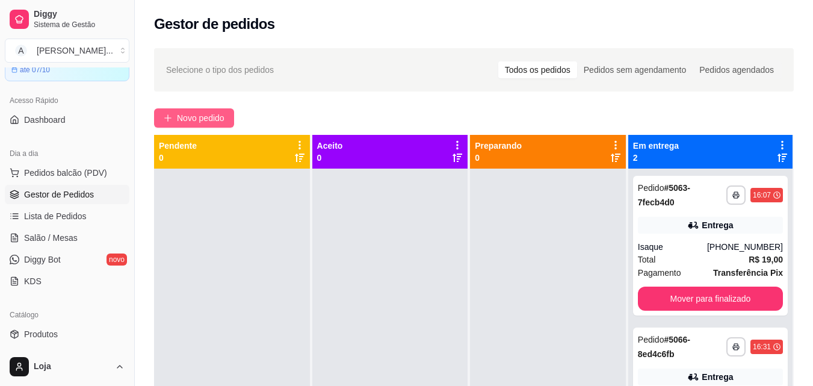
click at [198, 114] on span "Novo pedido" at bounding box center [201, 117] width 48 height 13
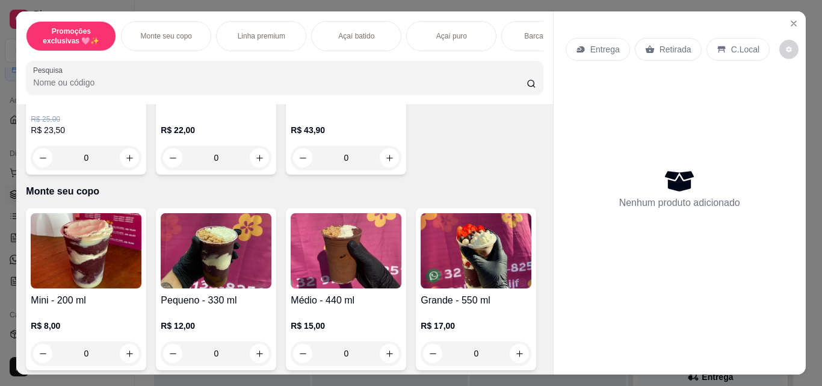
scroll to position [180, 0]
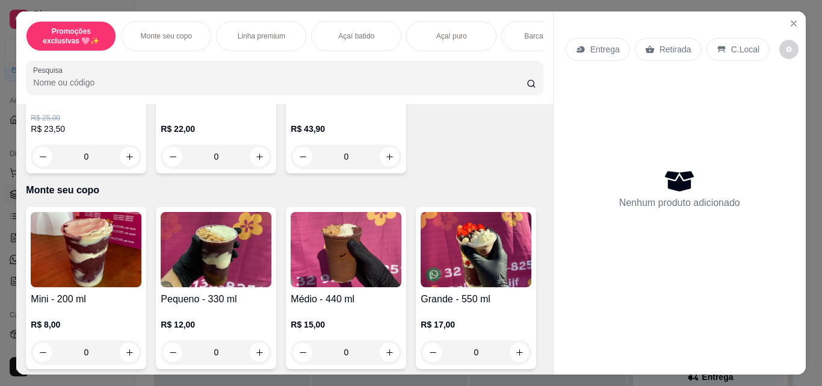
click at [385, 348] on div "0" at bounding box center [346, 352] width 111 height 24
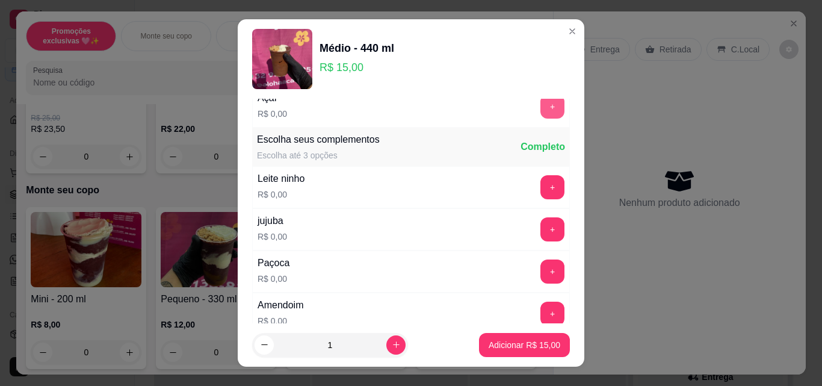
click at [540, 113] on button "+" at bounding box center [552, 106] width 24 height 24
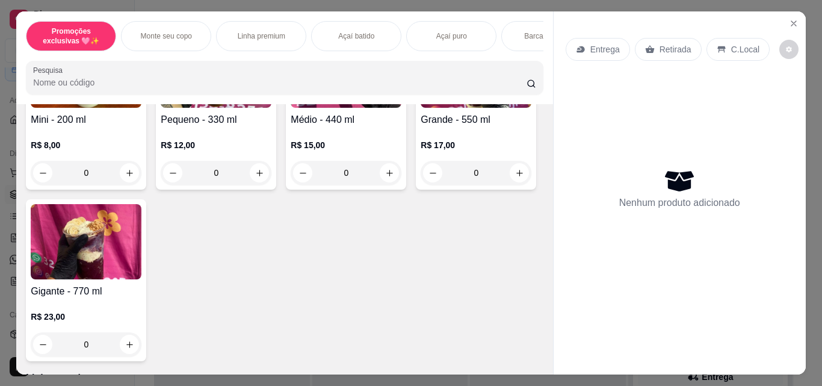
scroll to position [361, 0]
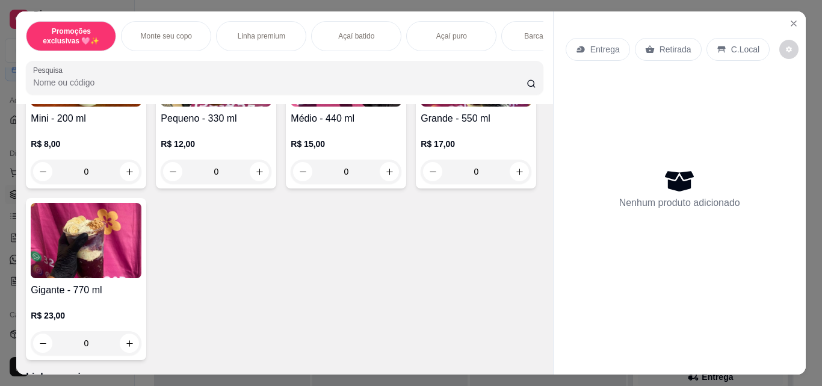
click at [421, 183] on div "0" at bounding box center [476, 171] width 111 height 24
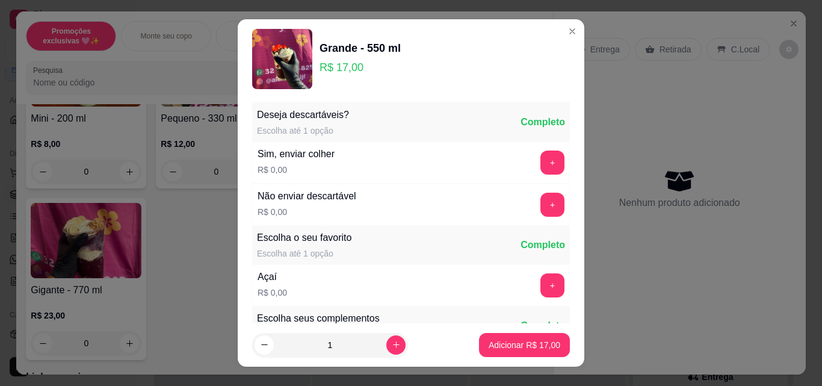
scroll to position [0, 0]
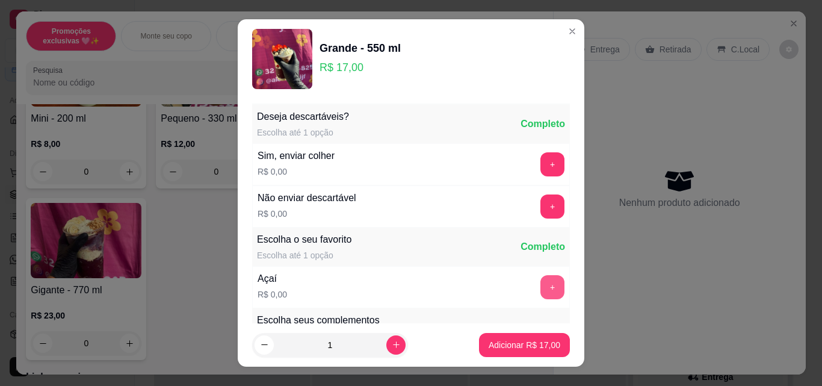
click at [540, 283] on button "+" at bounding box center [552, 287] width 24 height 24
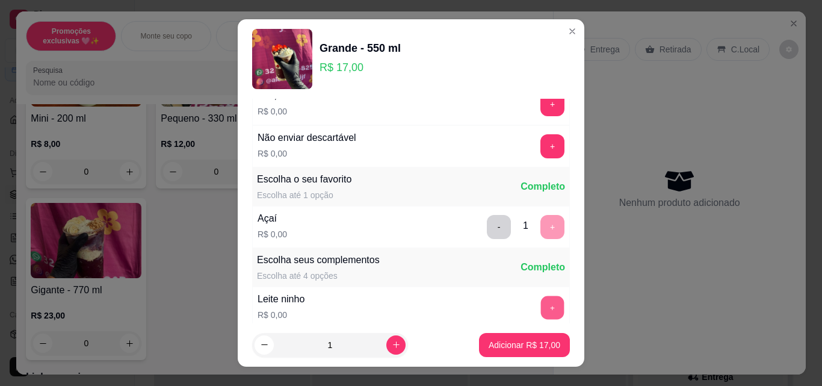
click at [541, 298] on button "+" at bounding box center [552, 307] width 23 height 23
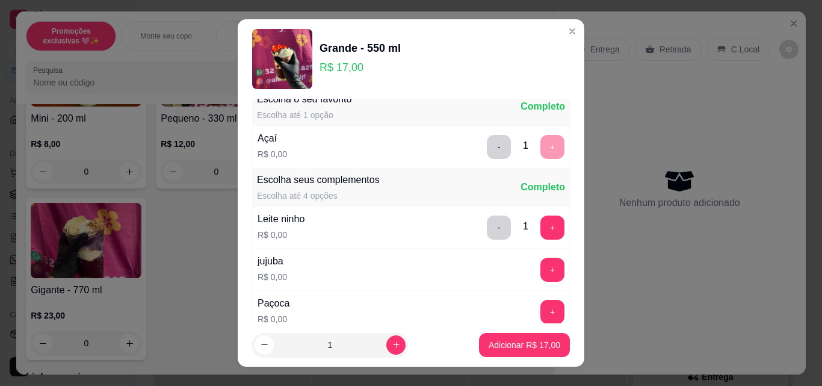
scroll to position [180, 0]
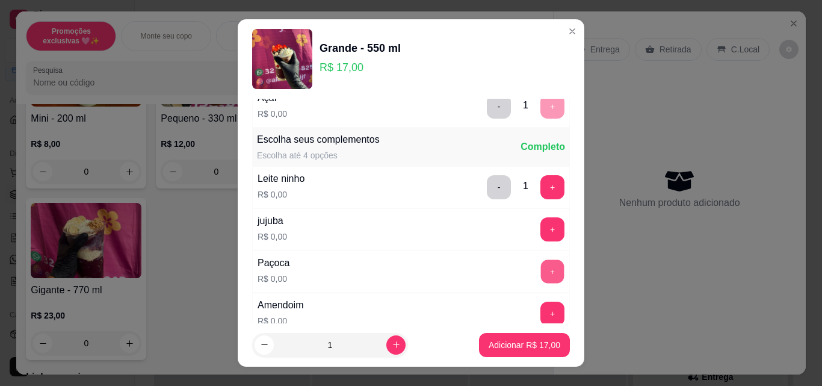
click at [541, 269] on button "+" at bounding box center [552, 271] width 23 height 23
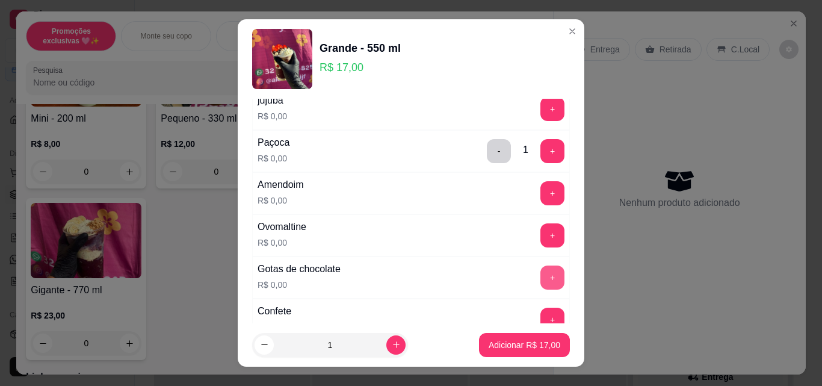
click at [540, 278] on button "+" at bounding box center [552, 277] width 24 height 24
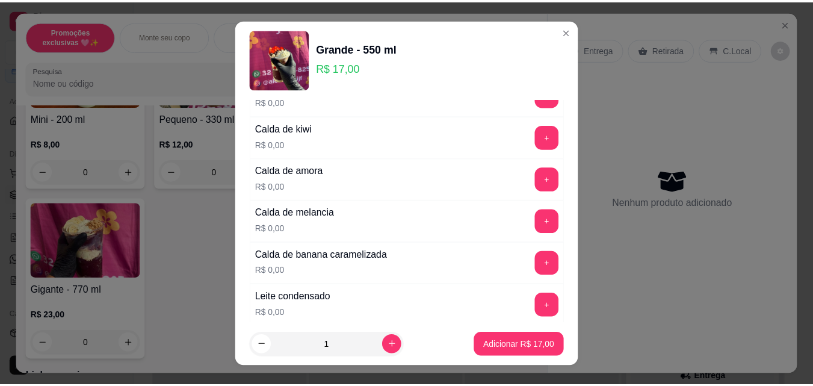
scroll to position [902, 0]
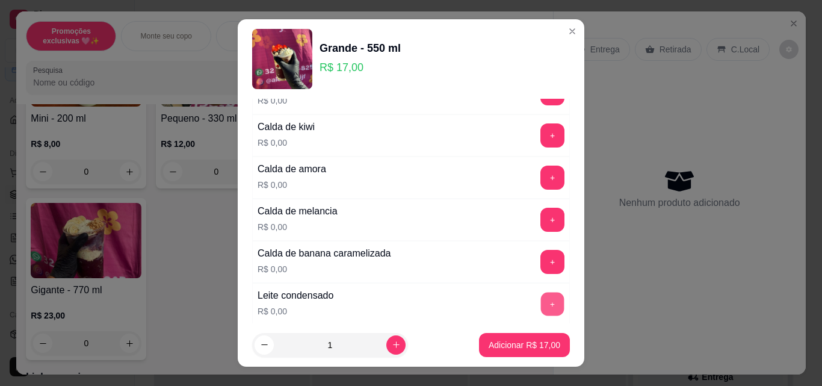
click at [541, 299] on button "+" at bounding box center [552, 303] width 23 height 23
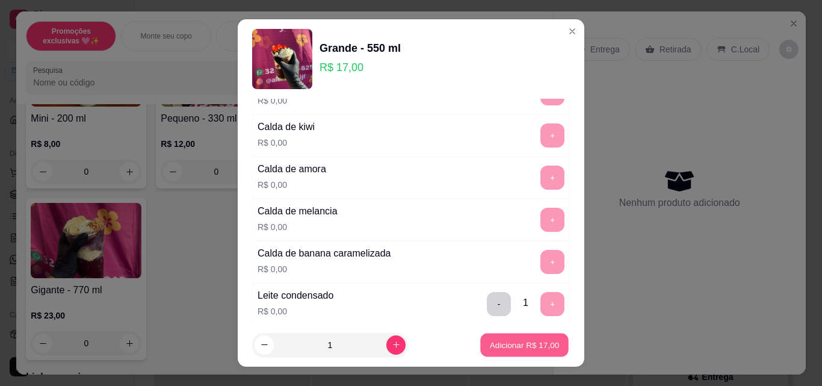
click at [529, 338] on button "Adicionar R$ 17,00" at bounding box center [524, 344] width 88 height 23
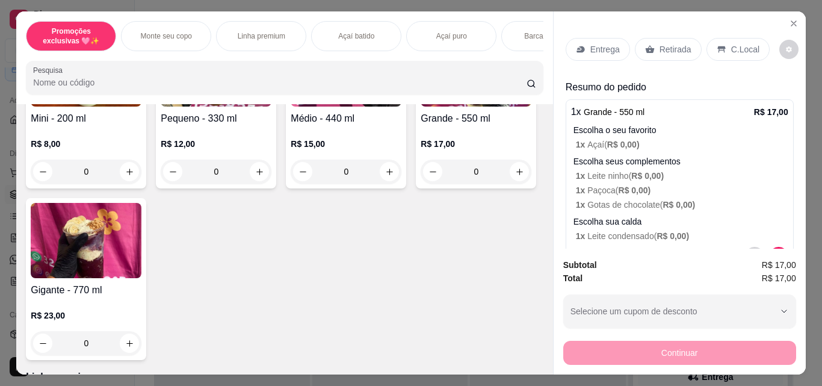
click at [638, 54] on div "Retirada" at bounding box center [668, 49] width 67 height 23
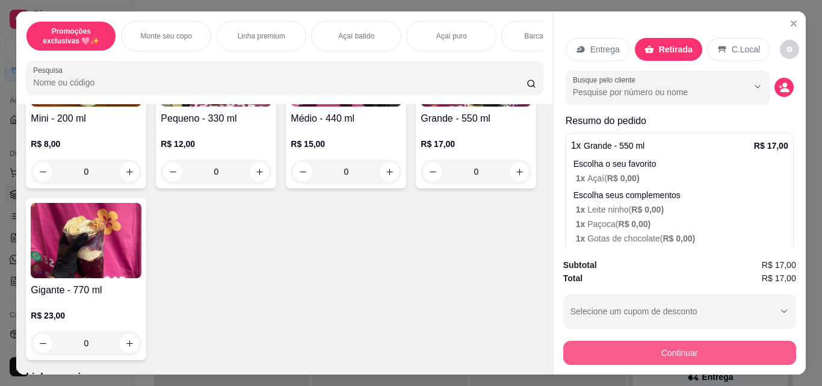
click at [655, 350] on button "Continuar" at bounding box center [679, 353] width 233 height 24
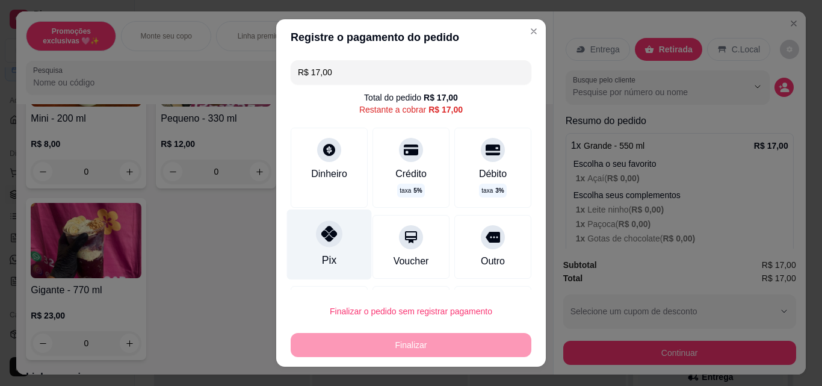
click at [321, 241] on icon at bounding box center [329, 234] width 16 height 16
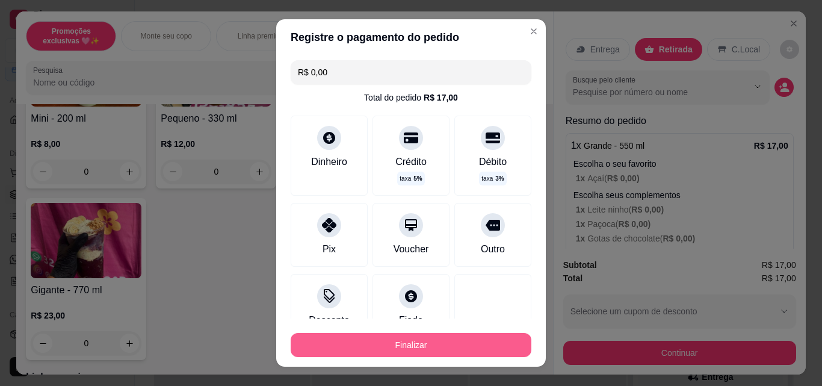
click at [398, 336] on button "Finalizar" at bounding box center [411, 345] width 241 height 24
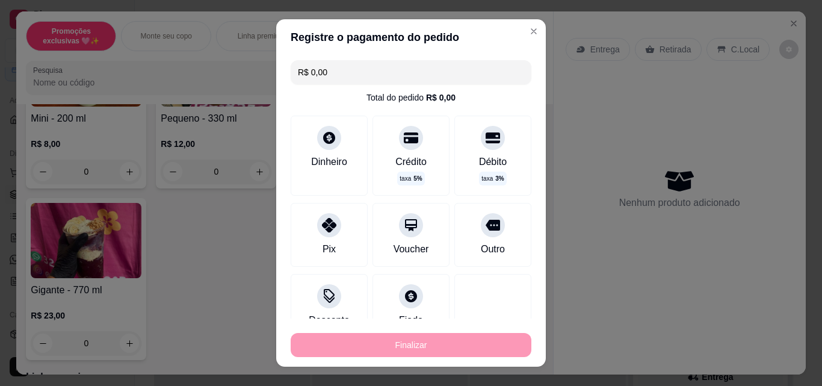
type input "-R$ 17,00"
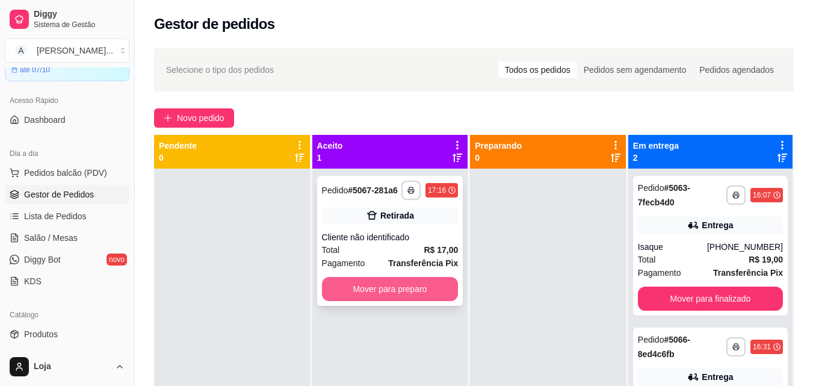
click at [397, 286] on button "Mover para preparo" at bounding box center [390, 289] width 137 height 24
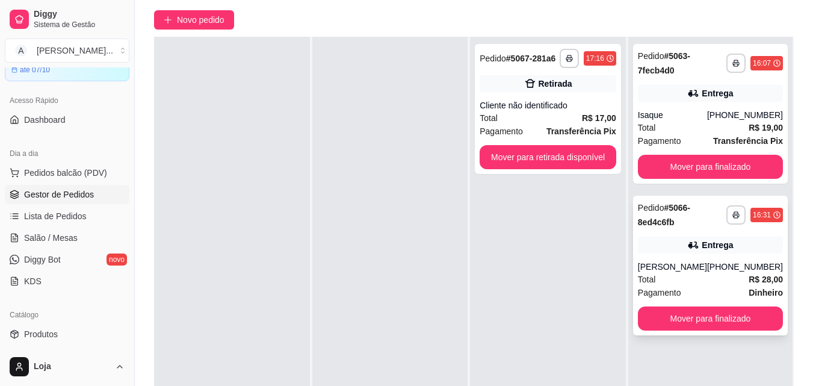
scroll to position [120, 0]
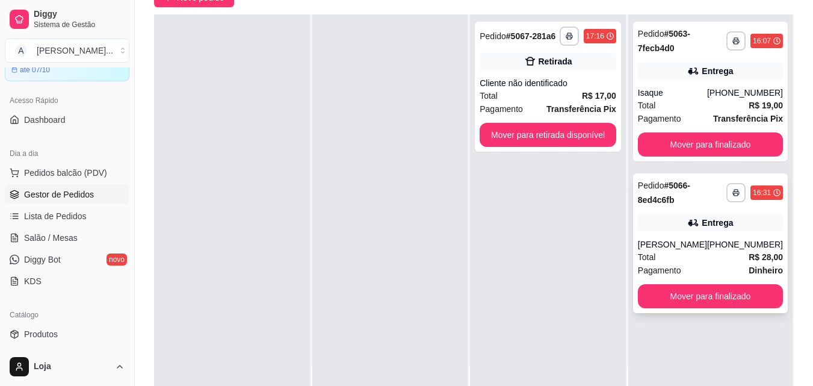
click at [671, 283] on div "**********" at bounding box center [710, 243] width 155 height 140
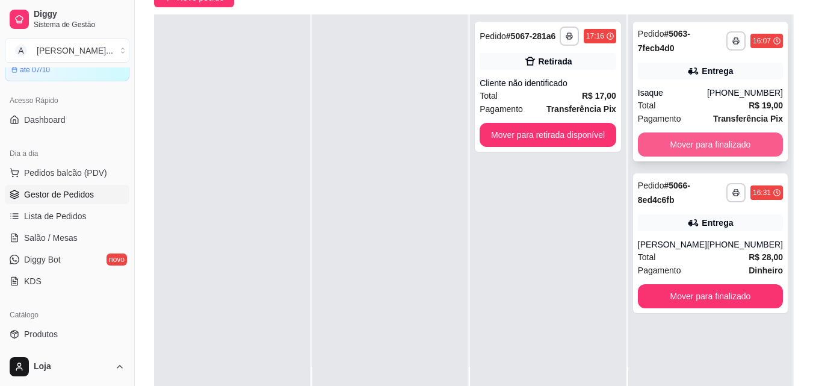
click at [691, 146] on button "Mover para finalizado" at bounding box center [710, 144] width 145 height 24
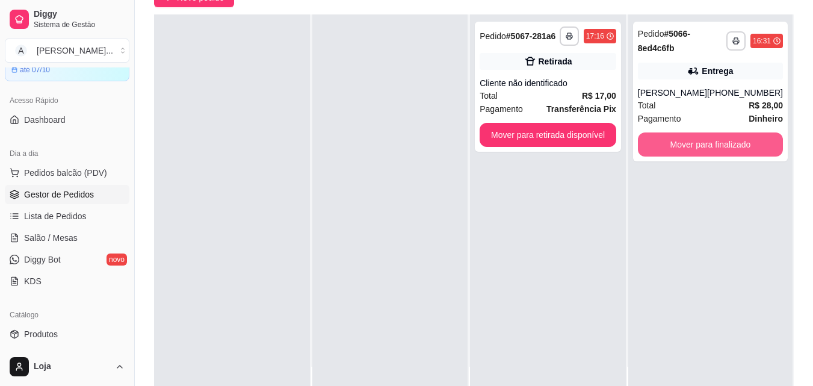
click at [691, 146] on button "Mover para finalizado" at bounding box center [710, 144] width 145 height 24
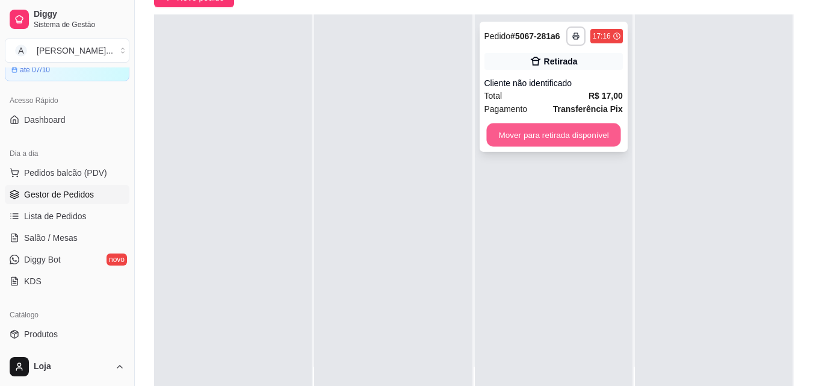
click at [591, 129] on button "Mover para retirada disponível" at bounding box center [553, 134] width 134 height 23
